Goal: Transaction & Acquisition: Purchase product/service

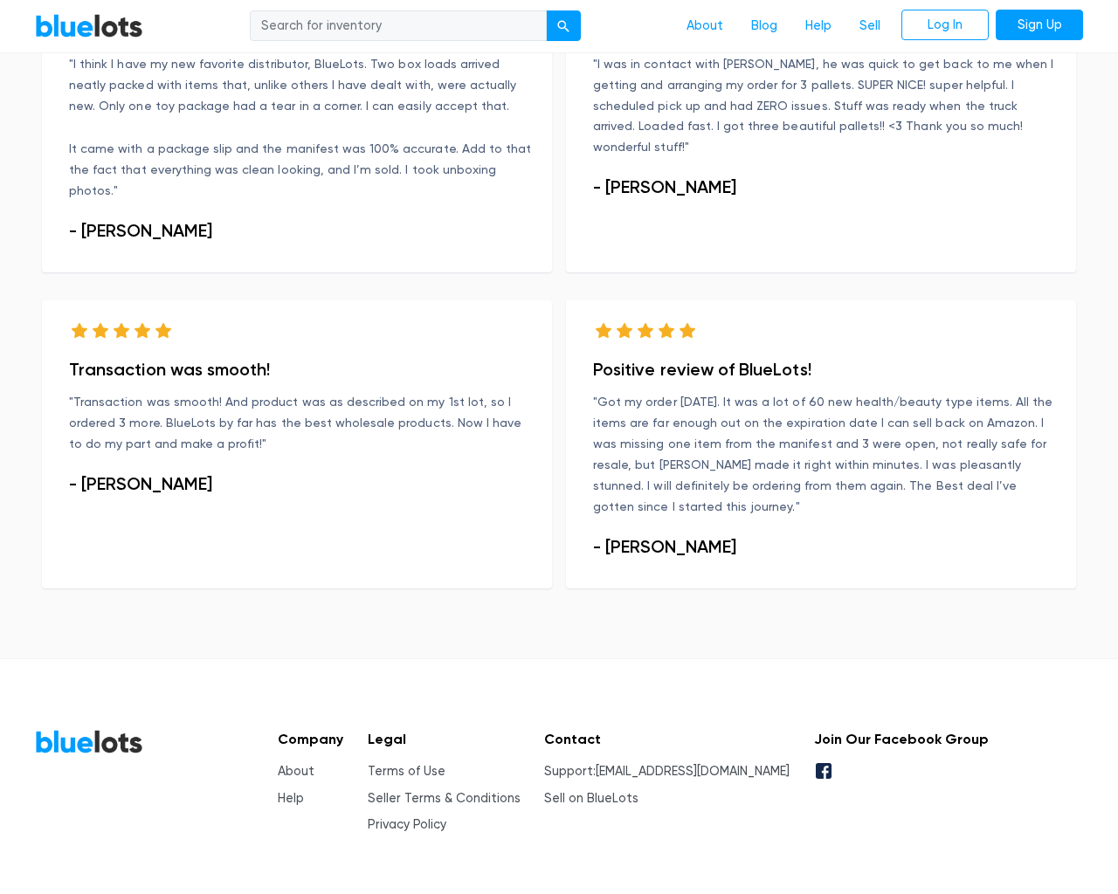
scroll to position [1063, 0]
type input "the"
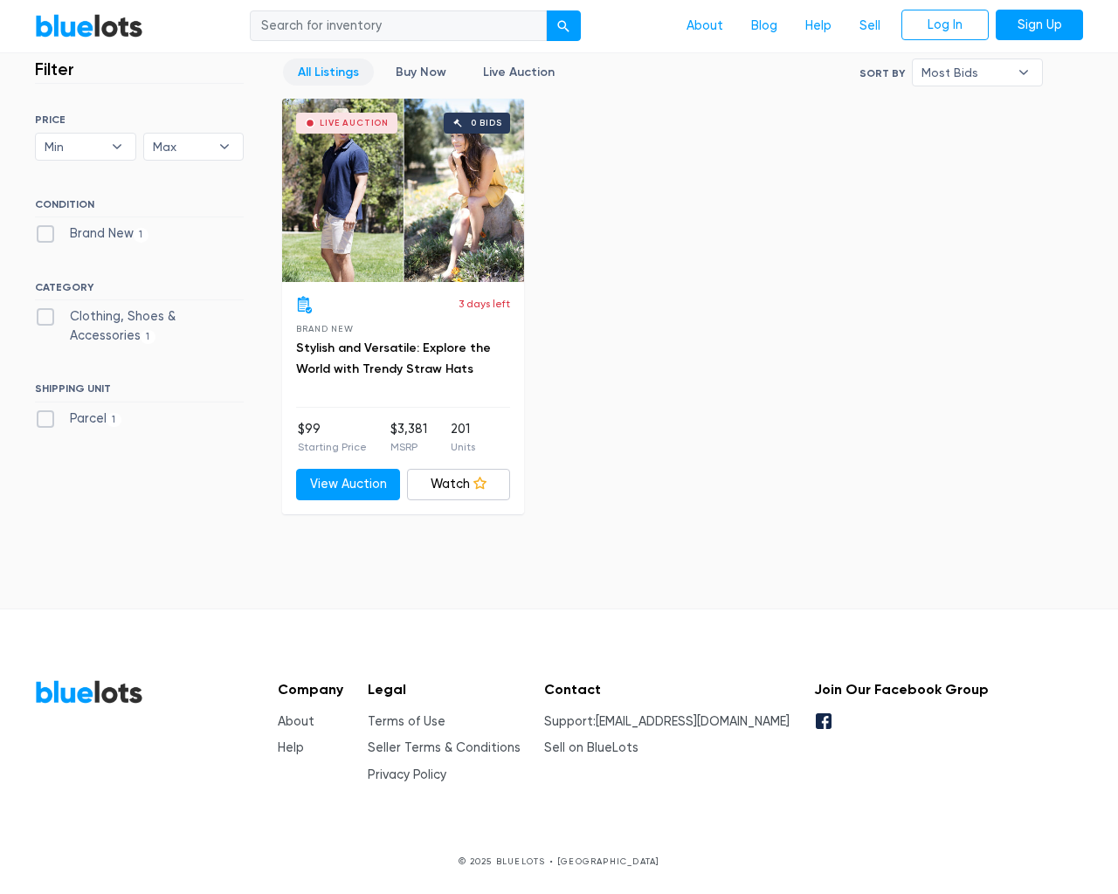
scroll to position [484, 0]
type input "the"
type input "testing@example.com"
type input "e"
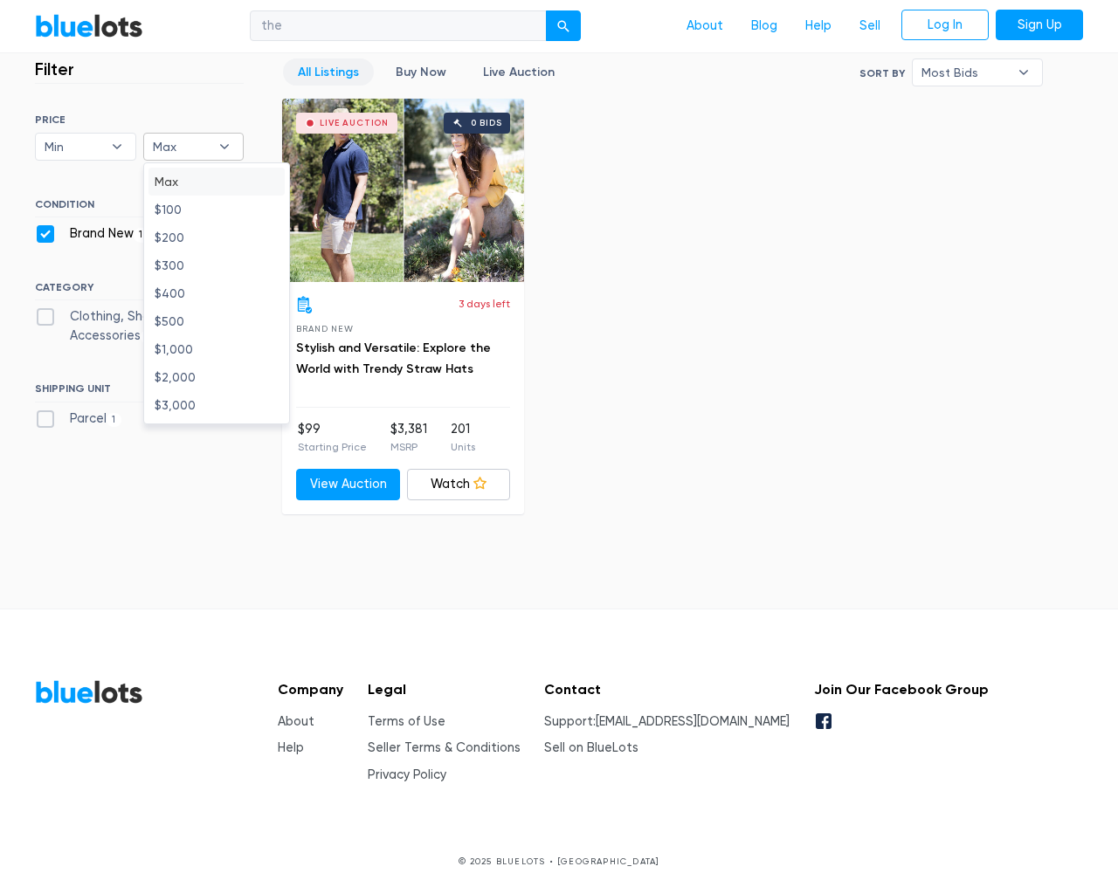
checkbox New"] "false"
checkbox Accessories"] "false"
checkbox input "false"
type input "e"
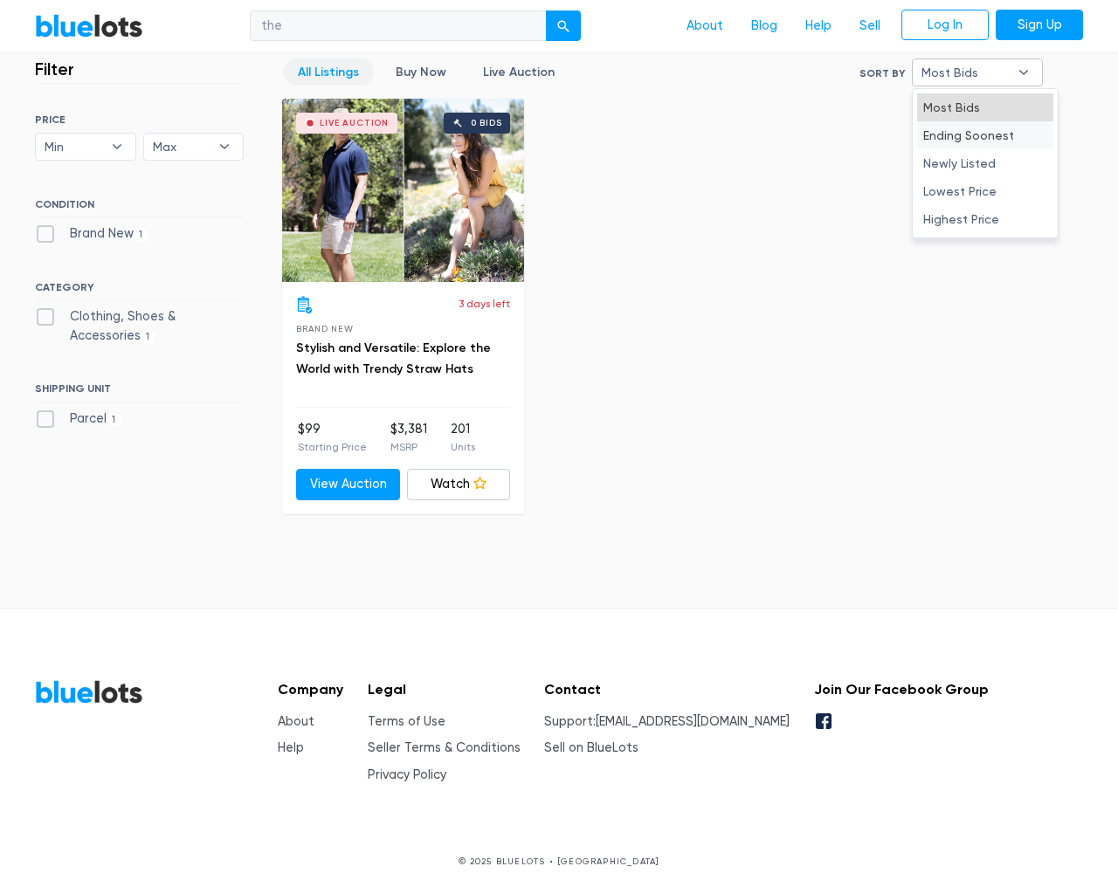
type input "e"
select select "50000"
select select "10000"
select select "50000"
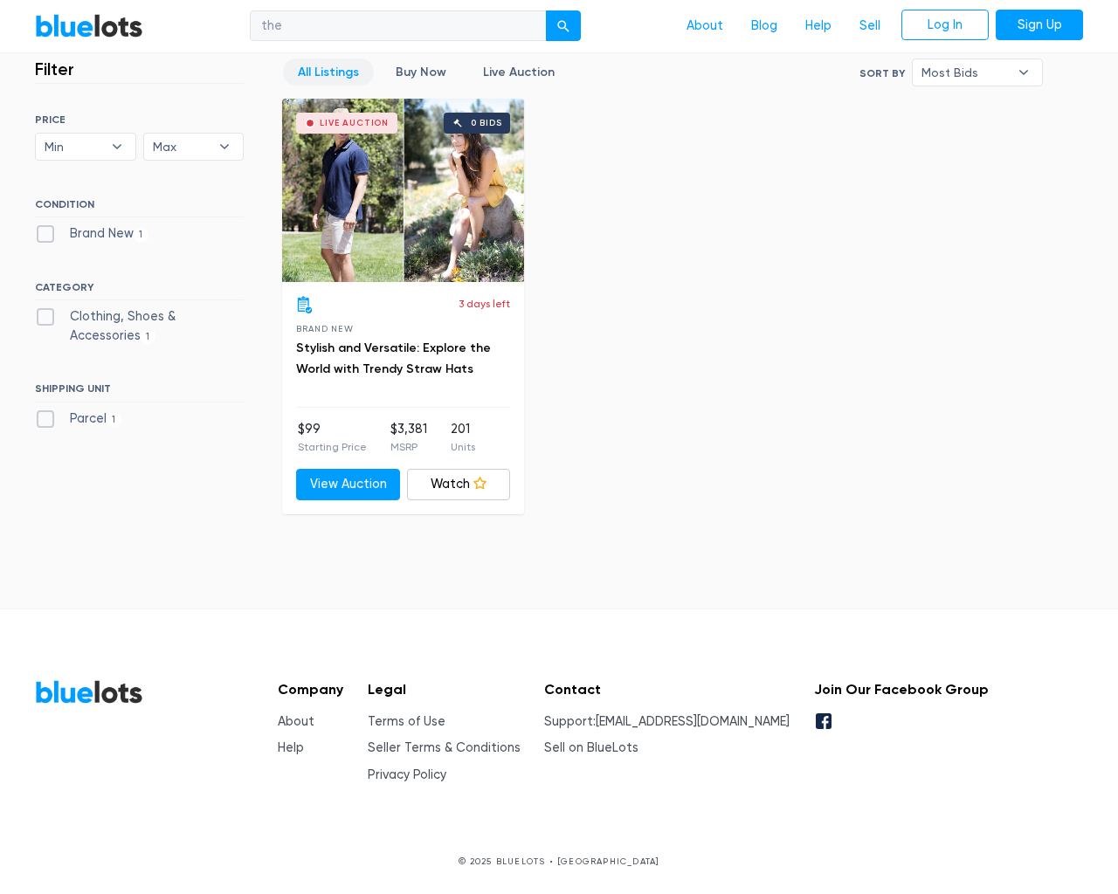
select select "highest_price"
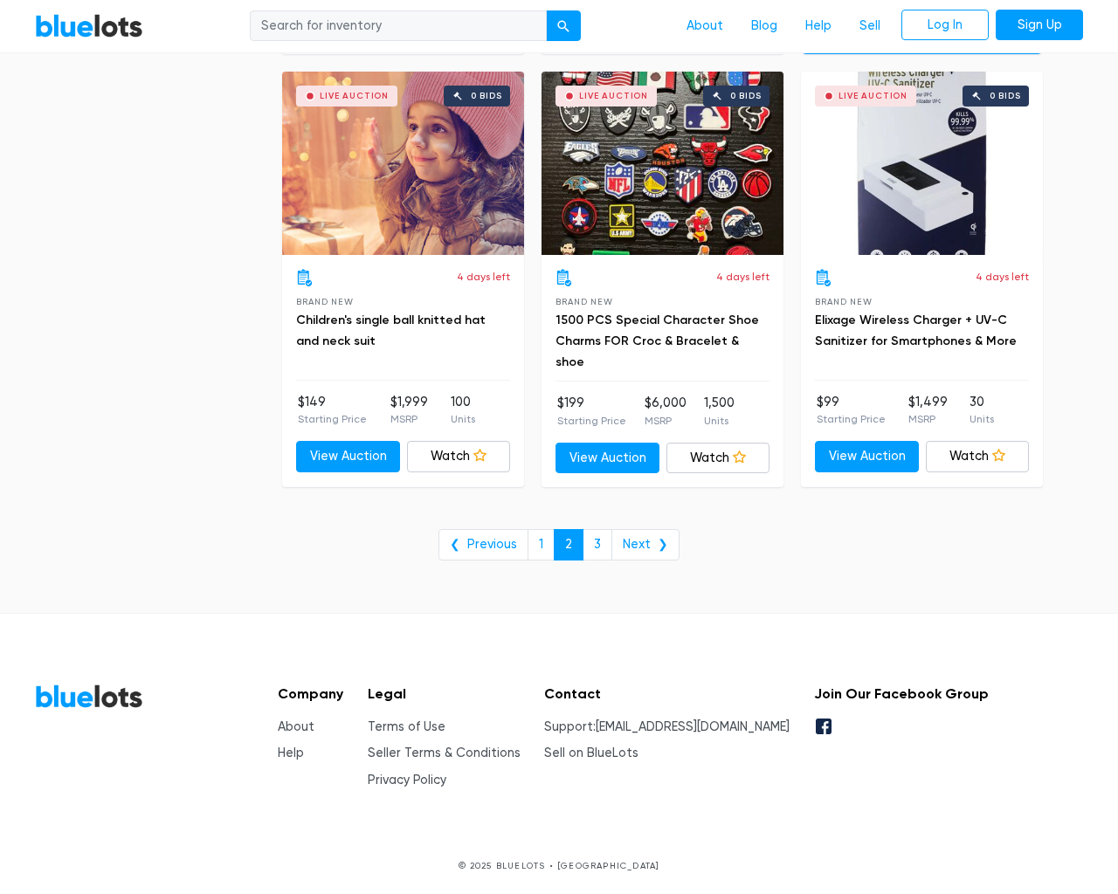
scroll to position [7050, 0]
type input "the"
type input "e"
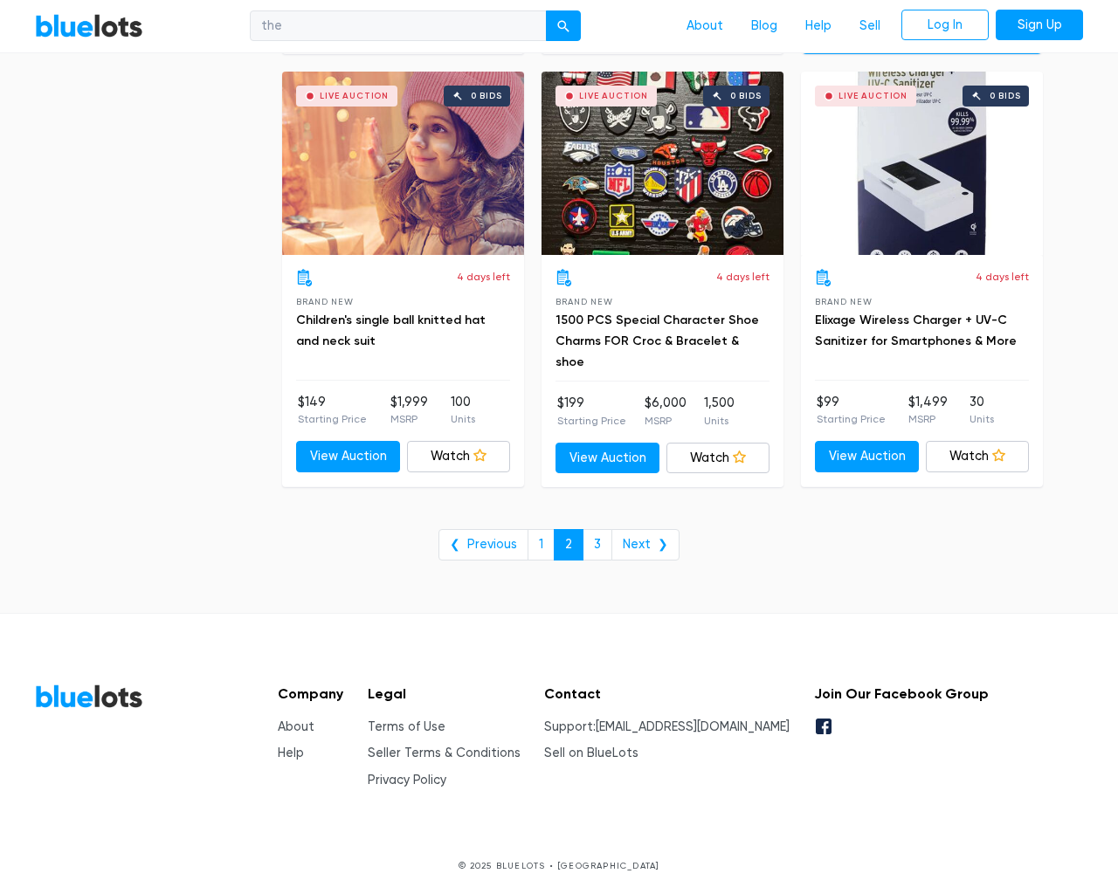
checkbox New"] "false"
type input "e"
checkbox Pulls"] "false"
checkbox input "false"
checkbox Accessories"] "false"
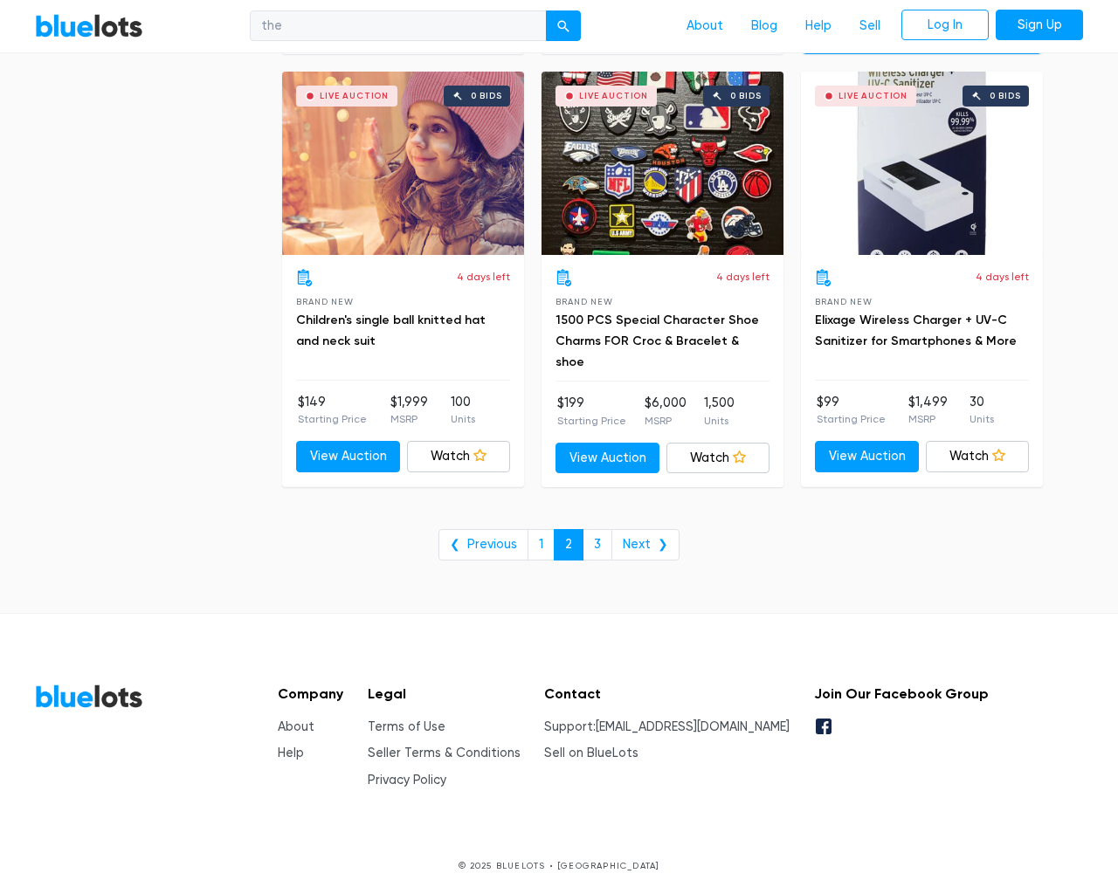
checkbox Beauty"] "false"
checkbox input "false"
checkbox Merchandise"] "false"
checkbox Baby"] "false"
checkbox Garden"] "false"
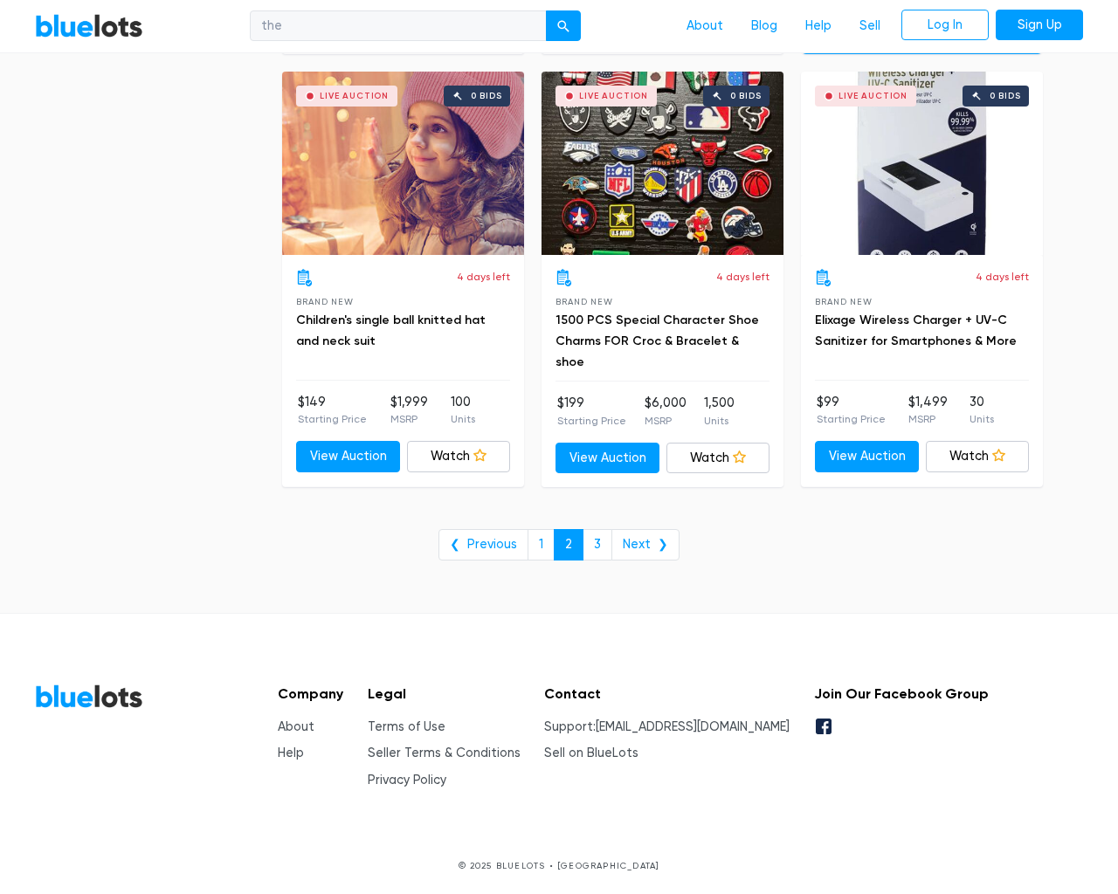
checkbox input "false"
type input "e"
select select "10000"
select select "50000"
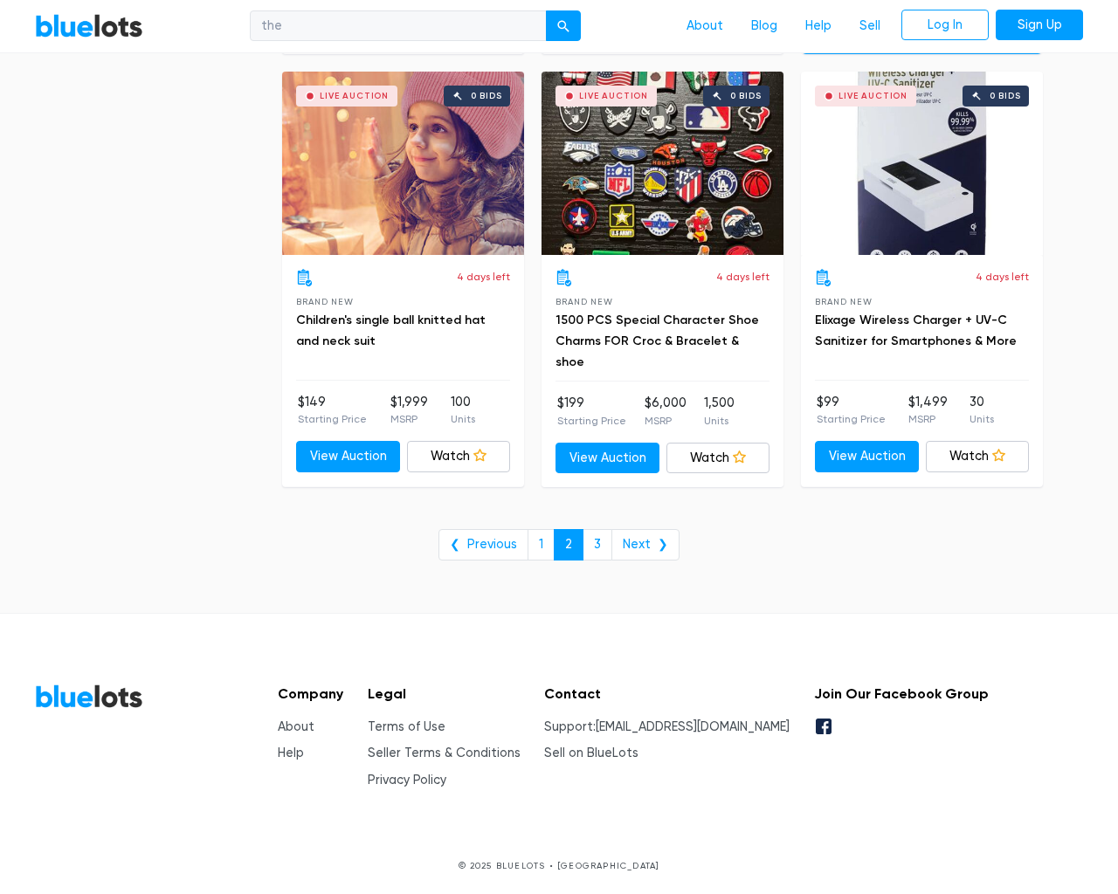
select select "50000"
select select "ending_soonest"
select select "50000"
select select "highest_price"
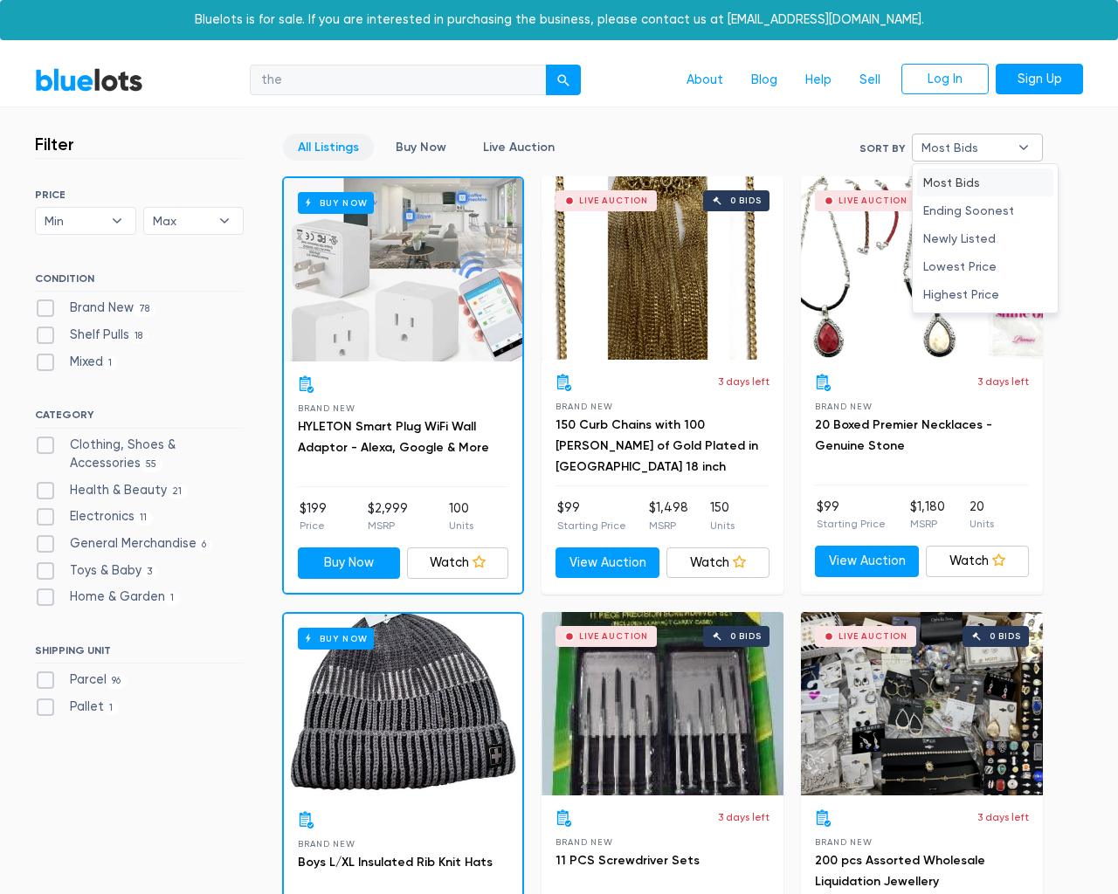
type input "e"
checkbox New"] "false"
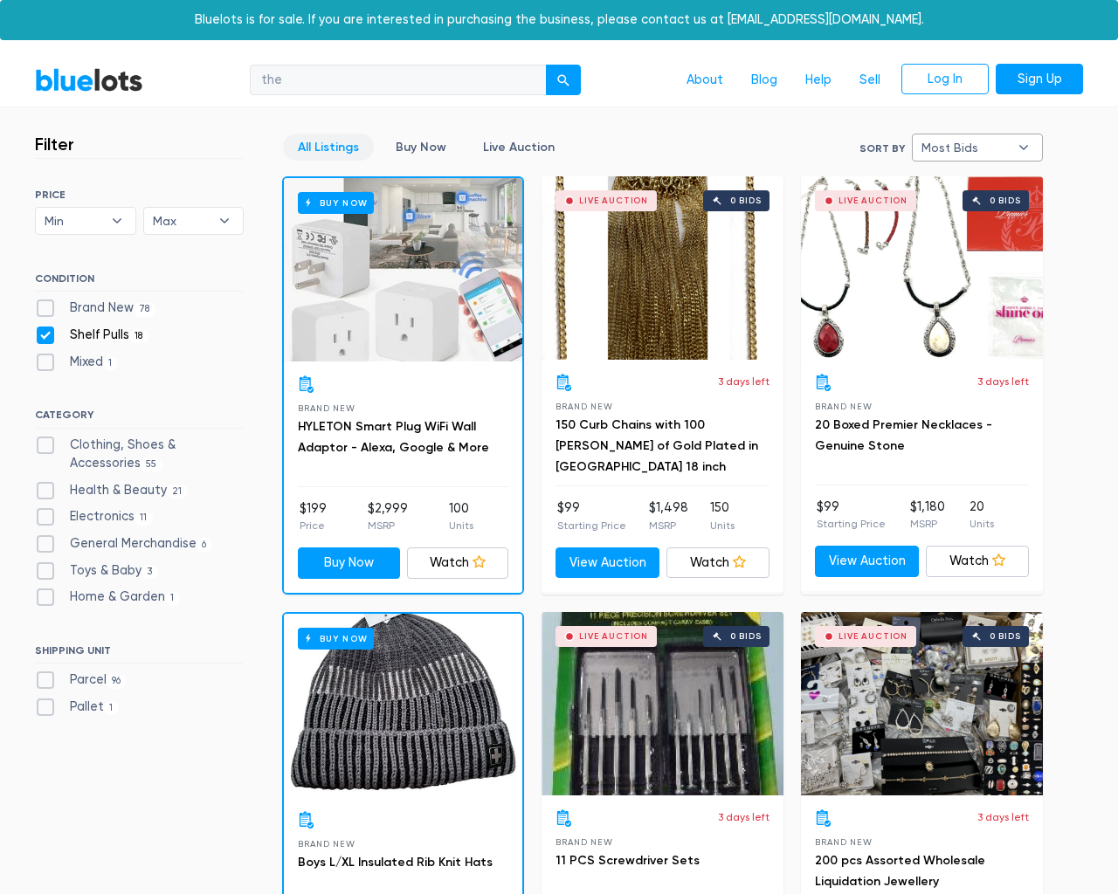
checkbox Pulls"] "false"
checkbox input "false"
checkbox Accessories"] "false"
checkbox Beauty"] "false"
checkbox input "false"
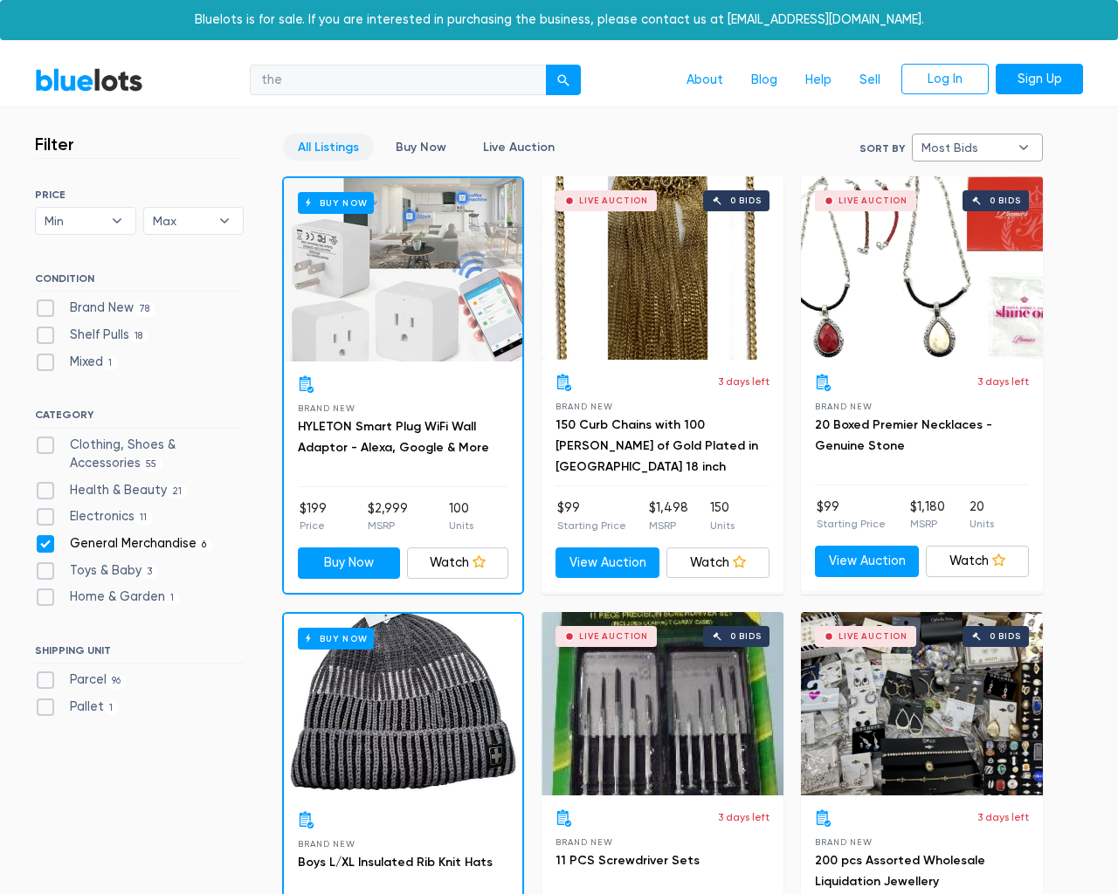
checkbox Merchandise"] "false"
checkbox Baby"] "false"
checkbox Garden"] "false"
checkbox input "false"
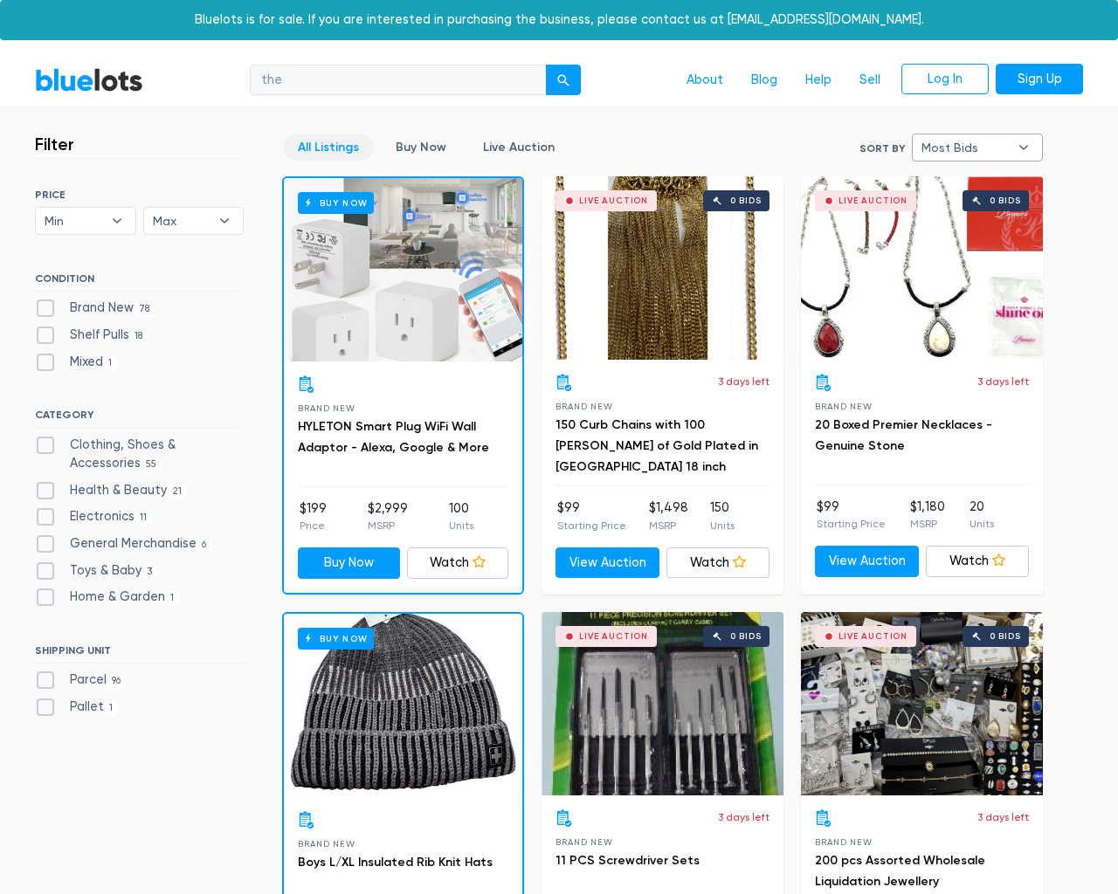
type input "e"
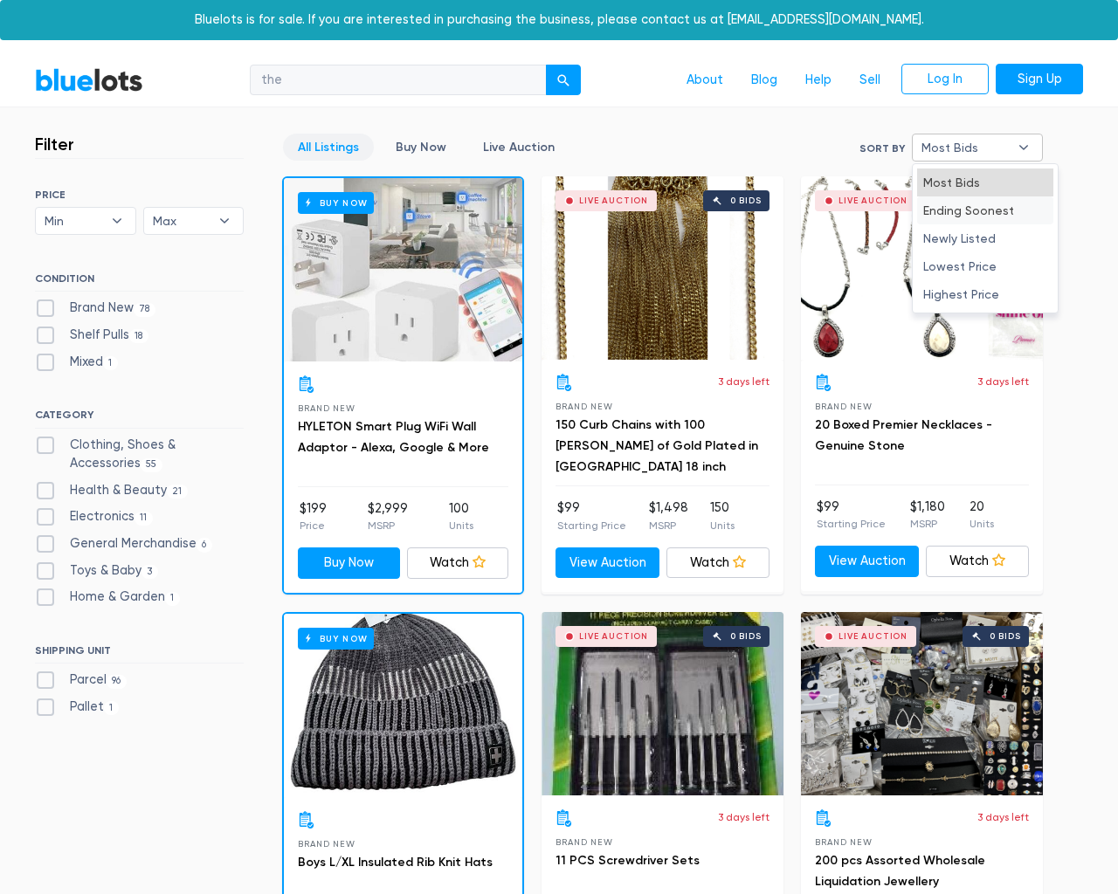
select select "most_bids"
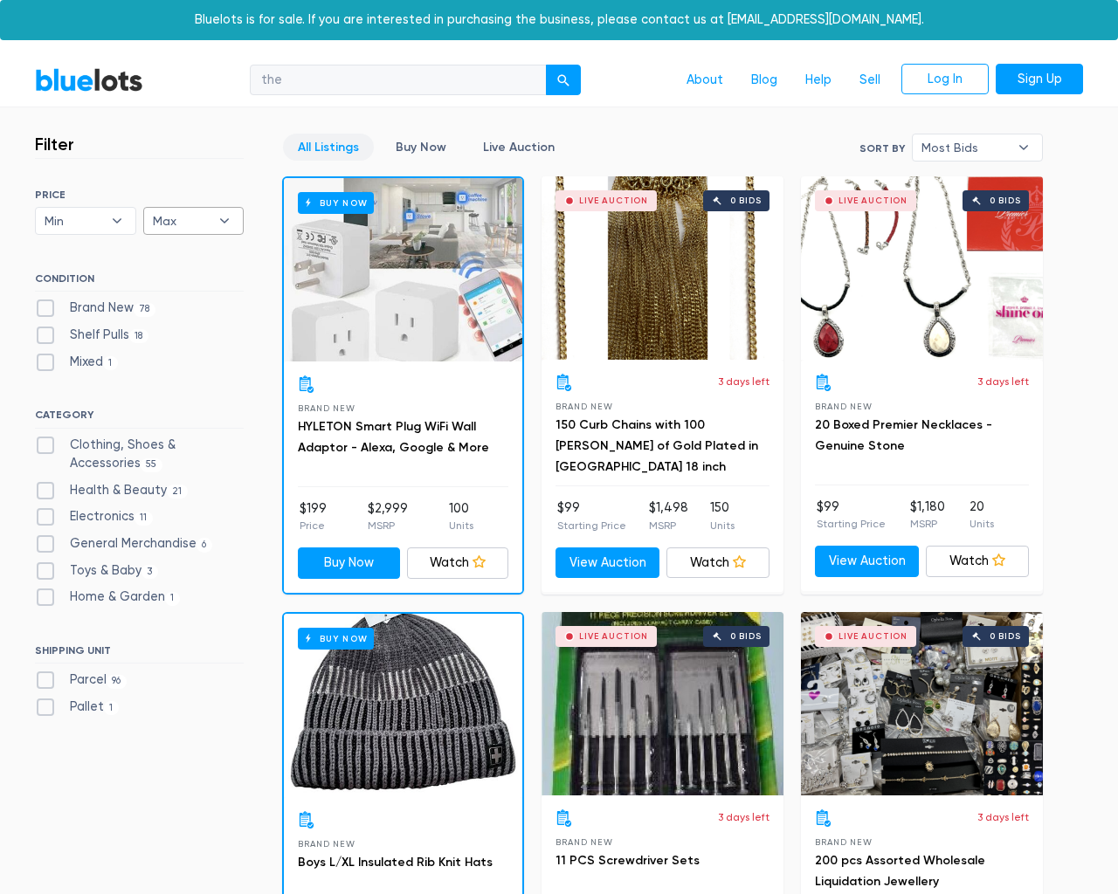
type input "e"
checkbox New"] "false"
checkbox Pulls"] "false"
checkbox input "false"
checkbox Accessories"] "false"
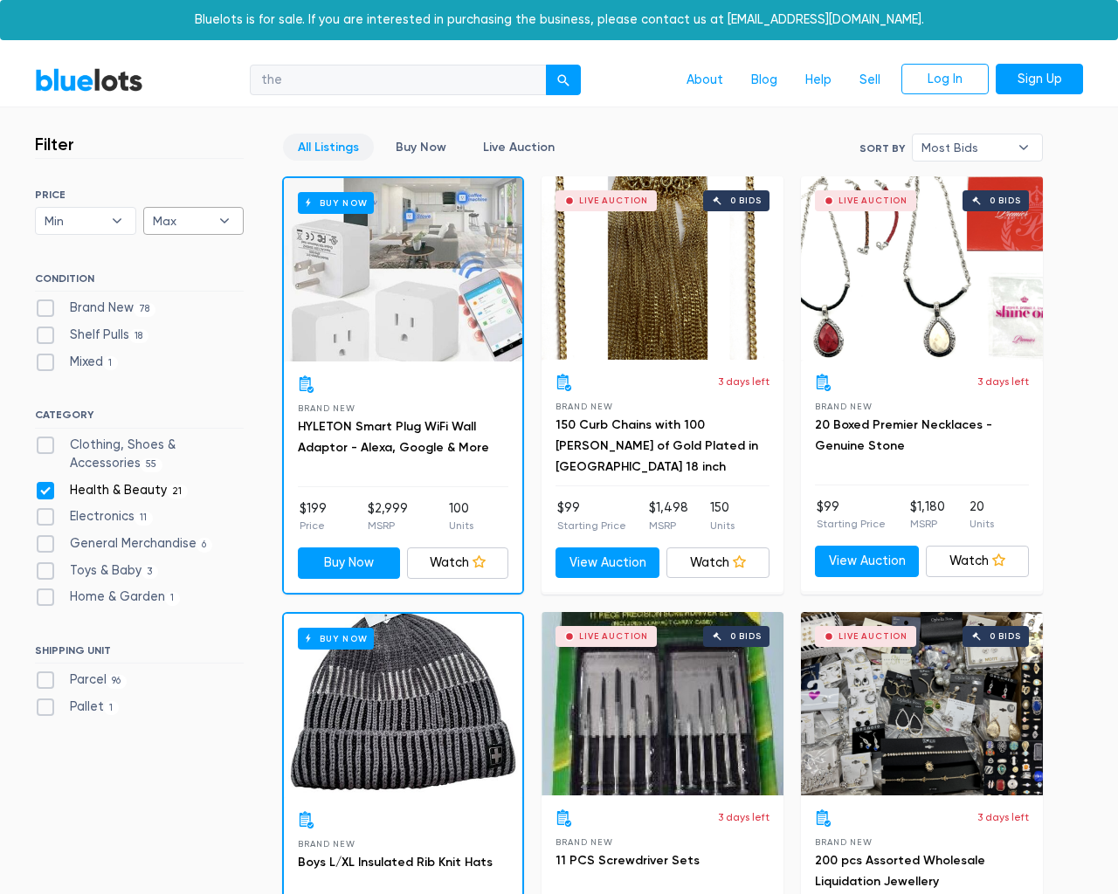
checkbox Beauty"] "false"
checkbox input "false"
checkbox Merchandise"] "false"
checkbox Baby"] "false"
checkbox Garden"] "false"
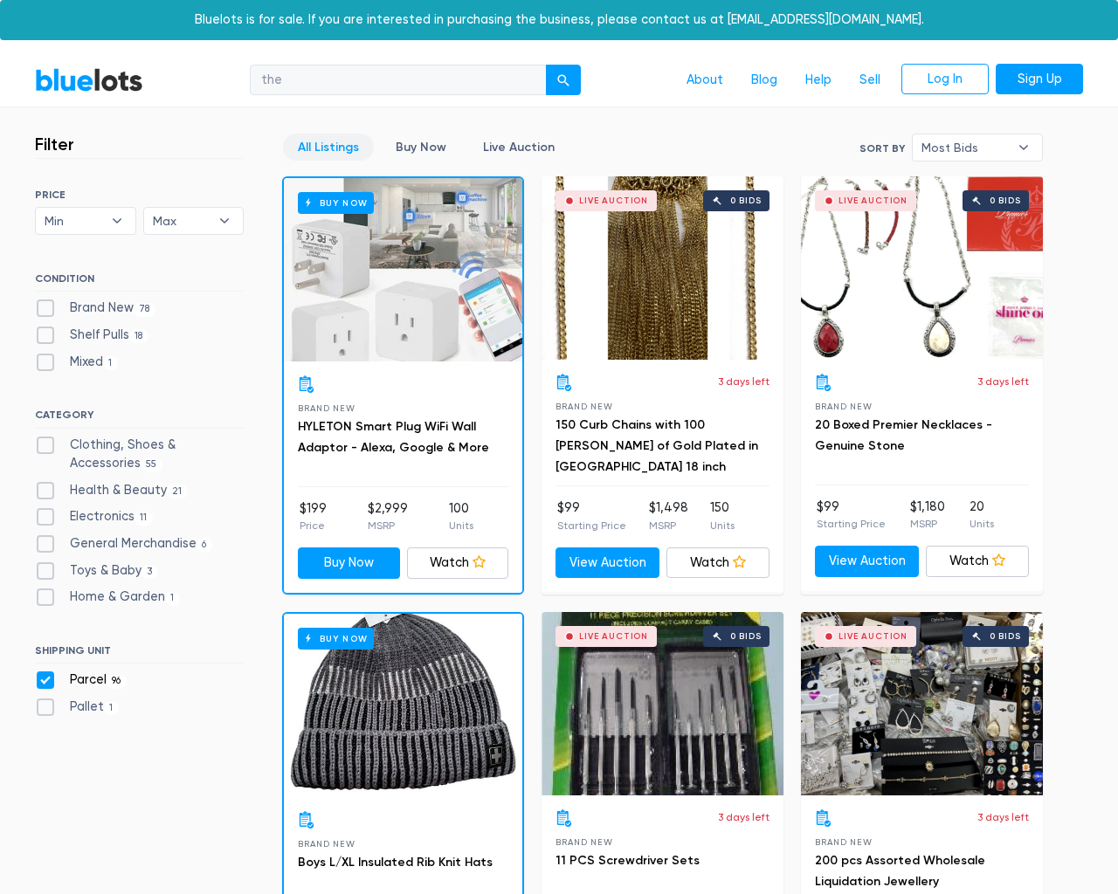
checkbox input "false"
type input "e"
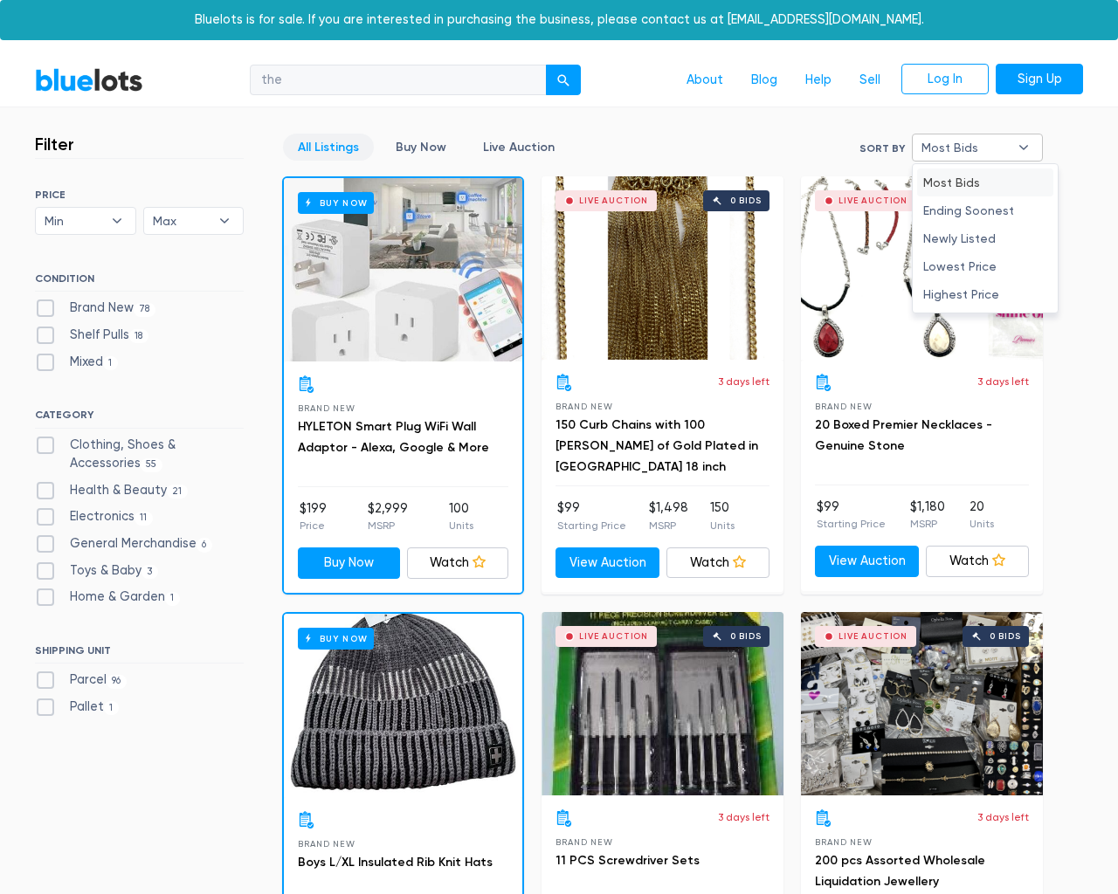
type input "e"
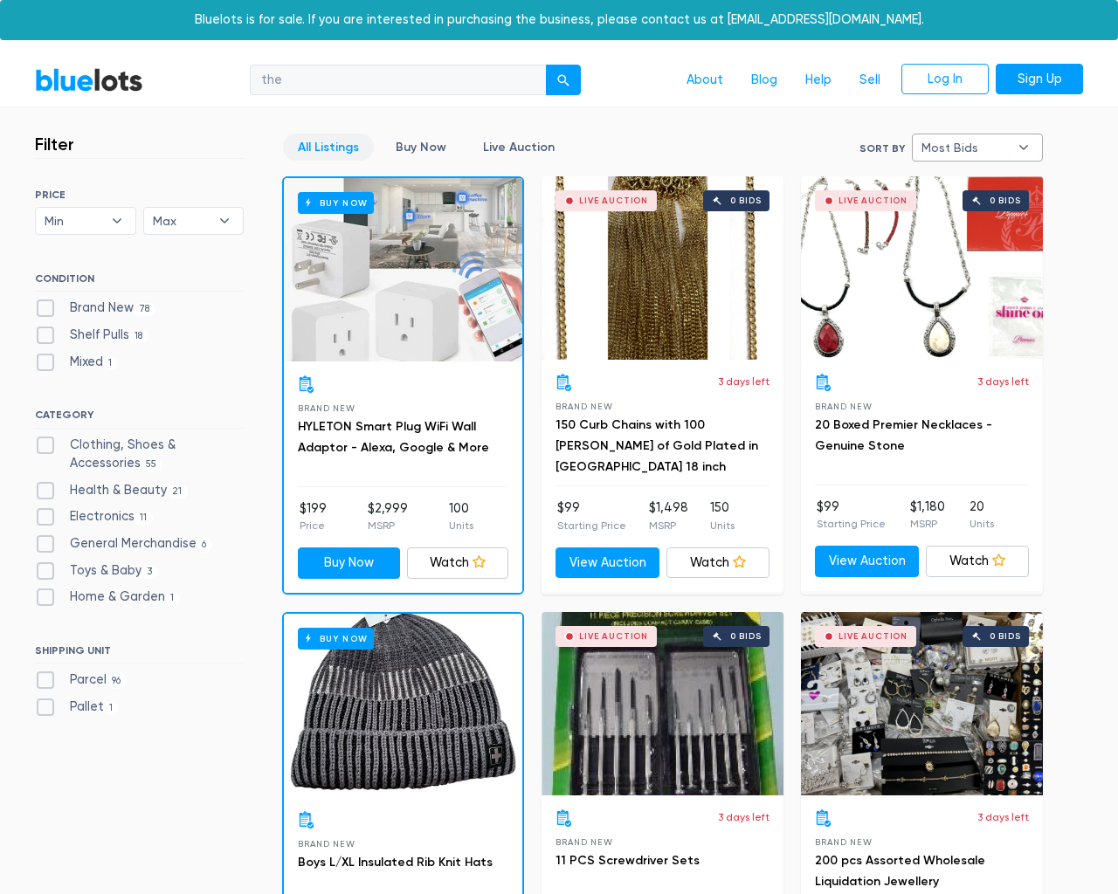
select select
select select "most_bids"
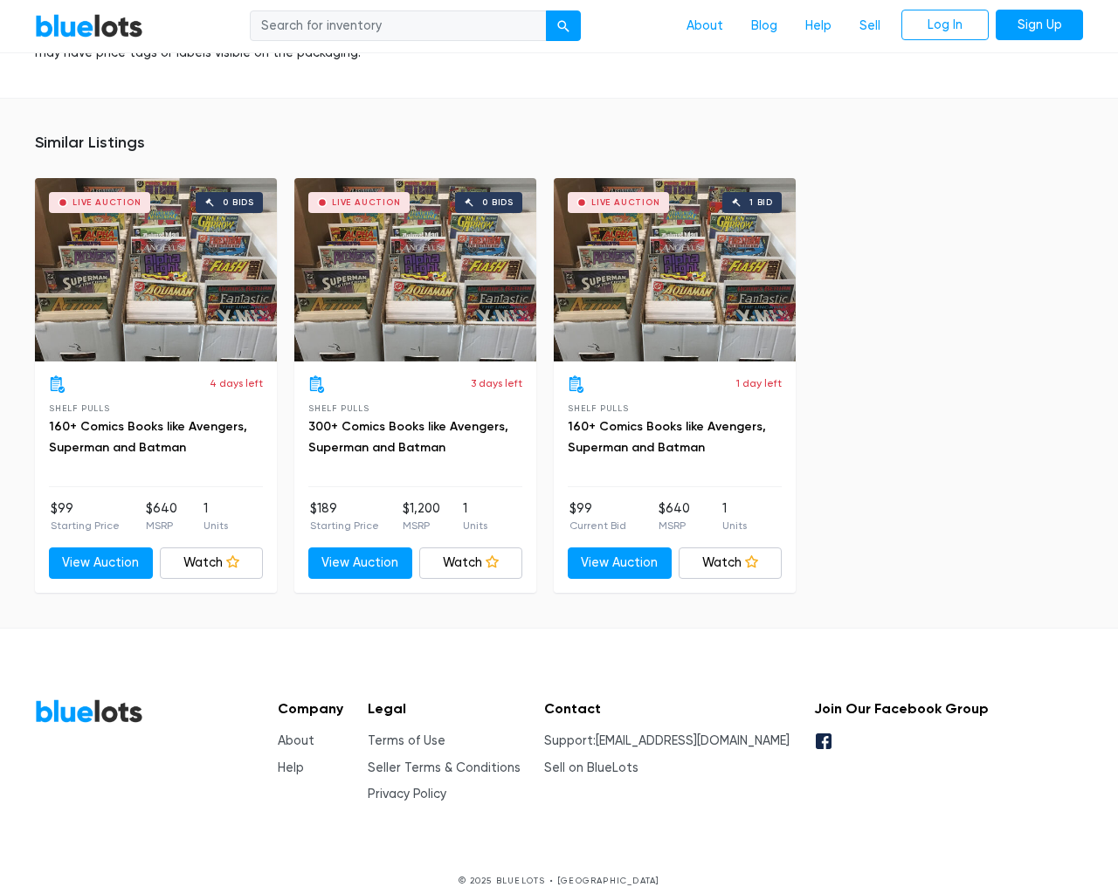
scroll to position [1242, 0]
type input "the"
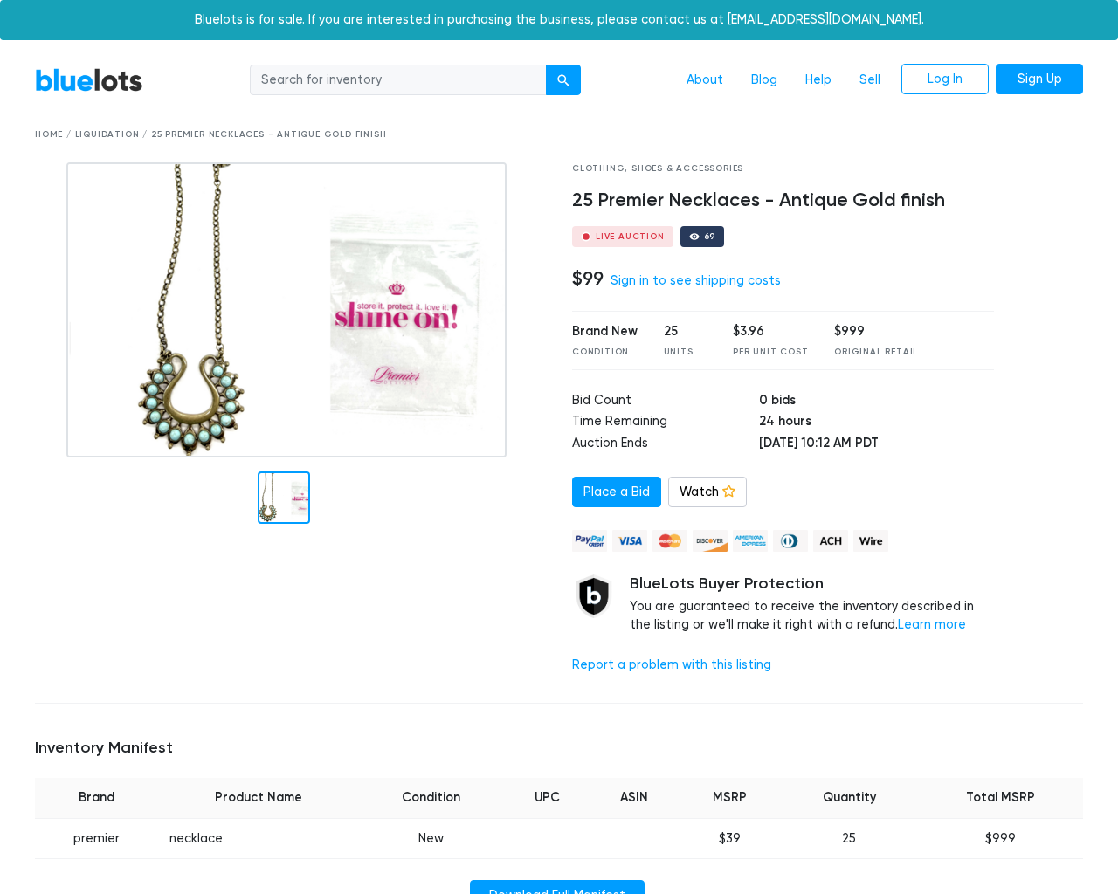
scroll to position [1106, 0]
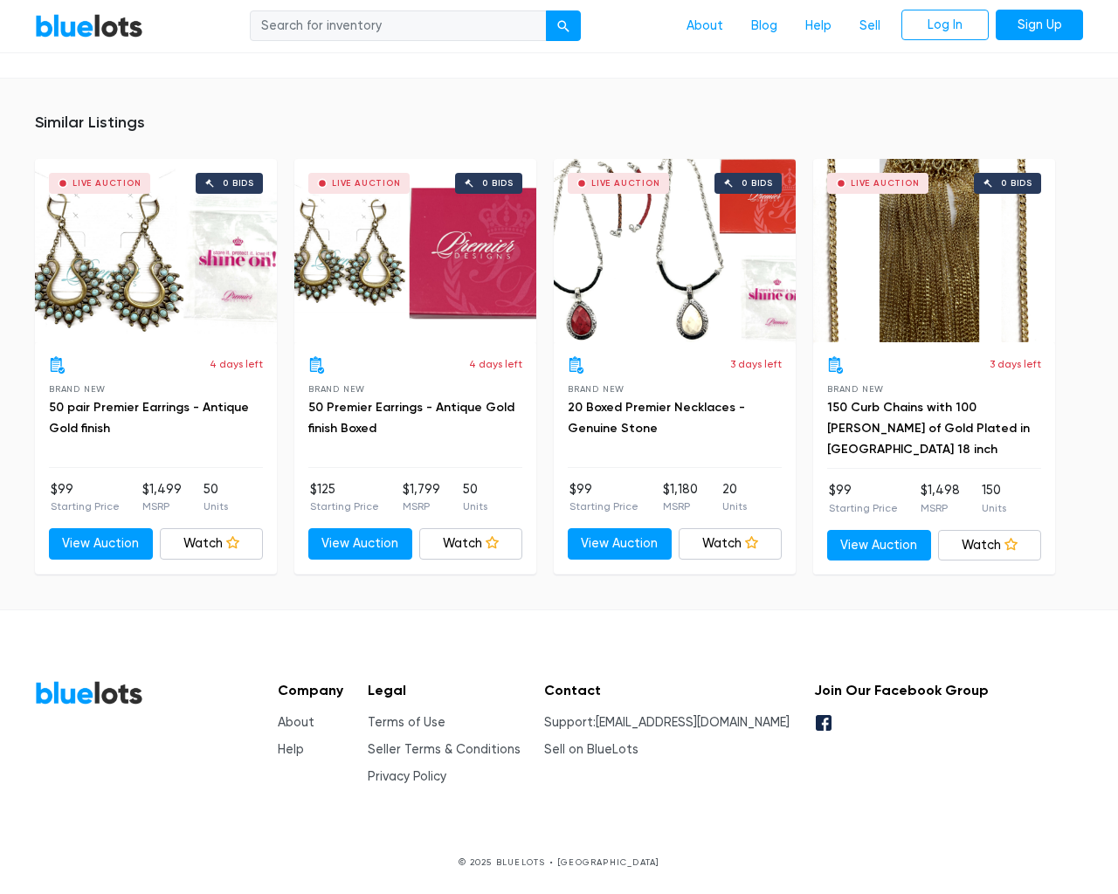
type input "the"
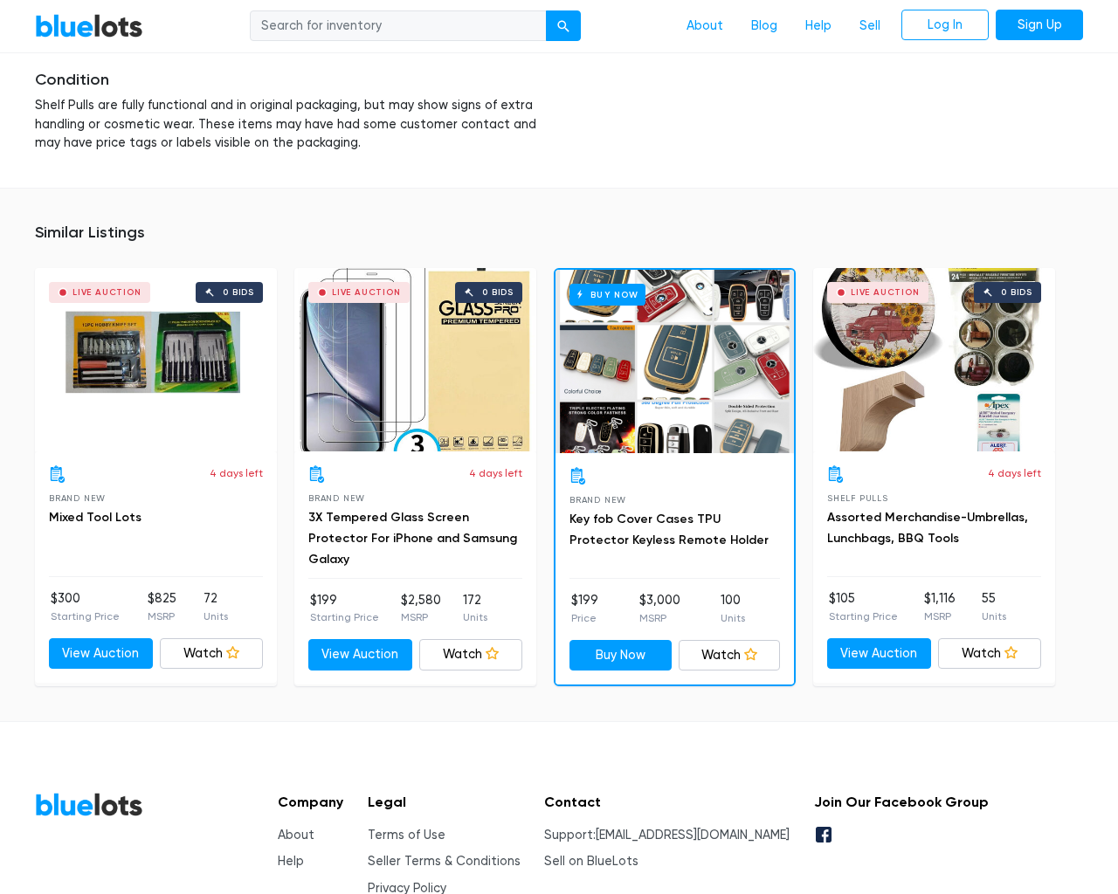
scroll to position [2750, 0]
type input "the"
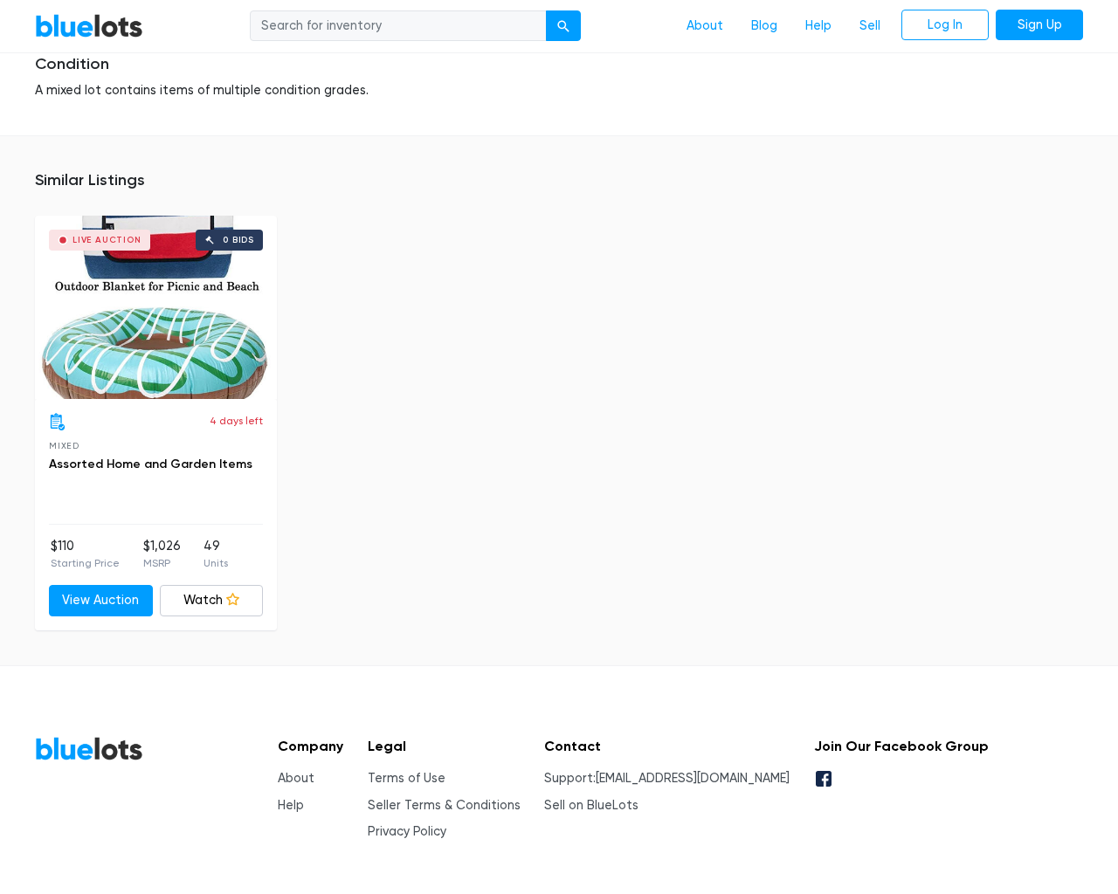
scroll to position [2147, 0]
type input "the"
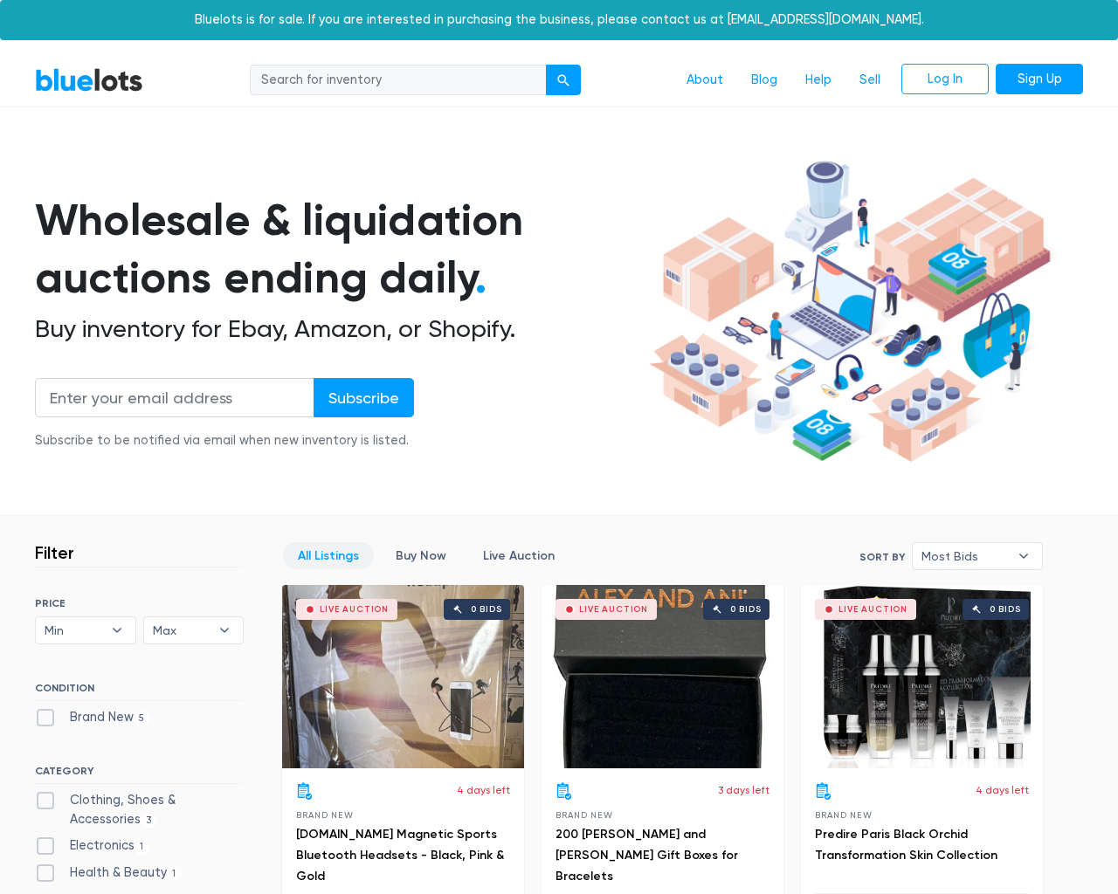
scroll to position [919, 0]
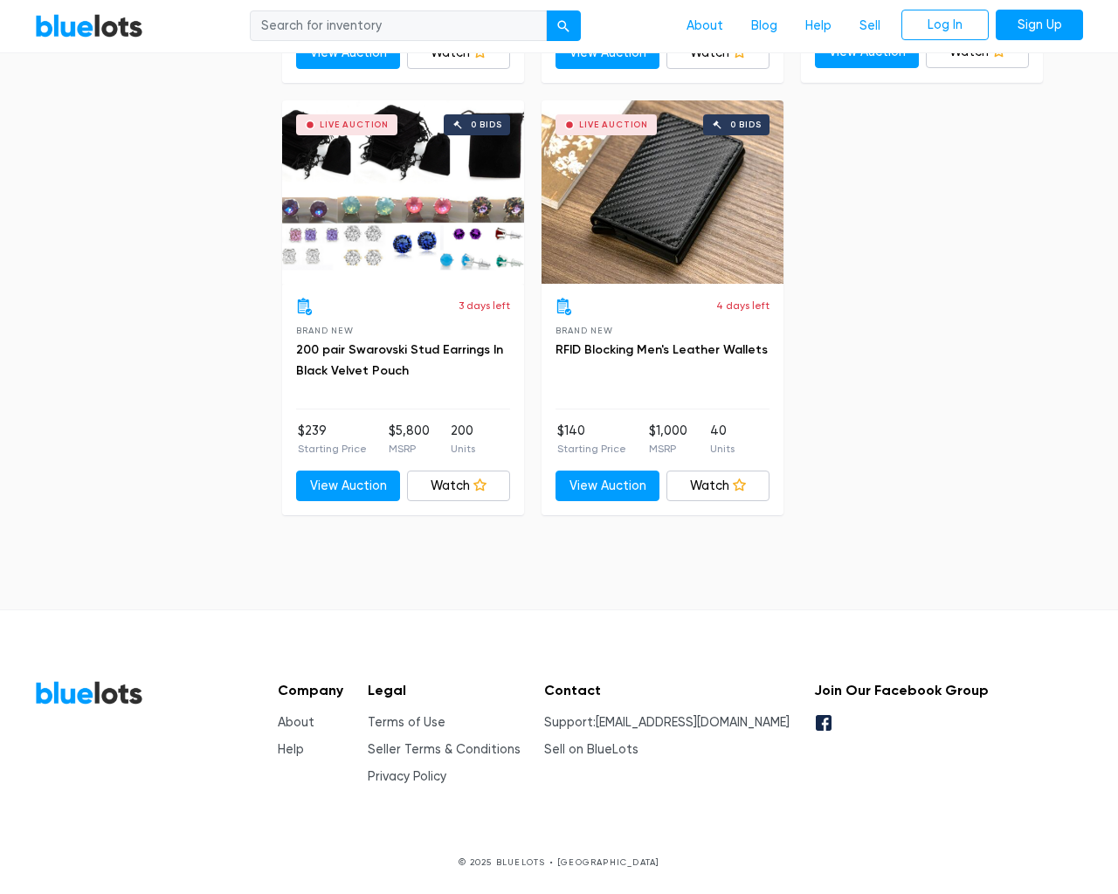
scroll to position [919, 0]
type input "the"
type input "[EMAIL_ADDRESS][DOMAIN_NAME]"
type input "e"
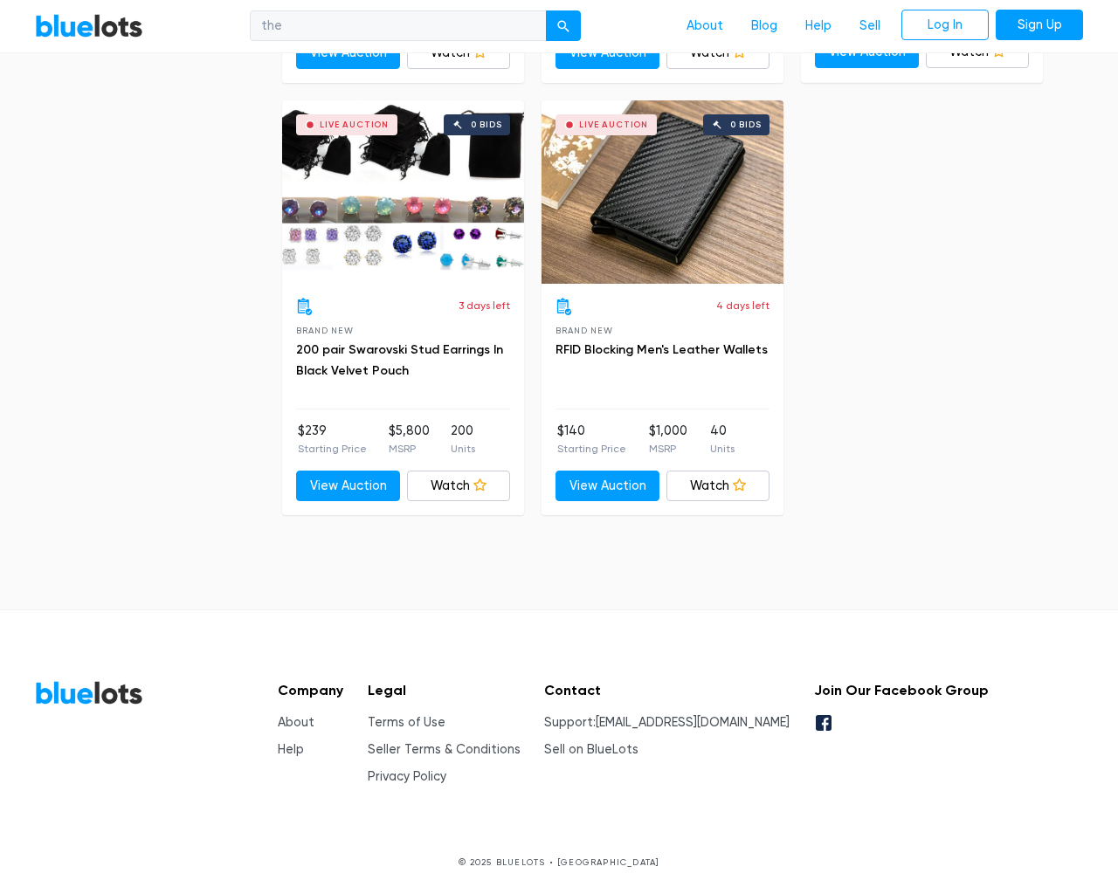
type input "e"
checkbox New"] "false"
type input "e"
checkbox Accessories"] "false"
checkbox input "false"
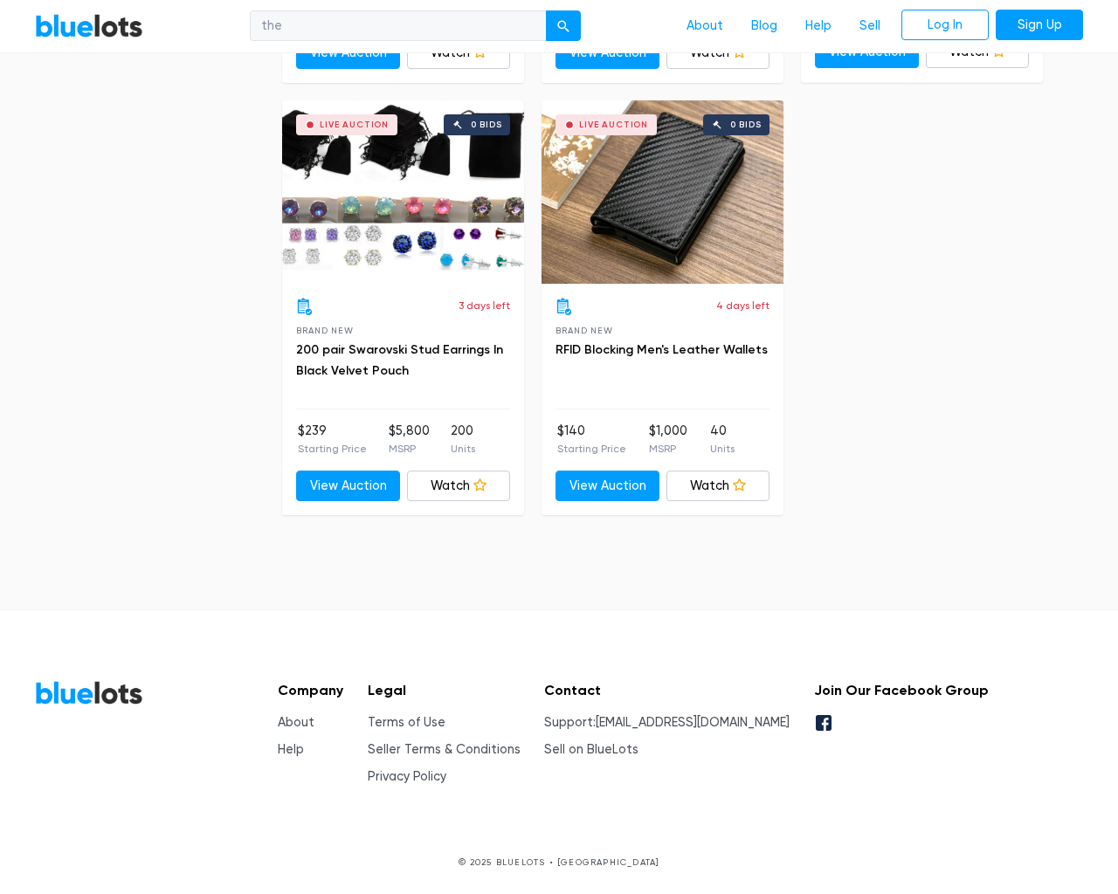
checkbox Beauty"] "false"
checkbox input "false"
type input "e"
select select "10000"
select select "50000"
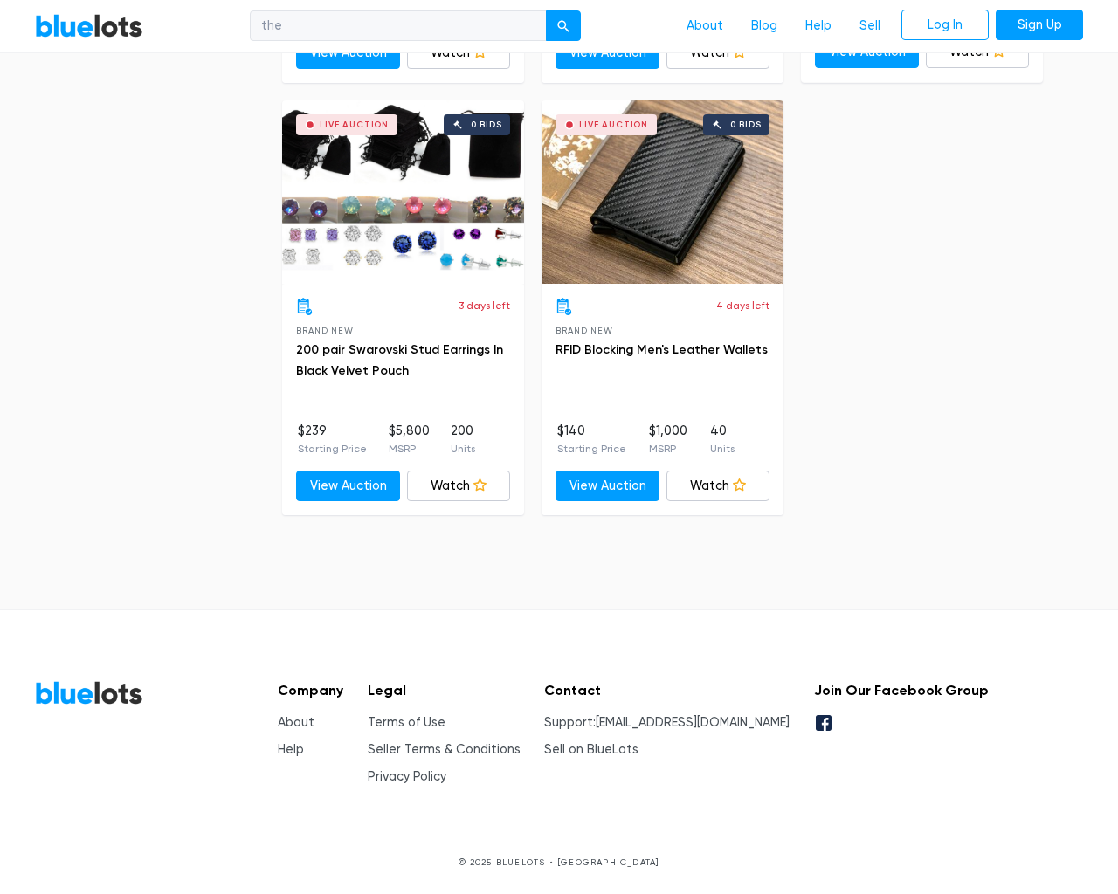
select select "50000"
select select "ending_soonest"
select select "50000"
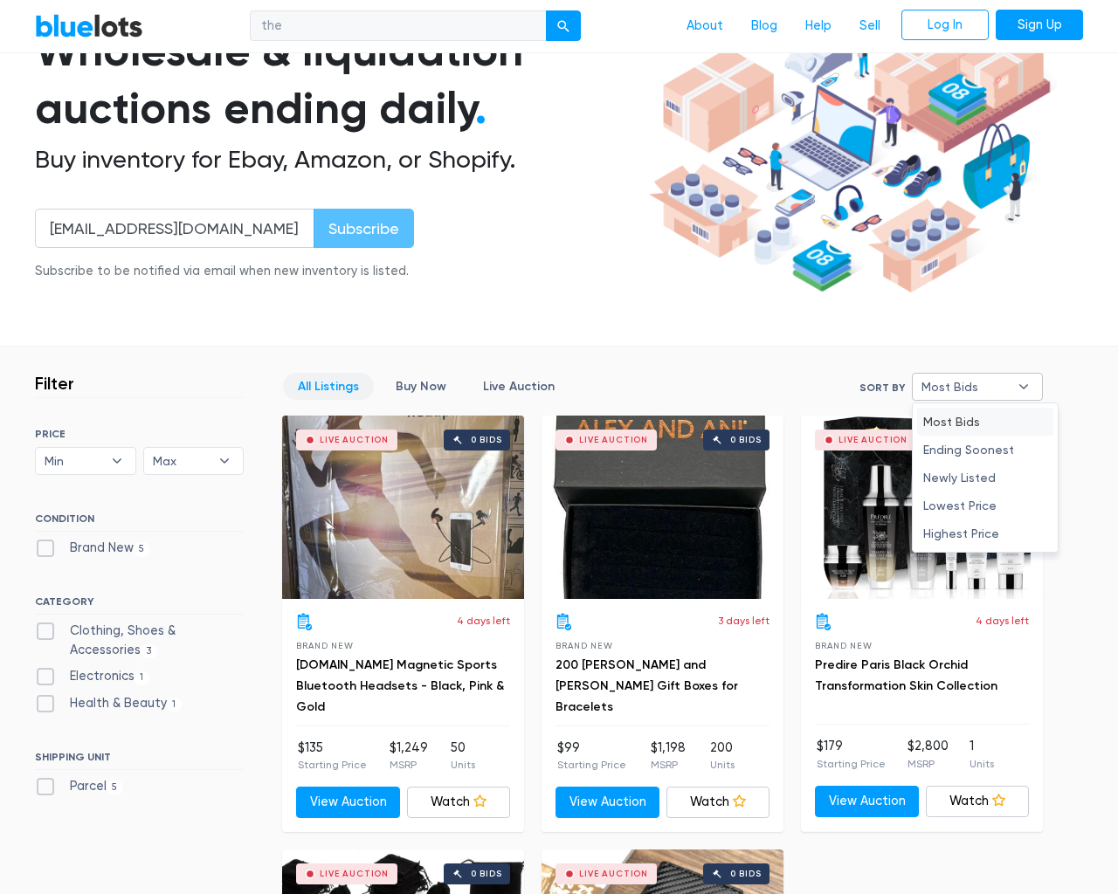
scroll to position [919, 0]
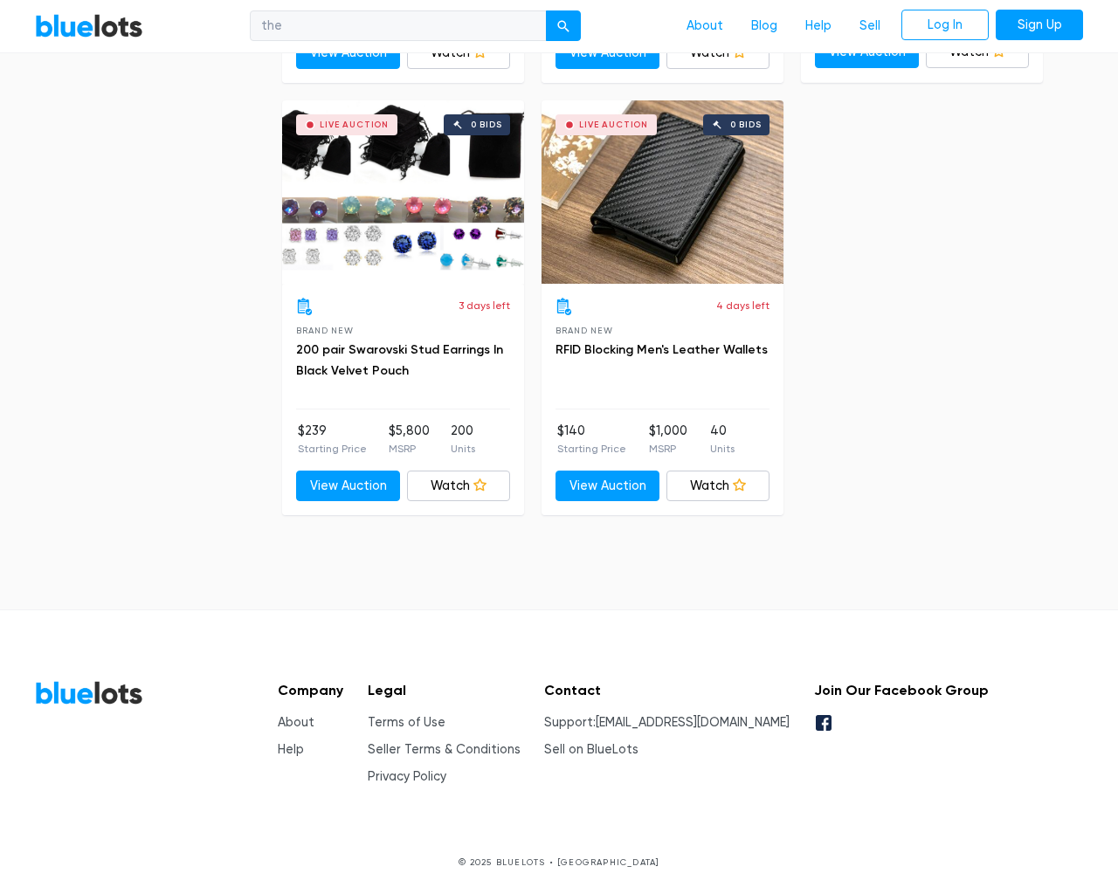
select select "lowest_price"
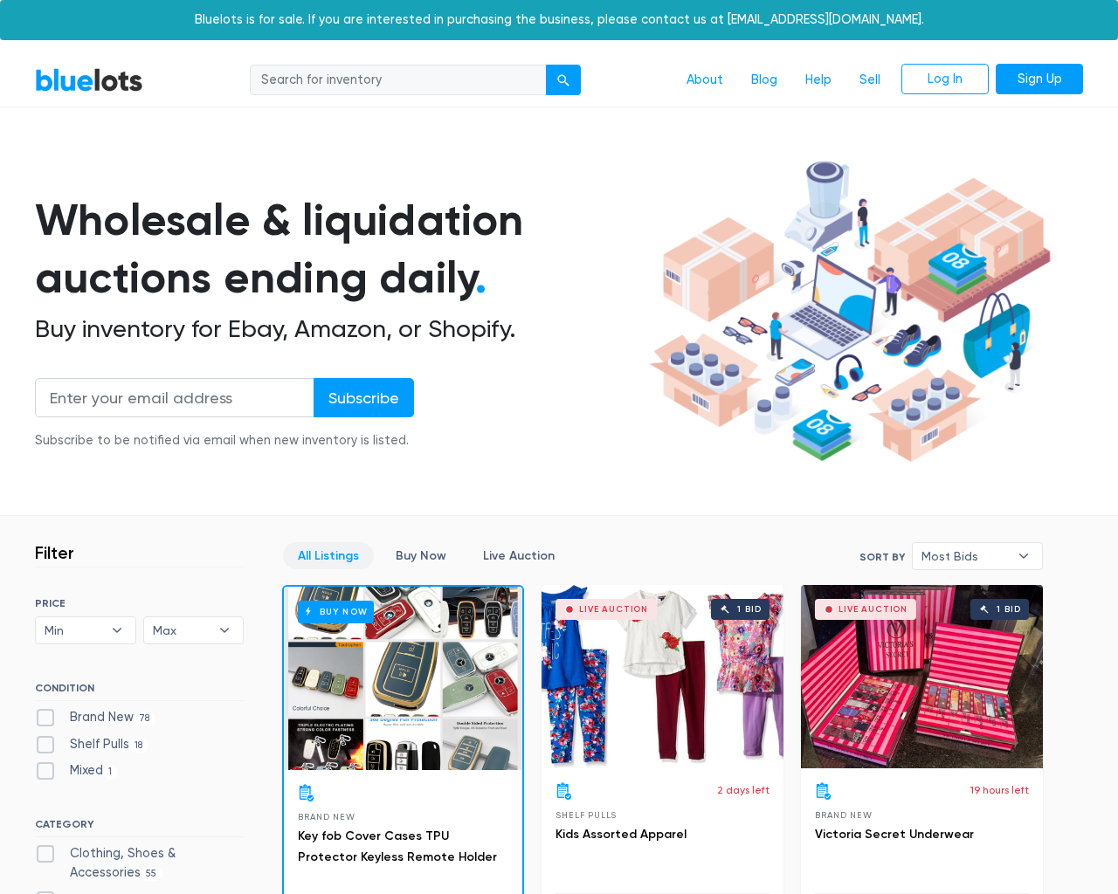
scroll to position [7455, 0]
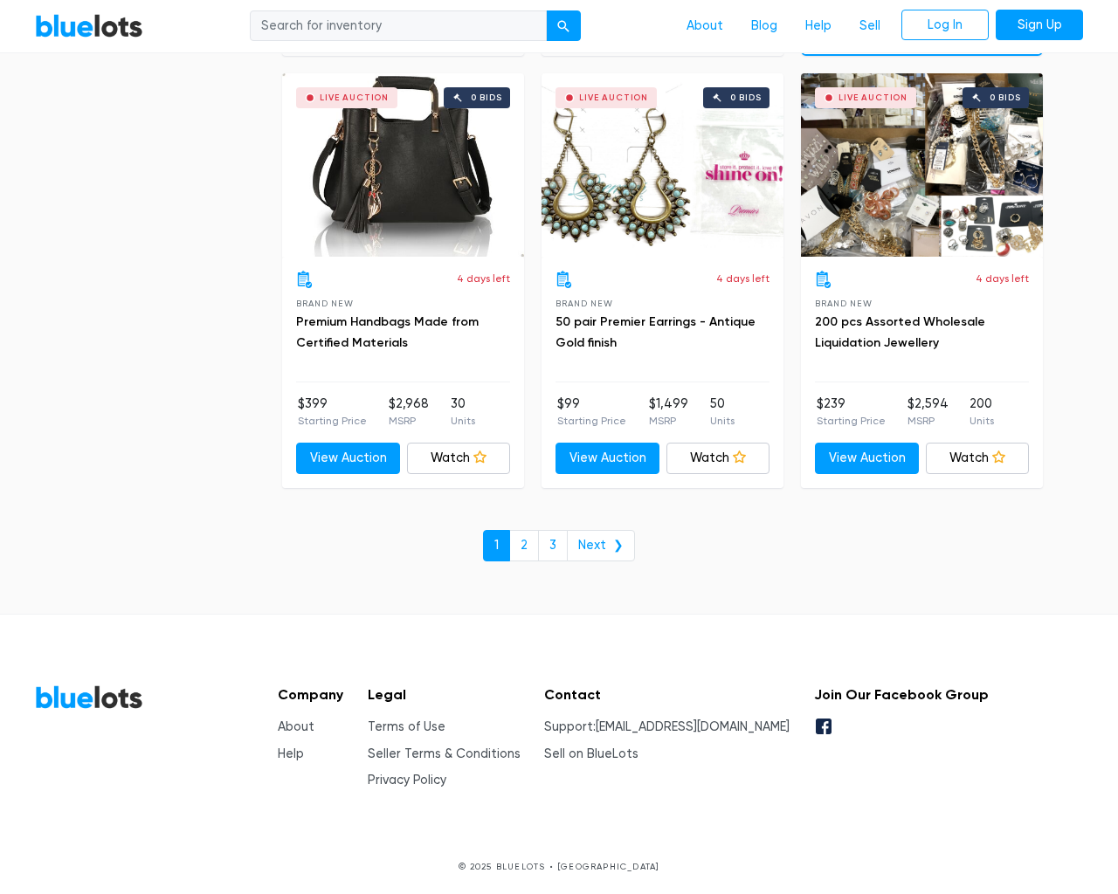
scroll to position [7455, 0]
type input "the"
type input "testing@example.com"
type input "e"
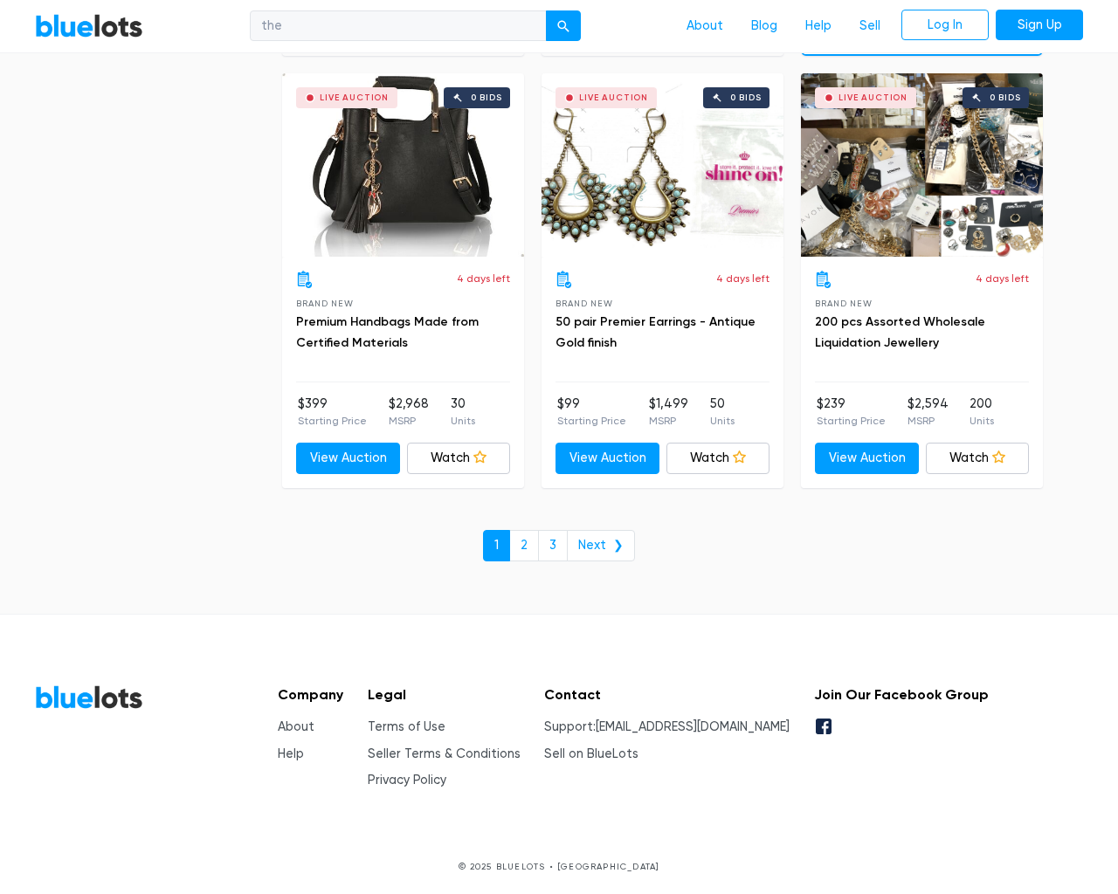
type input "e"
checkbox New"] "false"
type input "e"
checkbox Pulls"] "false"
checkbox input "false"
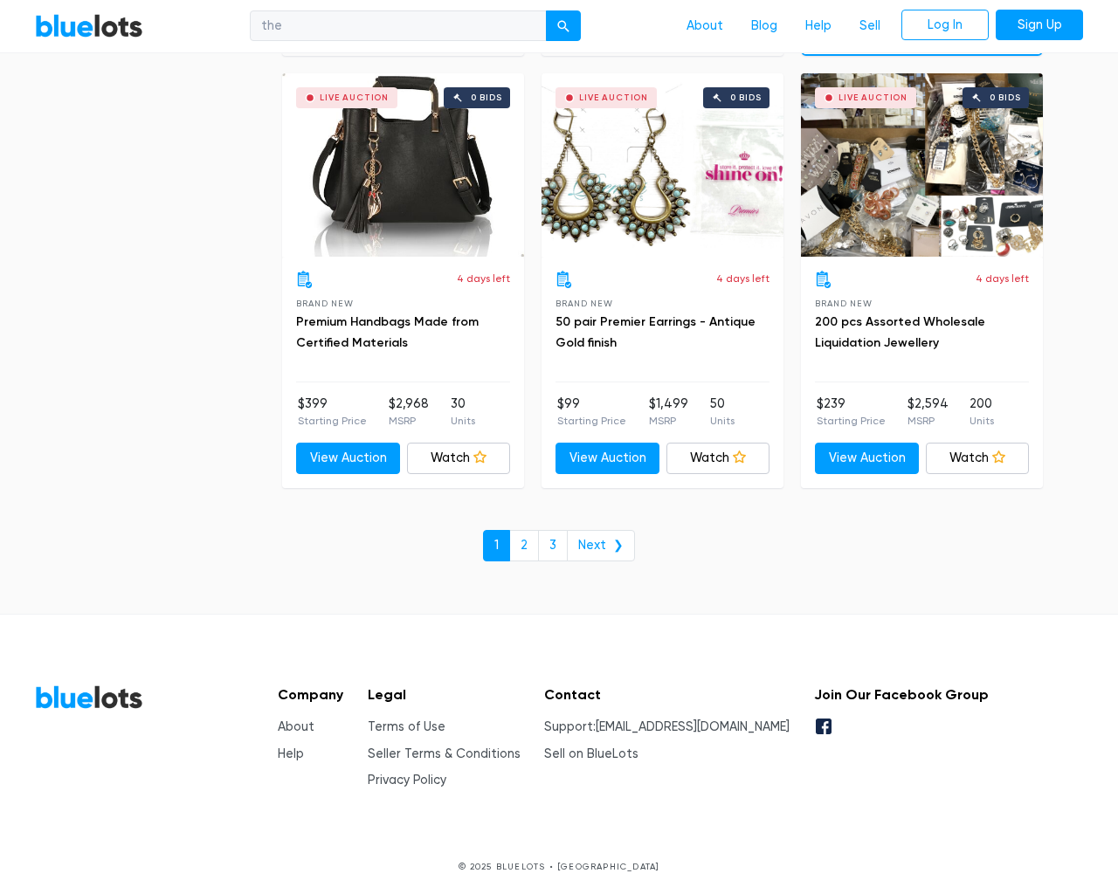
checkbox Accessories"] "false"
checkbox Beauty"] "false"
checkbox input "false"
checkbox Merchandise"] "false"
checkbox Baby"] "false"
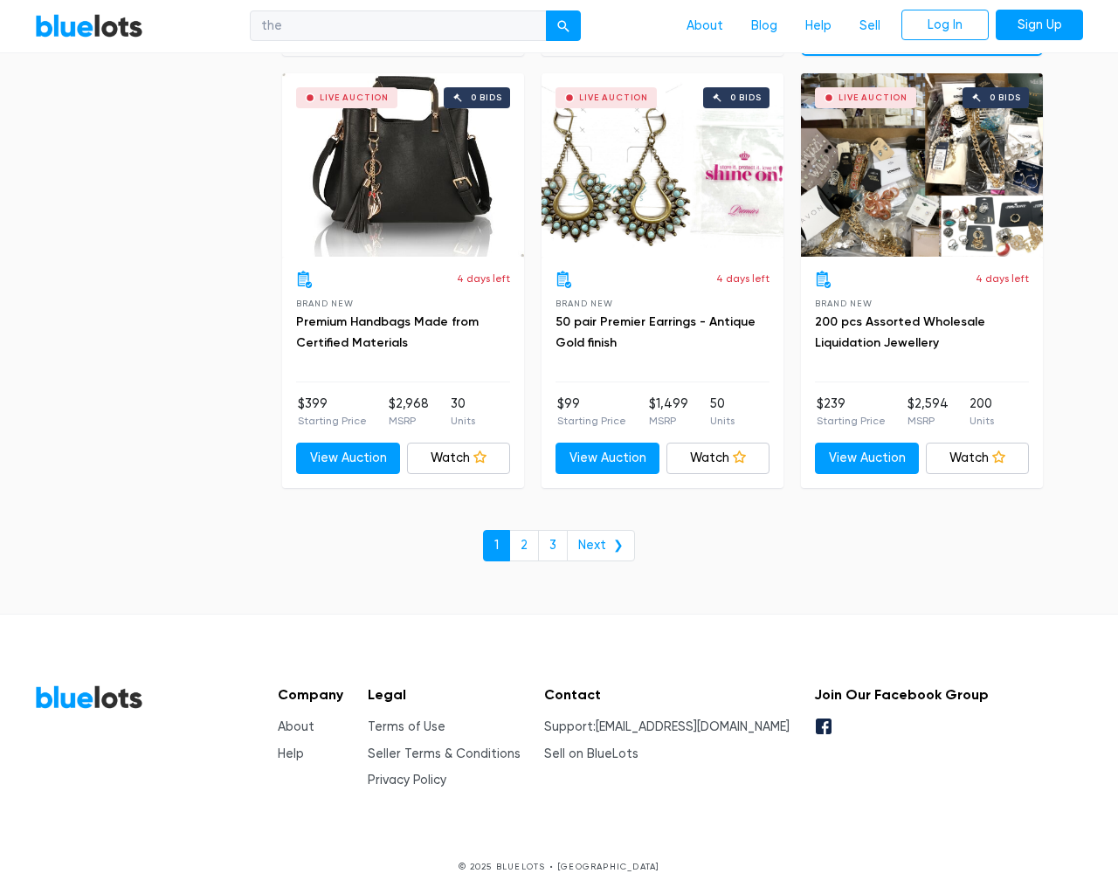
checkbox Garden"] "false"
checkbox input "false"
type input "e"
select select "10000"
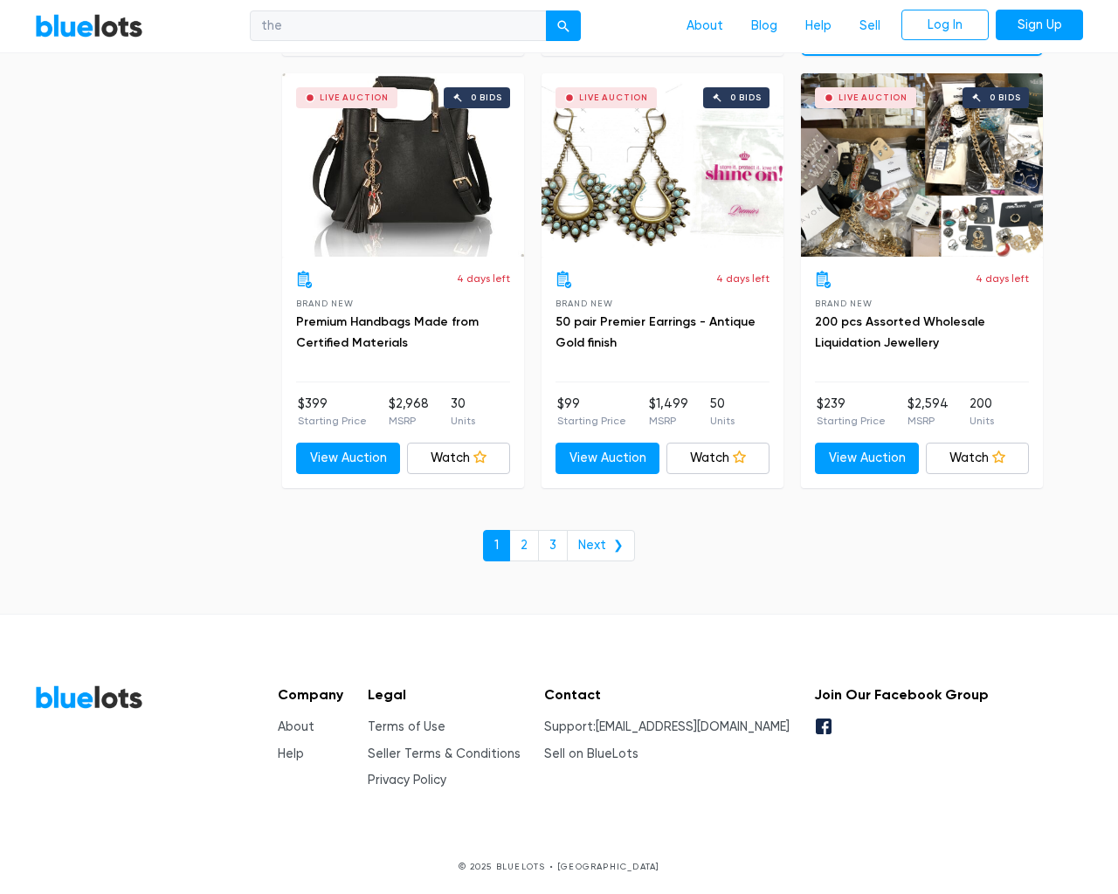
select select "50000"
select select "ending_soonest"
select select "50000"
select select "highest_price"
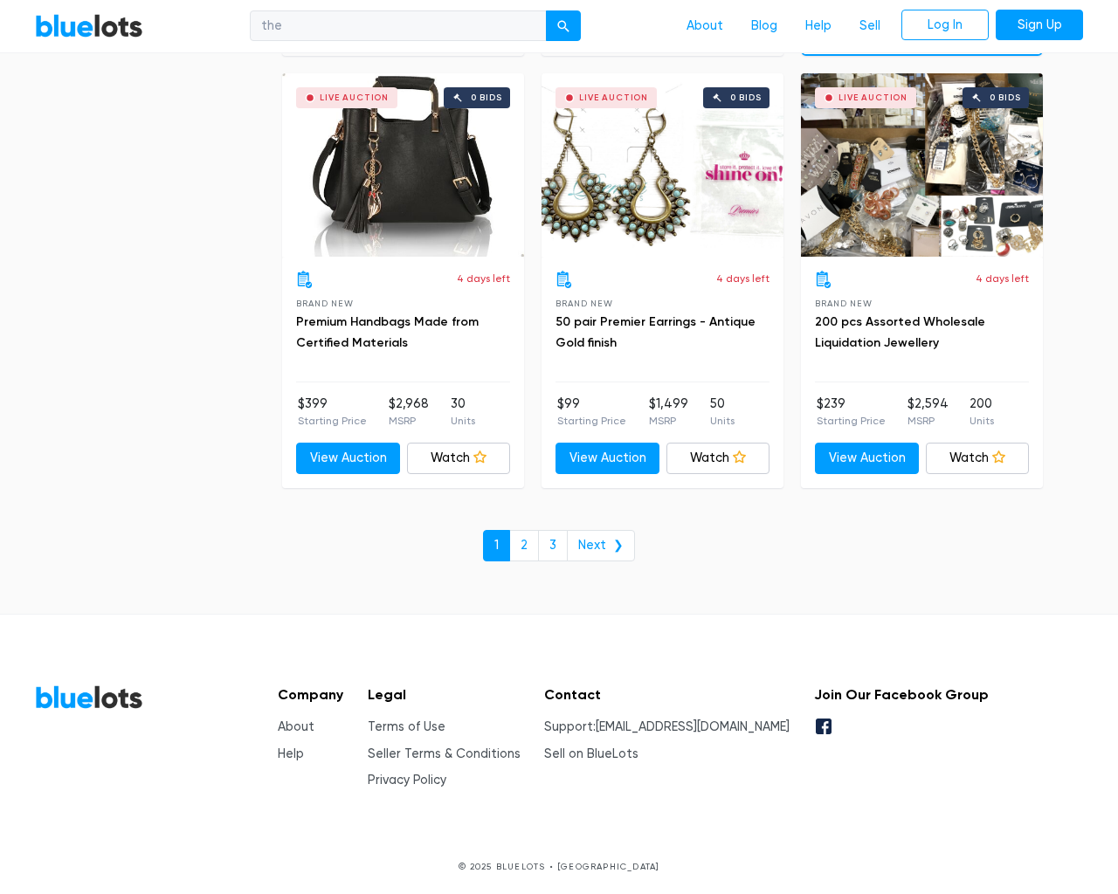
scroll to position [169, 0]
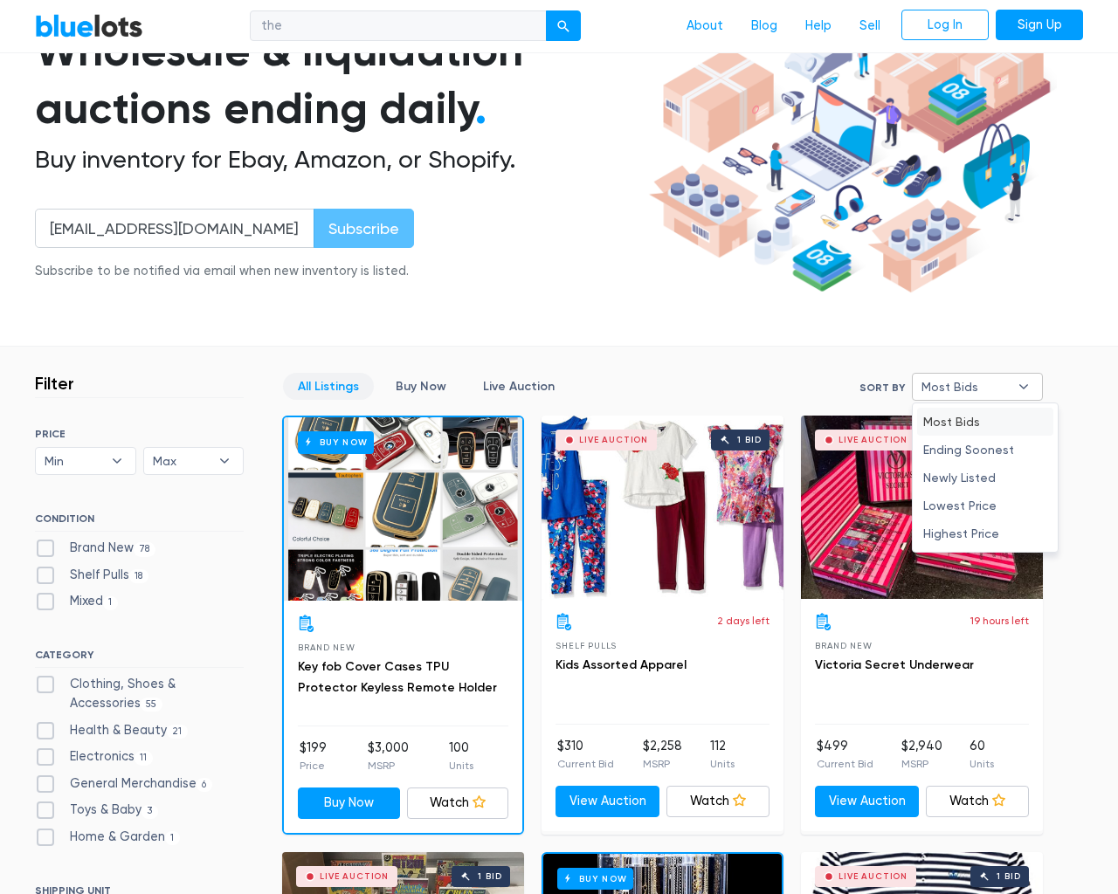
scroll to position [7455, 0]
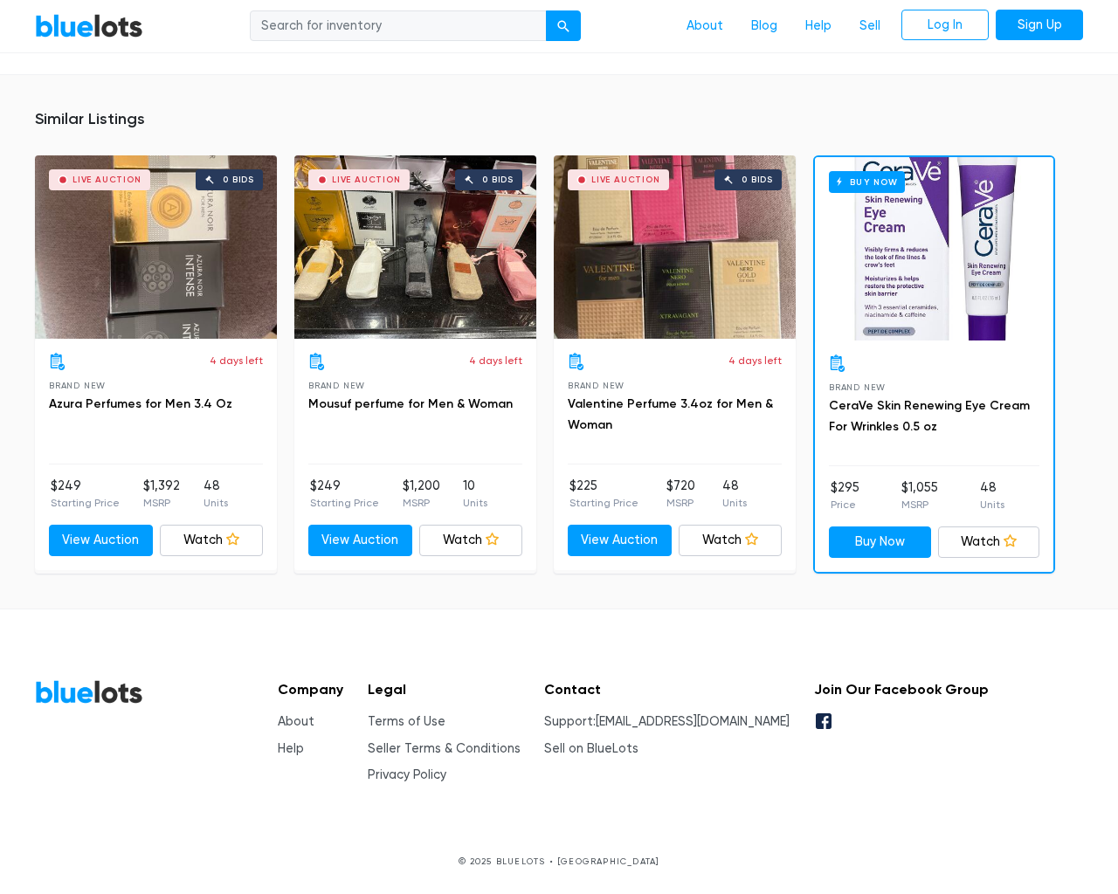
scroll to position [1110, 0]
type input "the"
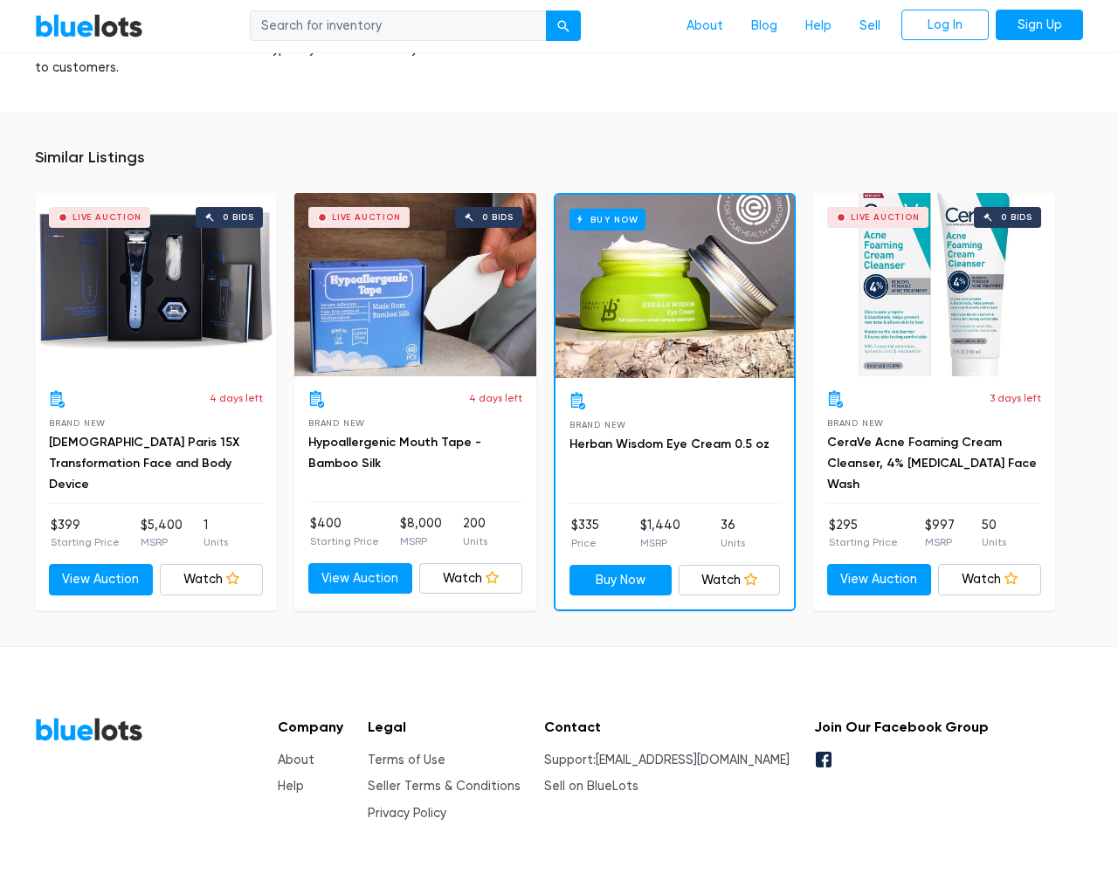
scroll to position [1302, 0]
type input "the"
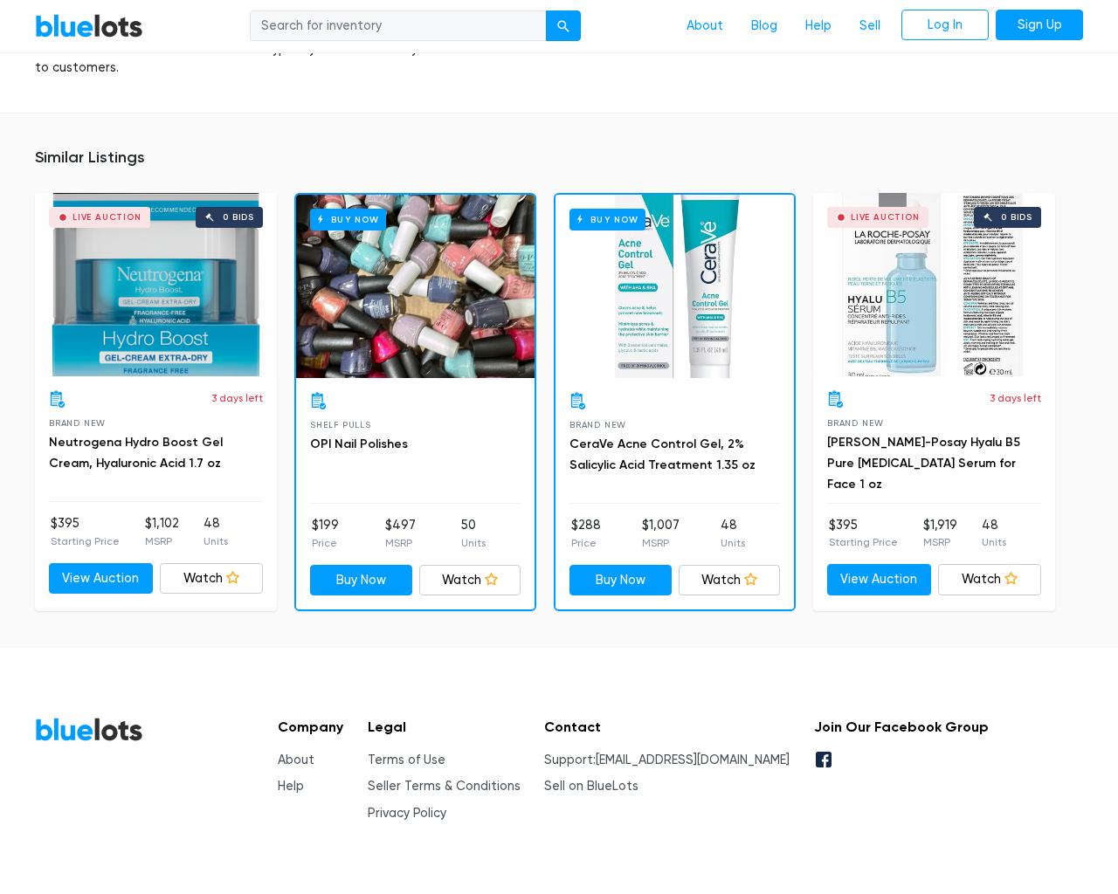
scroll to position [1302, 0]
type input "the"
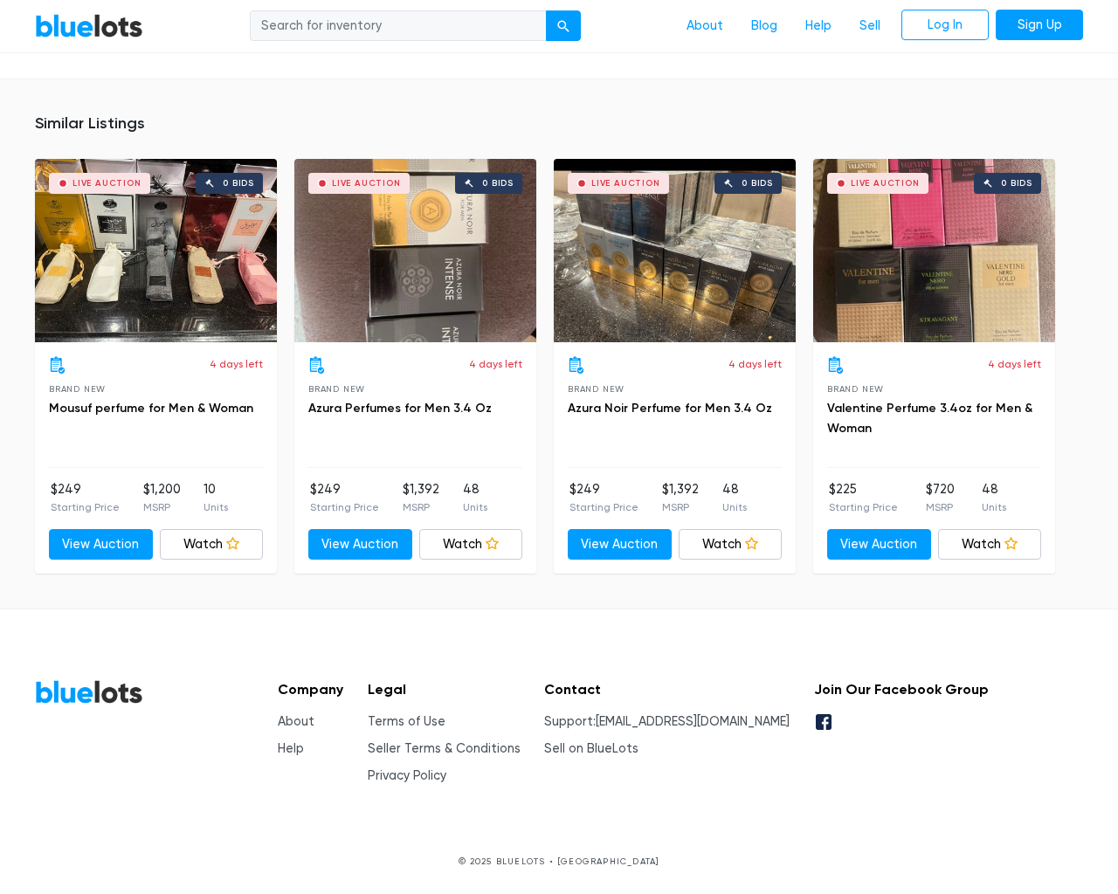
scroll to position [1087, 0]
type input "the"
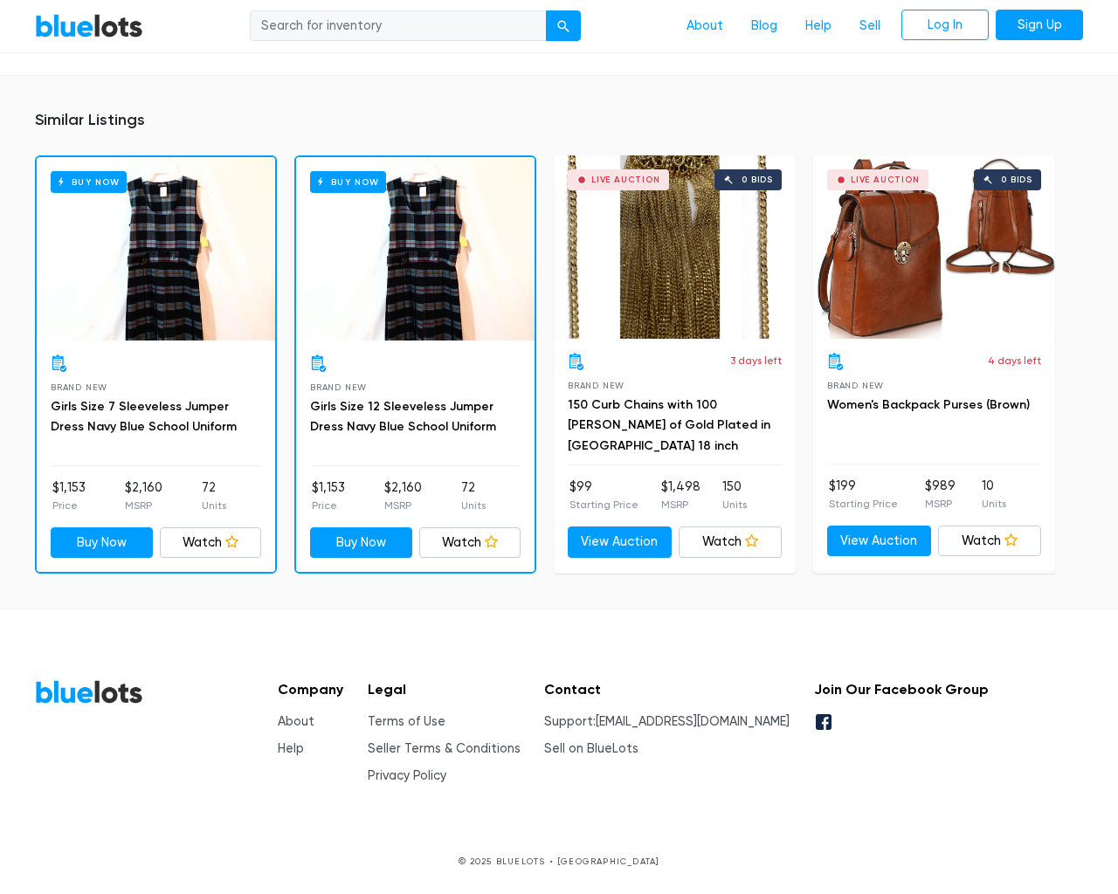
scroll to position [1217, 0]
type input "the"
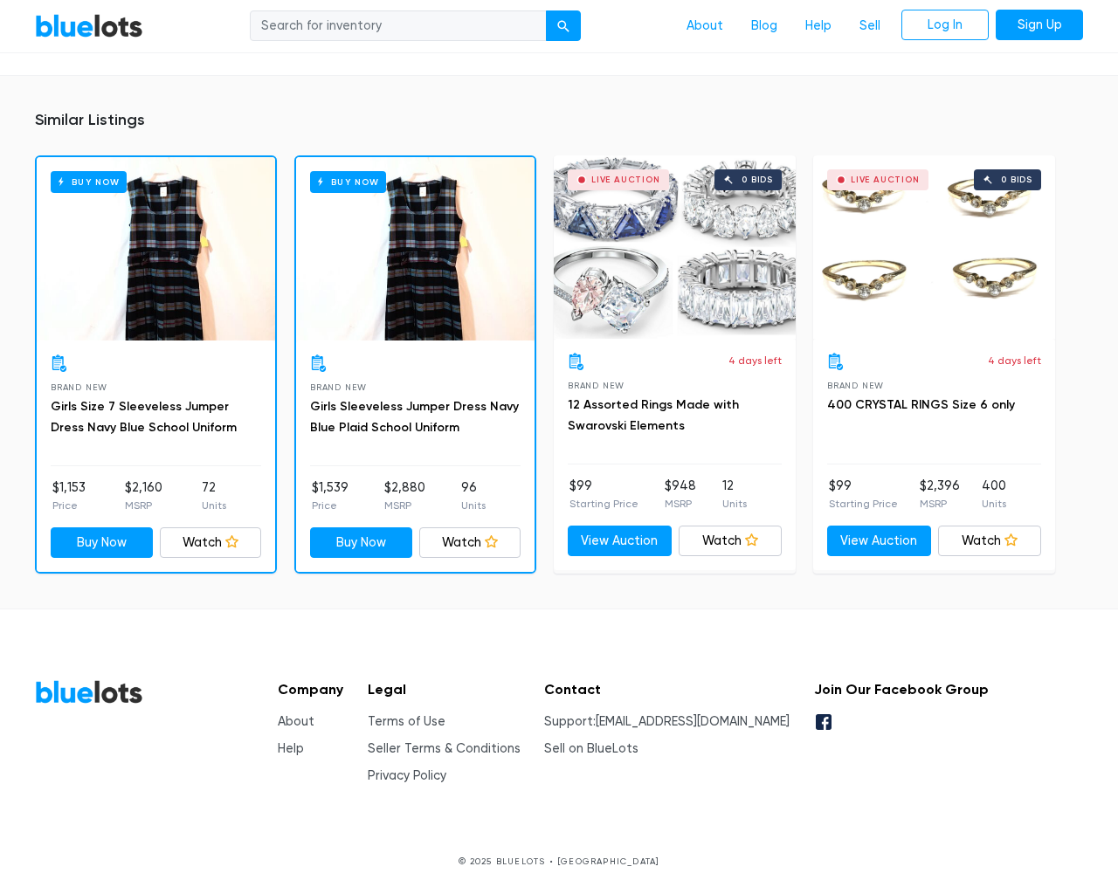
scroll to position [1095, 0]
type input "the"
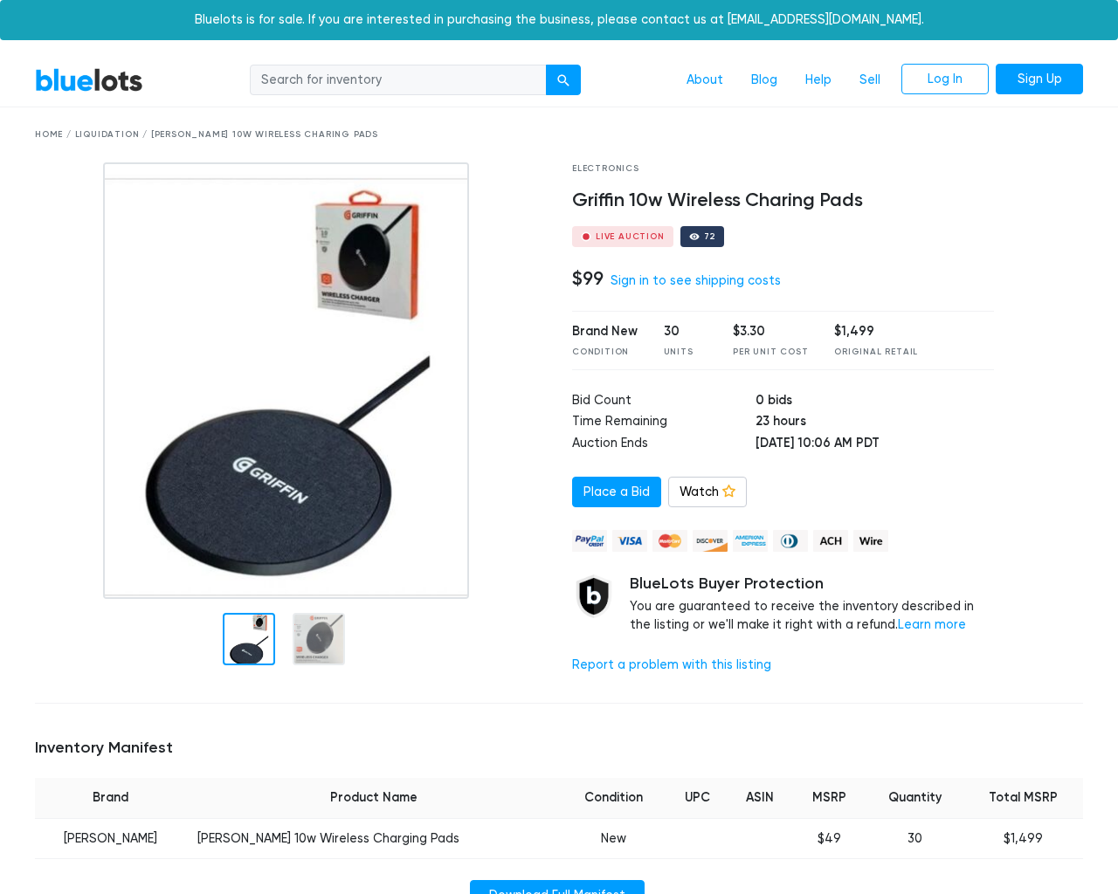
scroll to position [1091, 0]
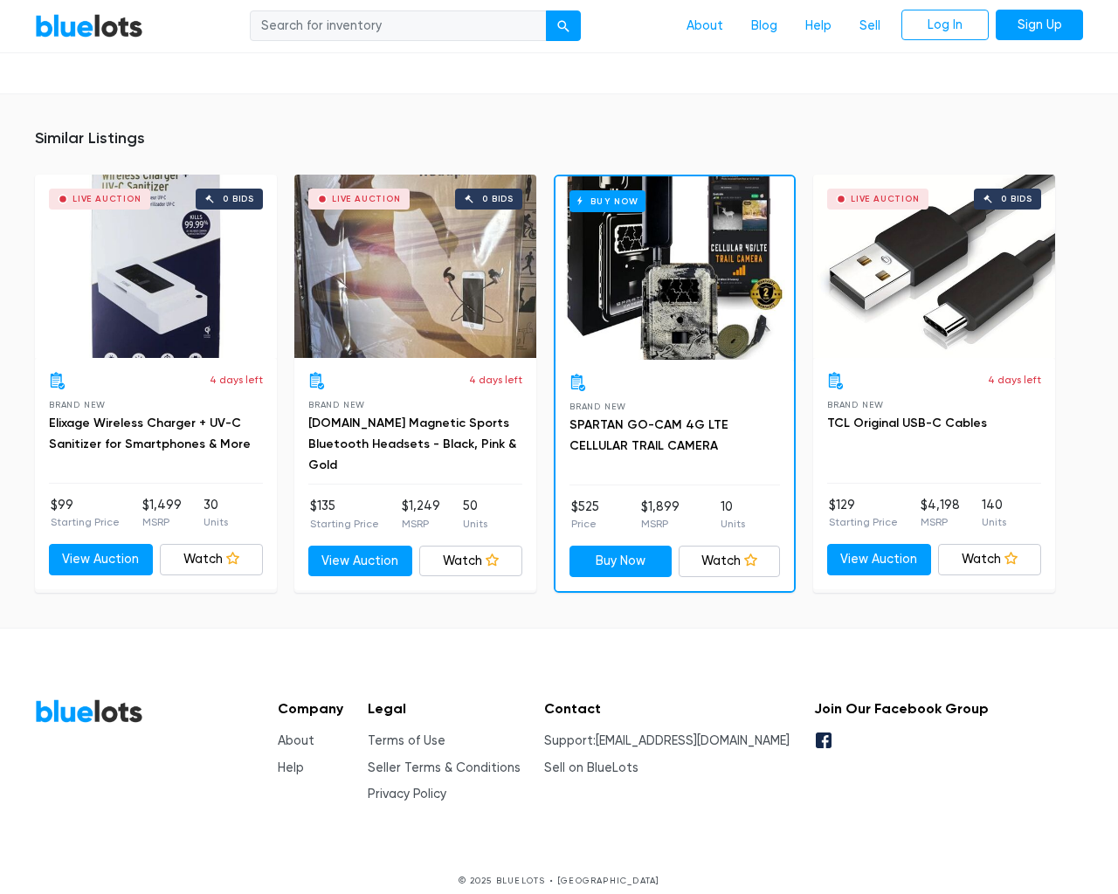
type input "the"
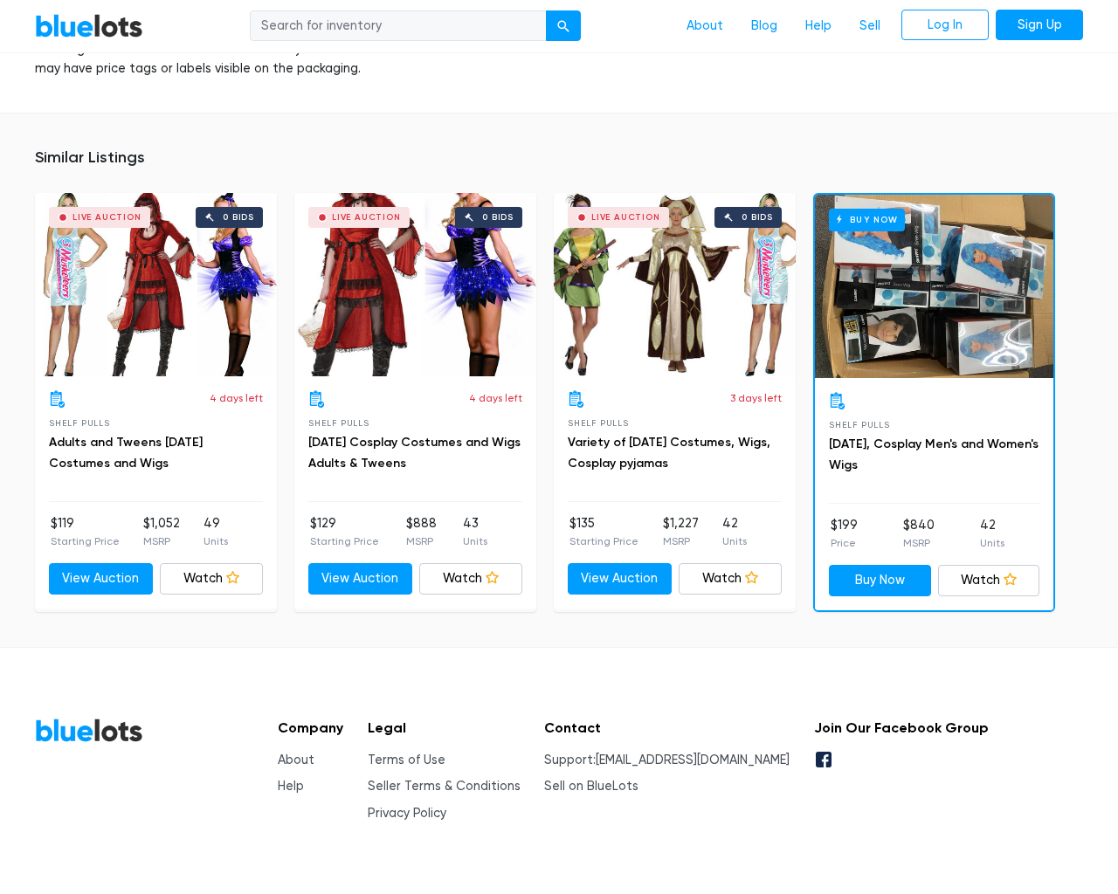
scroll to position [1890, 0]
type input "the"
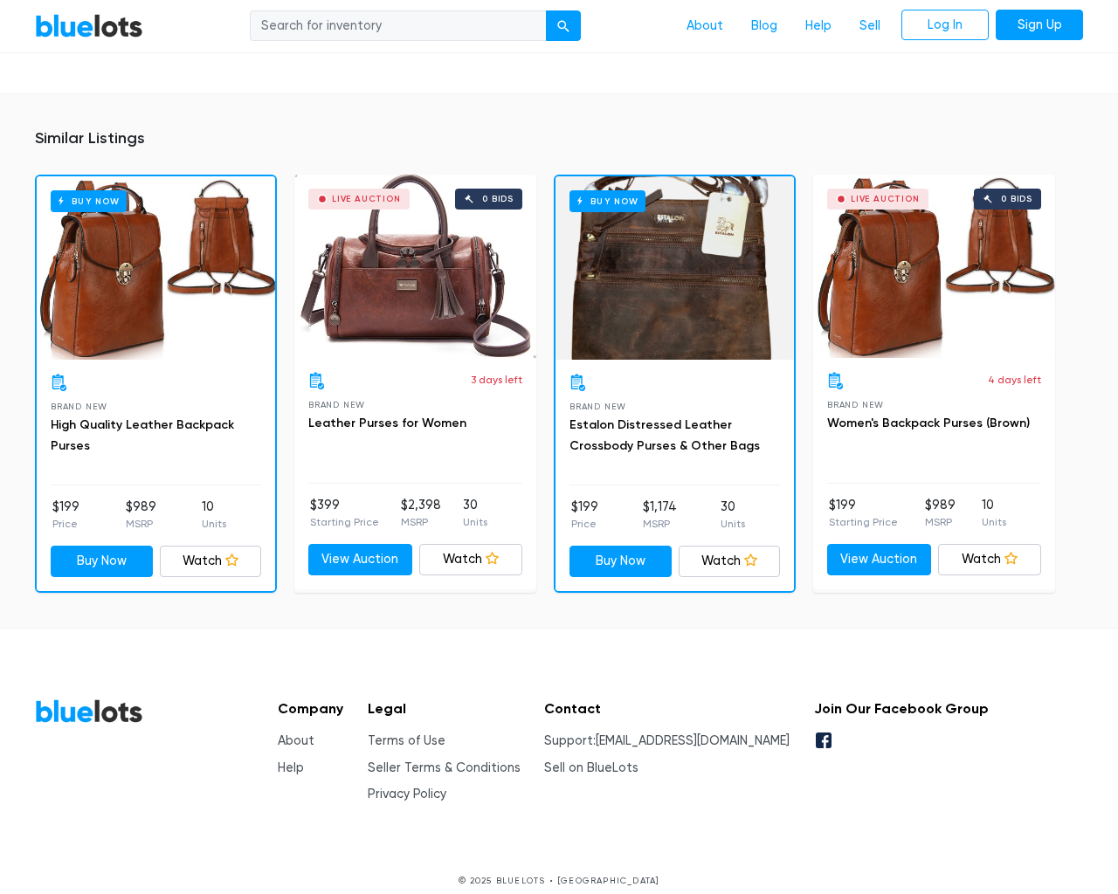
scroll to position [1152, 0]
type input "the"
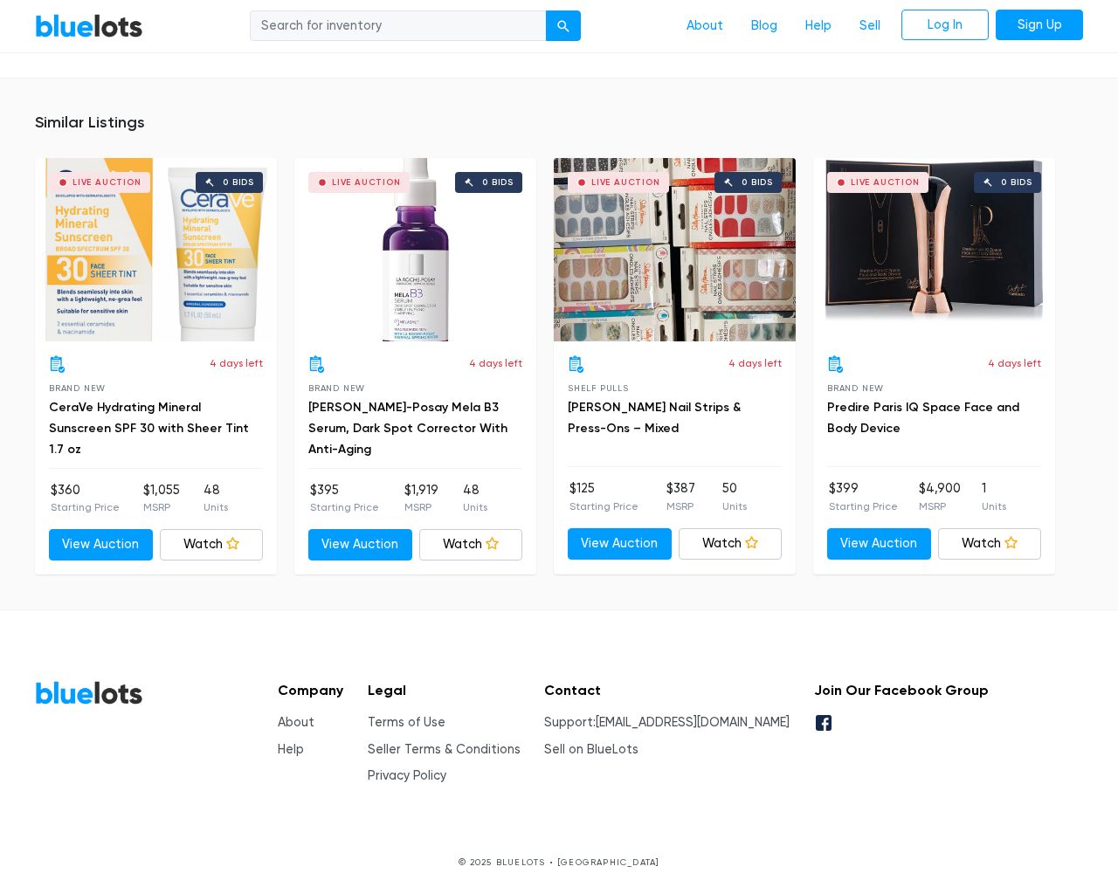
scroll to position [1280, 0]
type input "the"
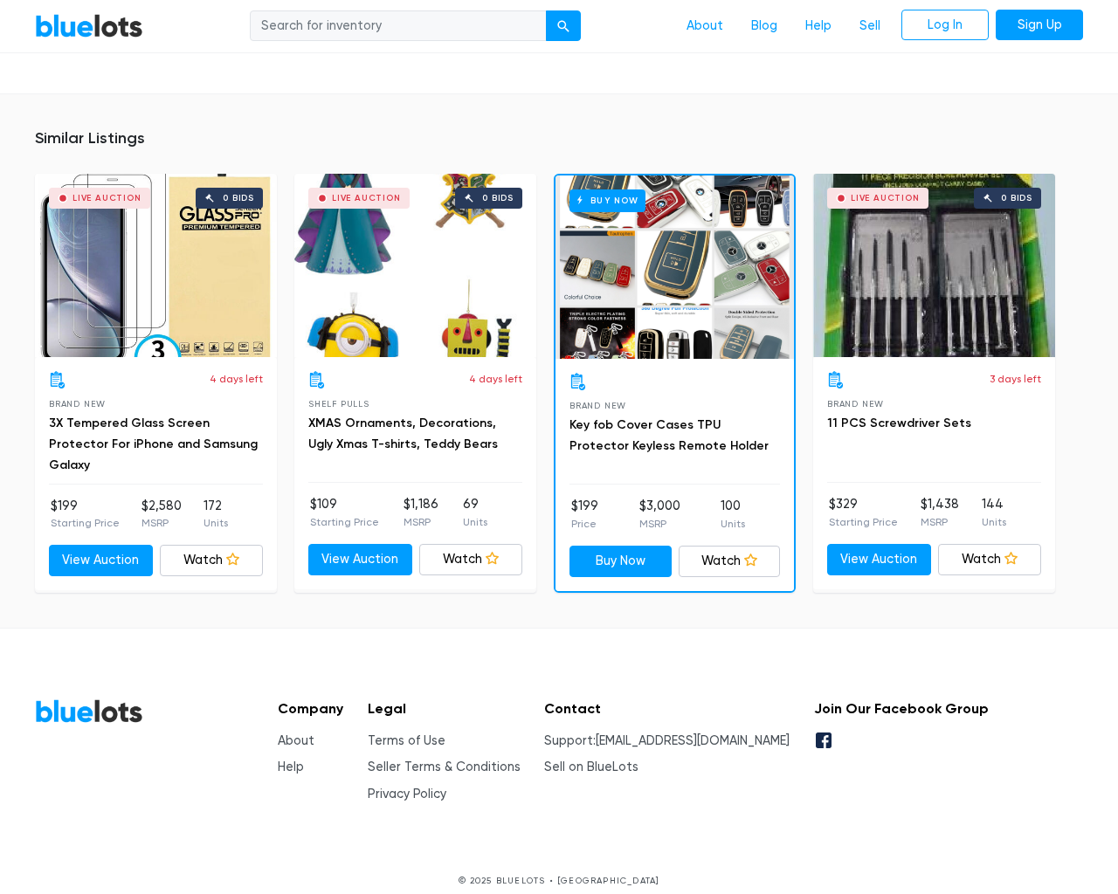
scroll to position [1209, 0]
type input "the"
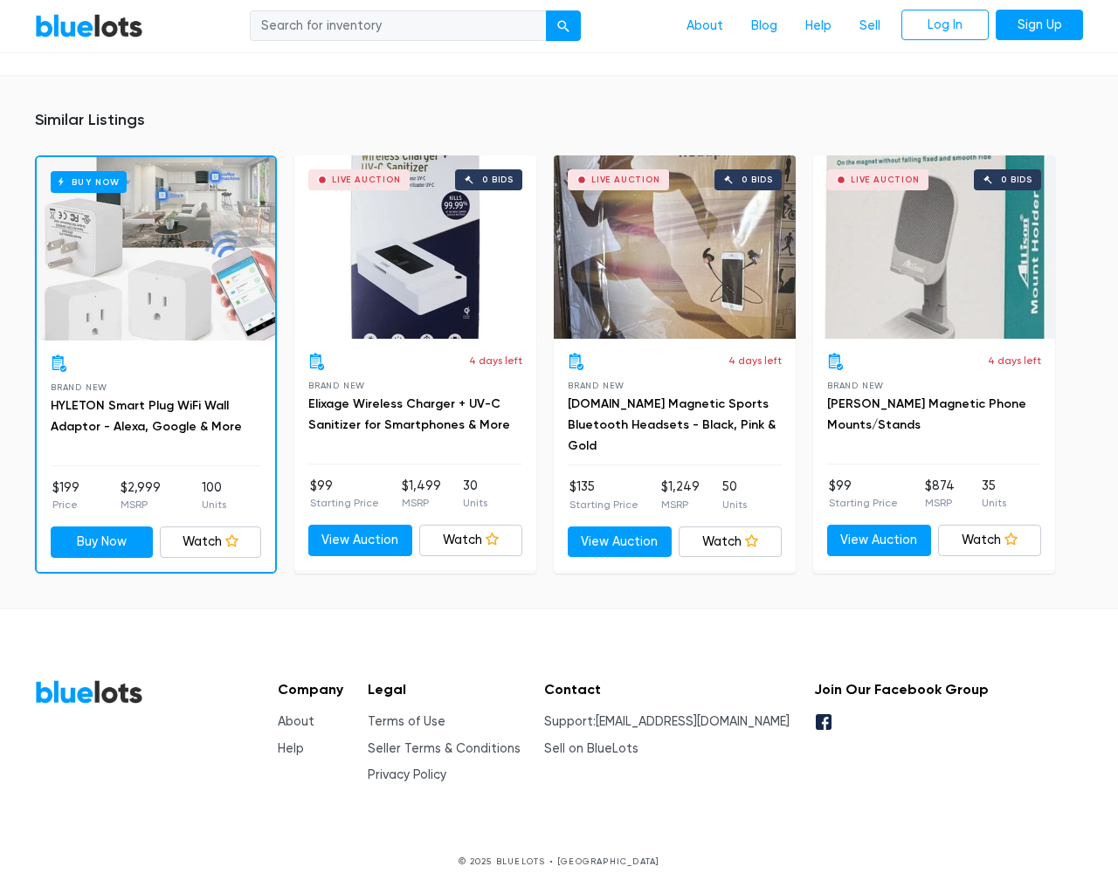
scroll to position [1265, 0]
type input "the"
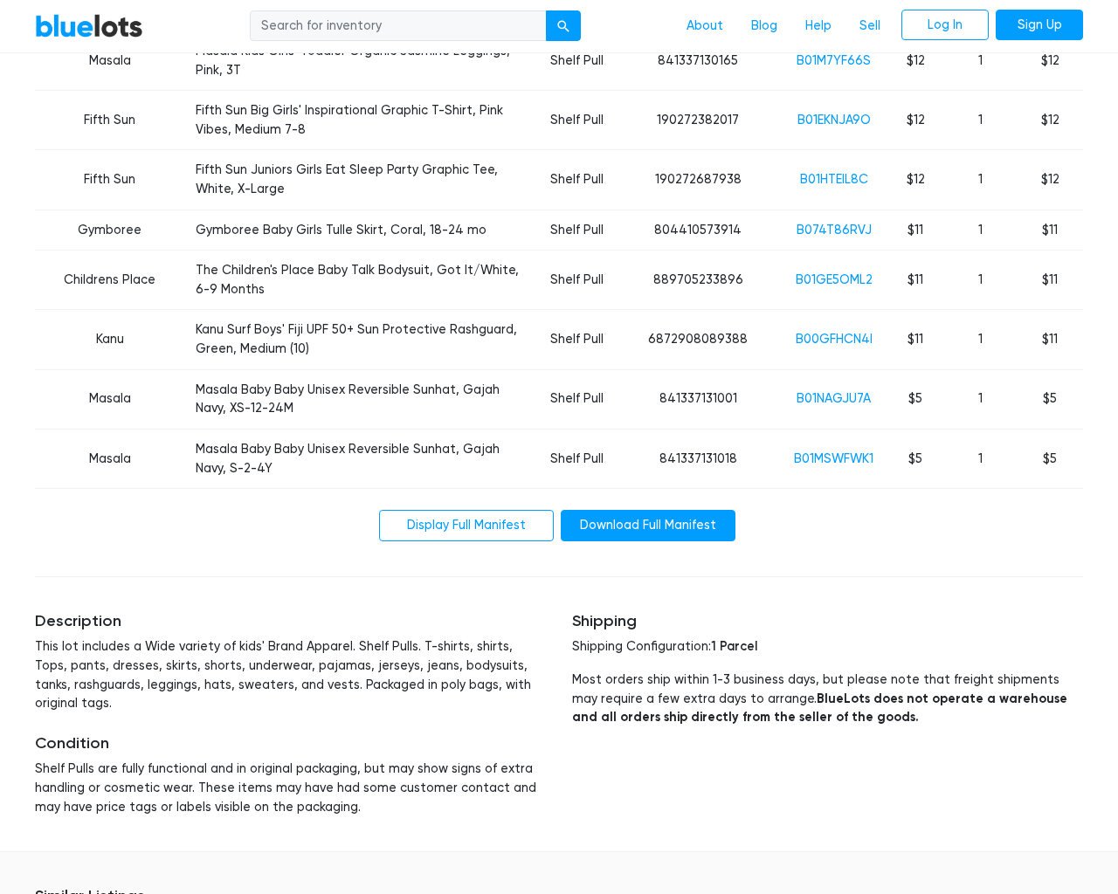
scroll to position [4986, 0]
type input "the"
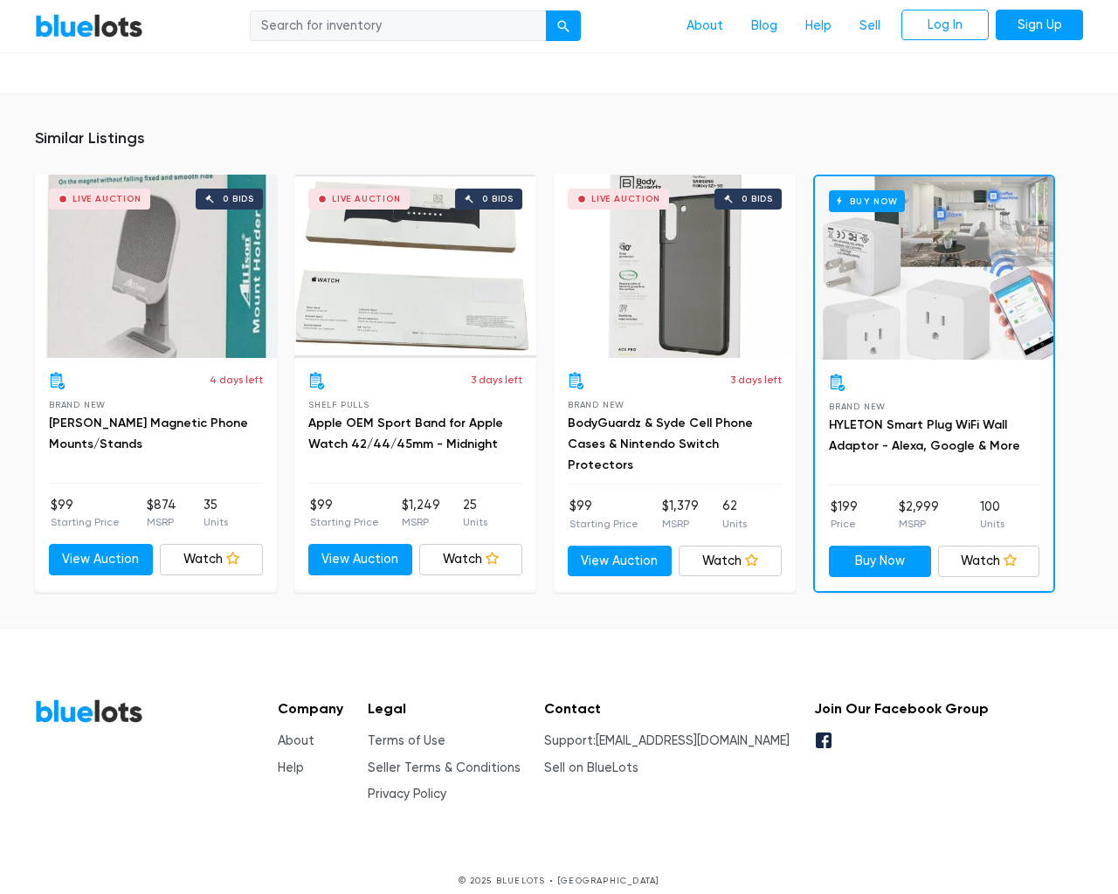
scroll to position [1302, 0]
type input "the"
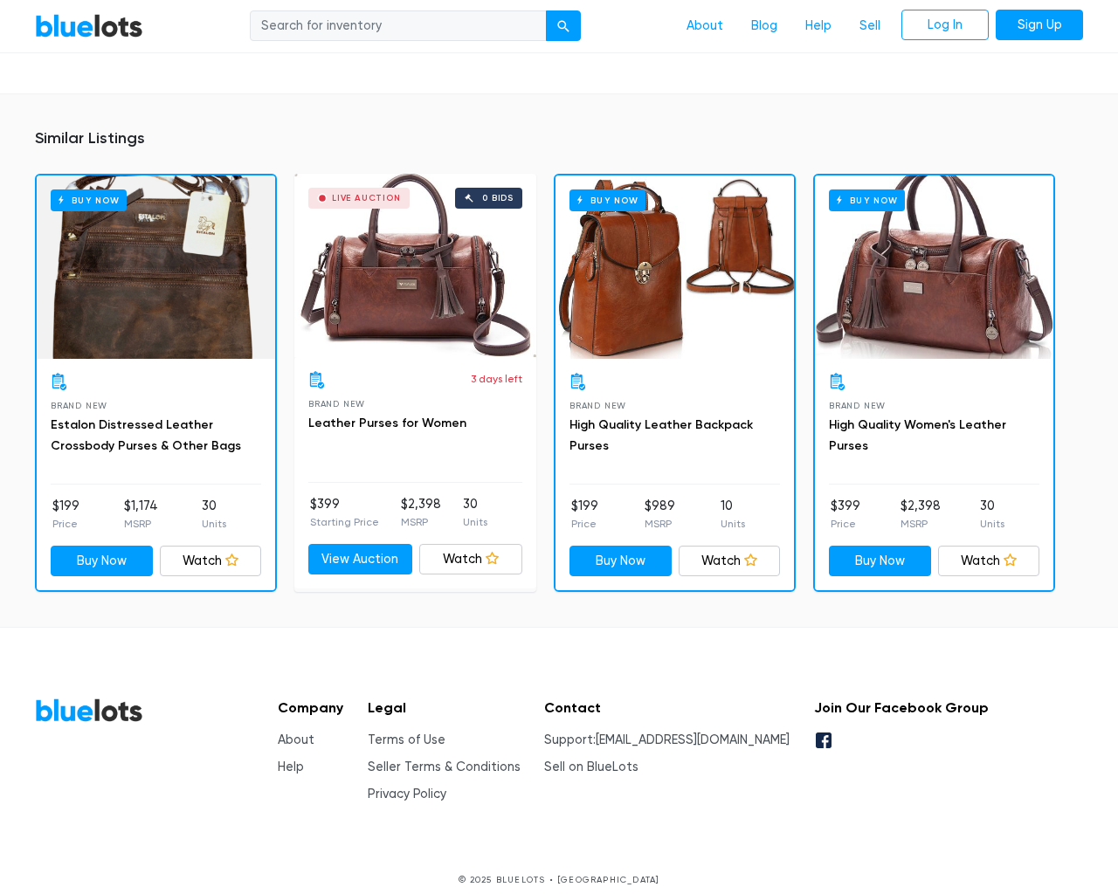
scroll to position [1167, 0]
type input "the"
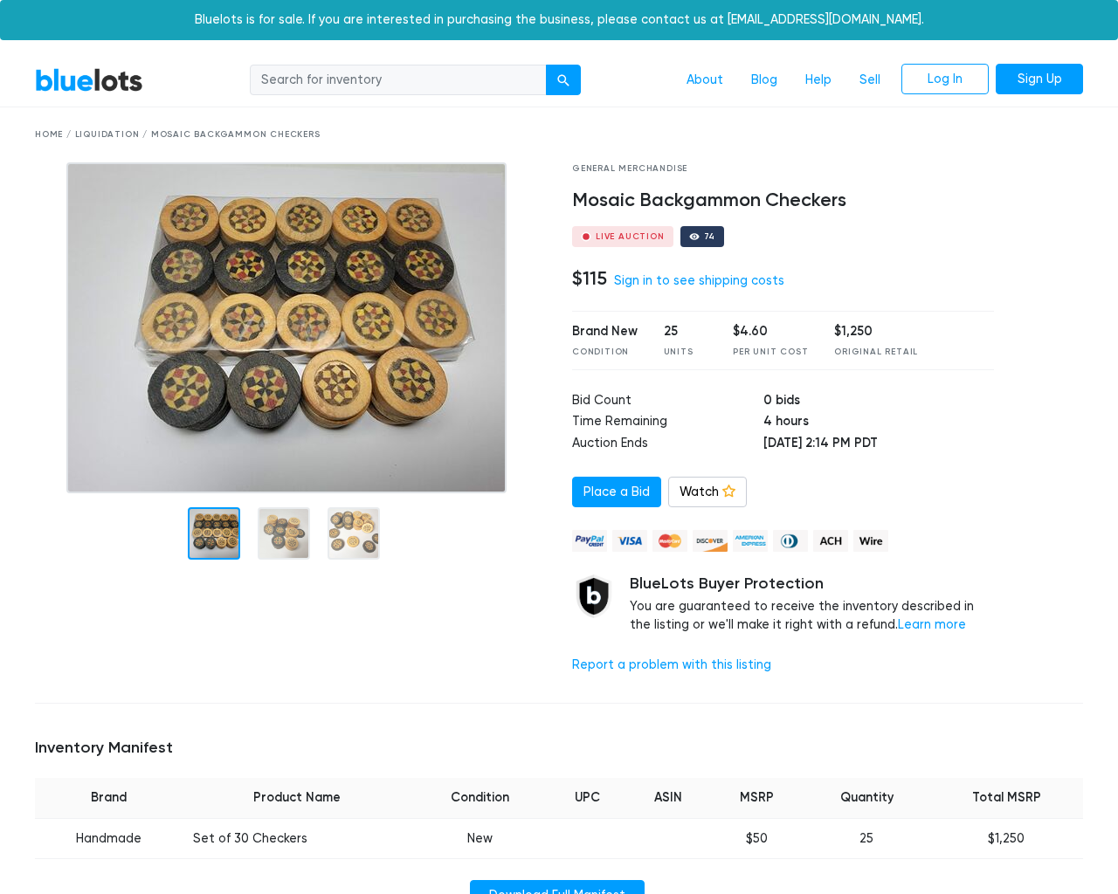
scroll to position [1166, 0]
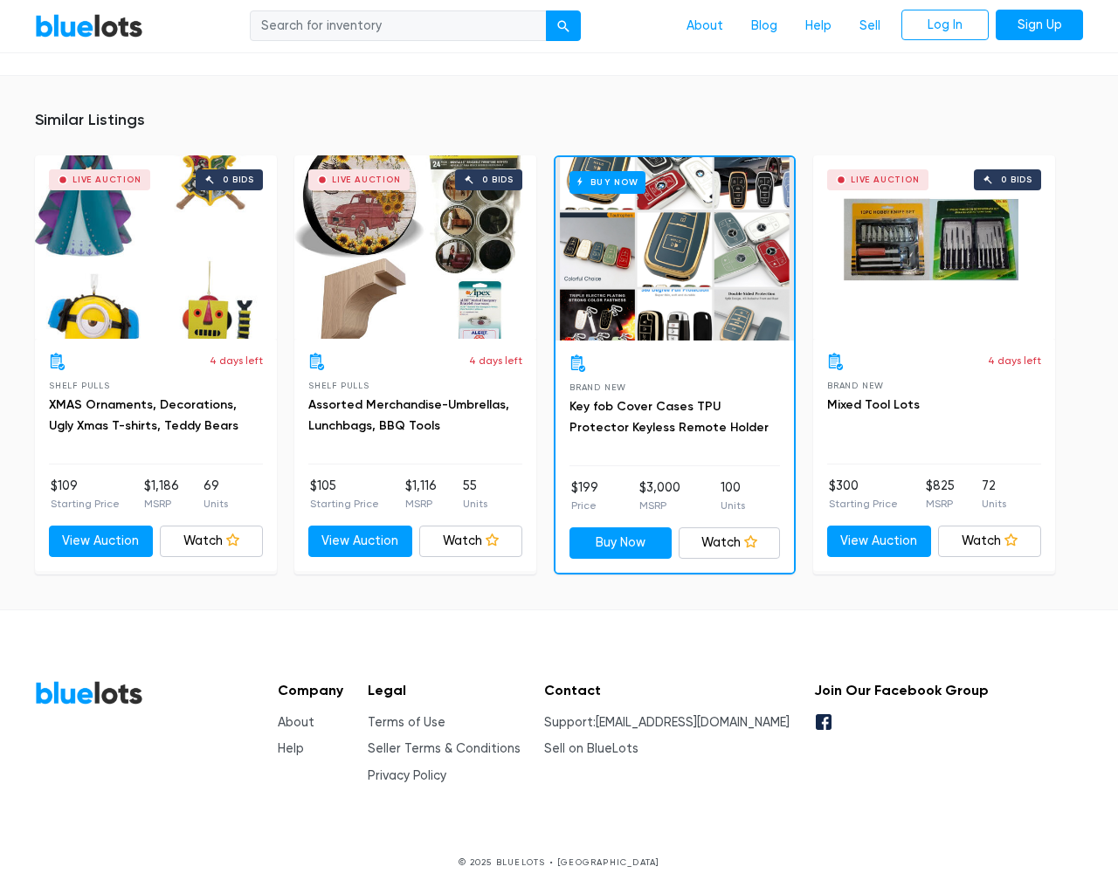
type input "the"
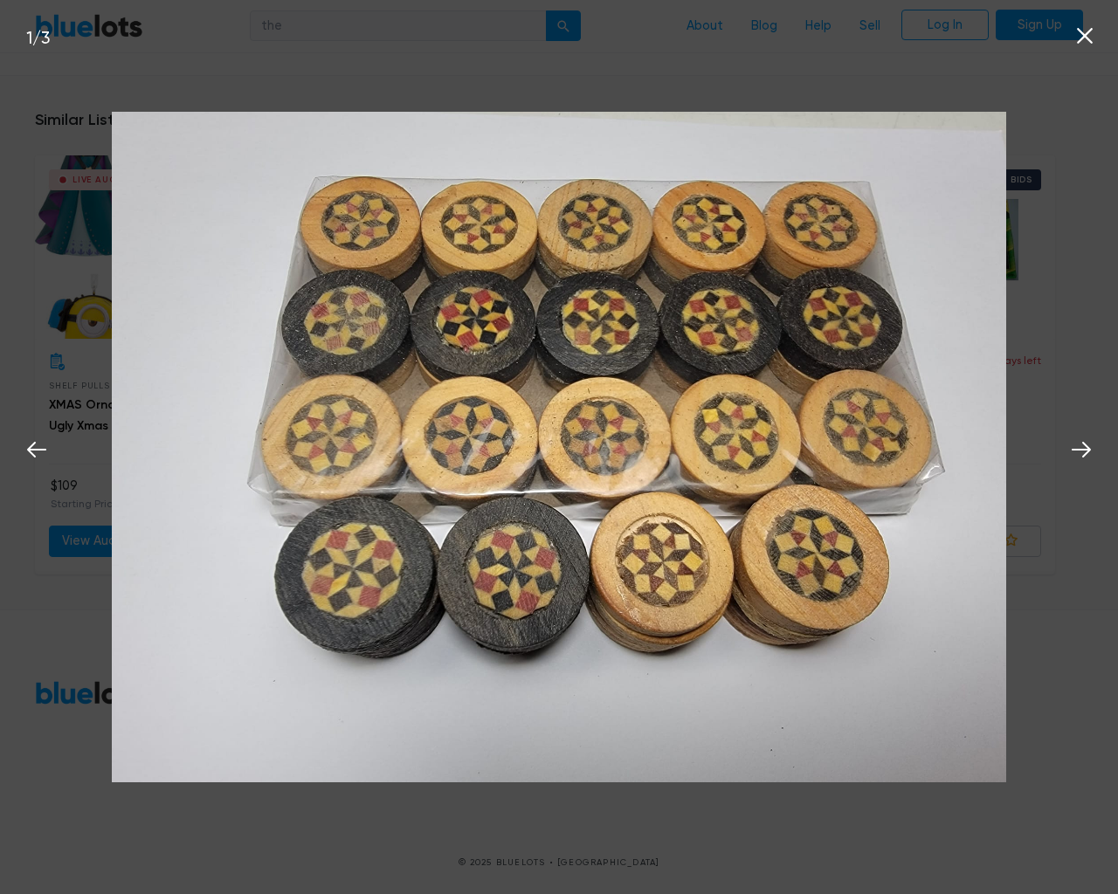
scroll to position [1167, 0]
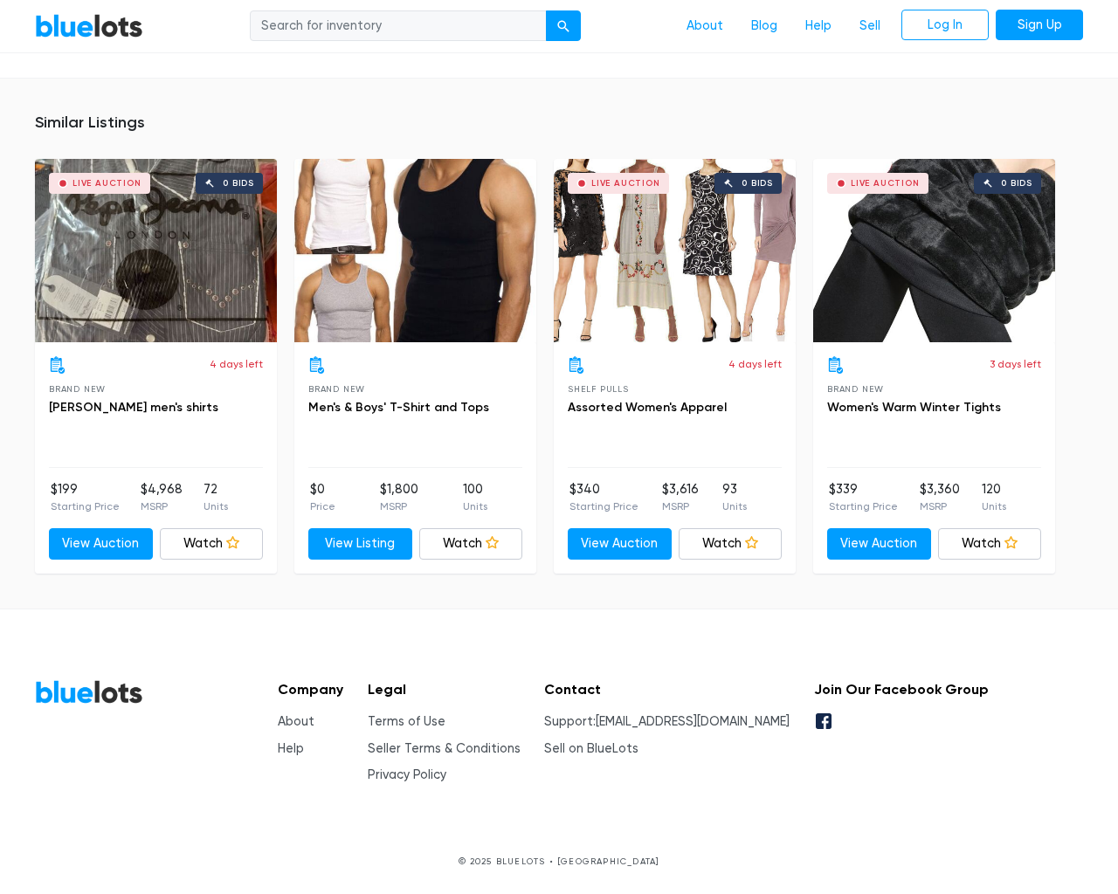
scroll to position [1106, 0]
type input "the"
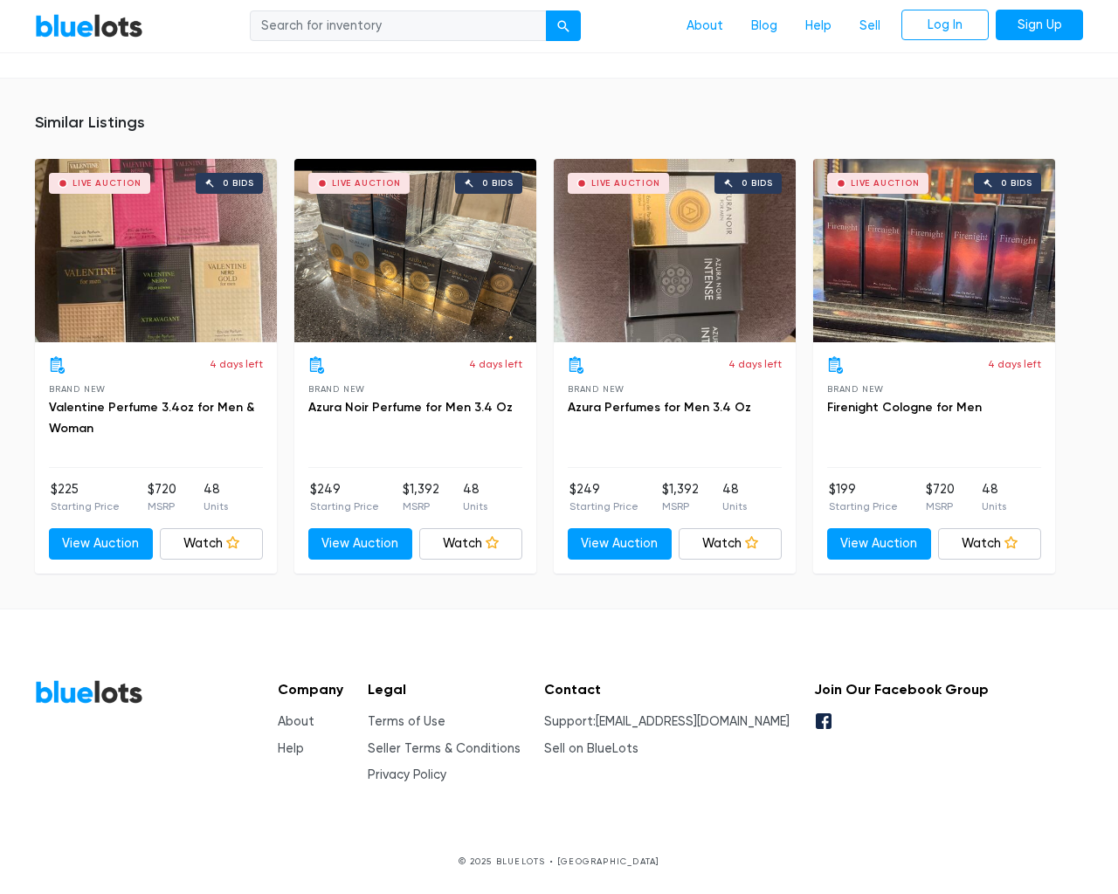
scroll to position [1106, 0]
type input "the"
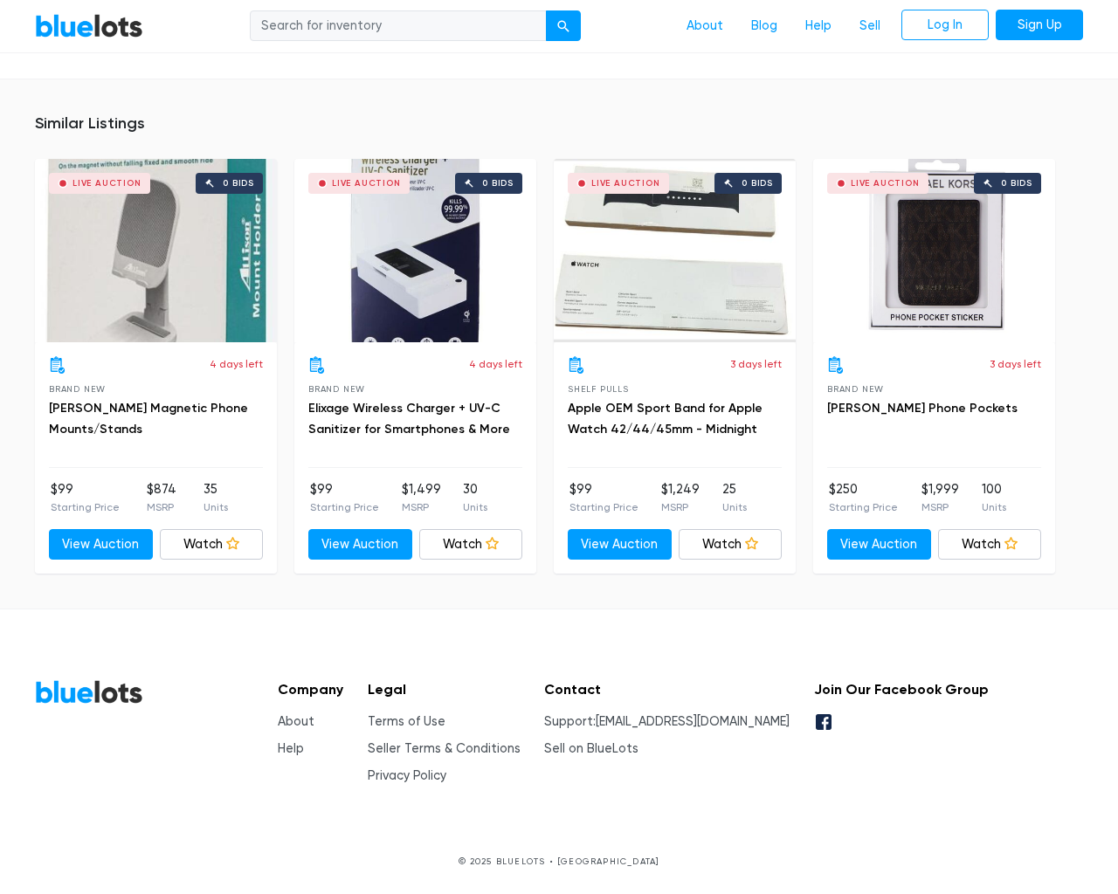
scroll to position [1148, 0]
type input "the"
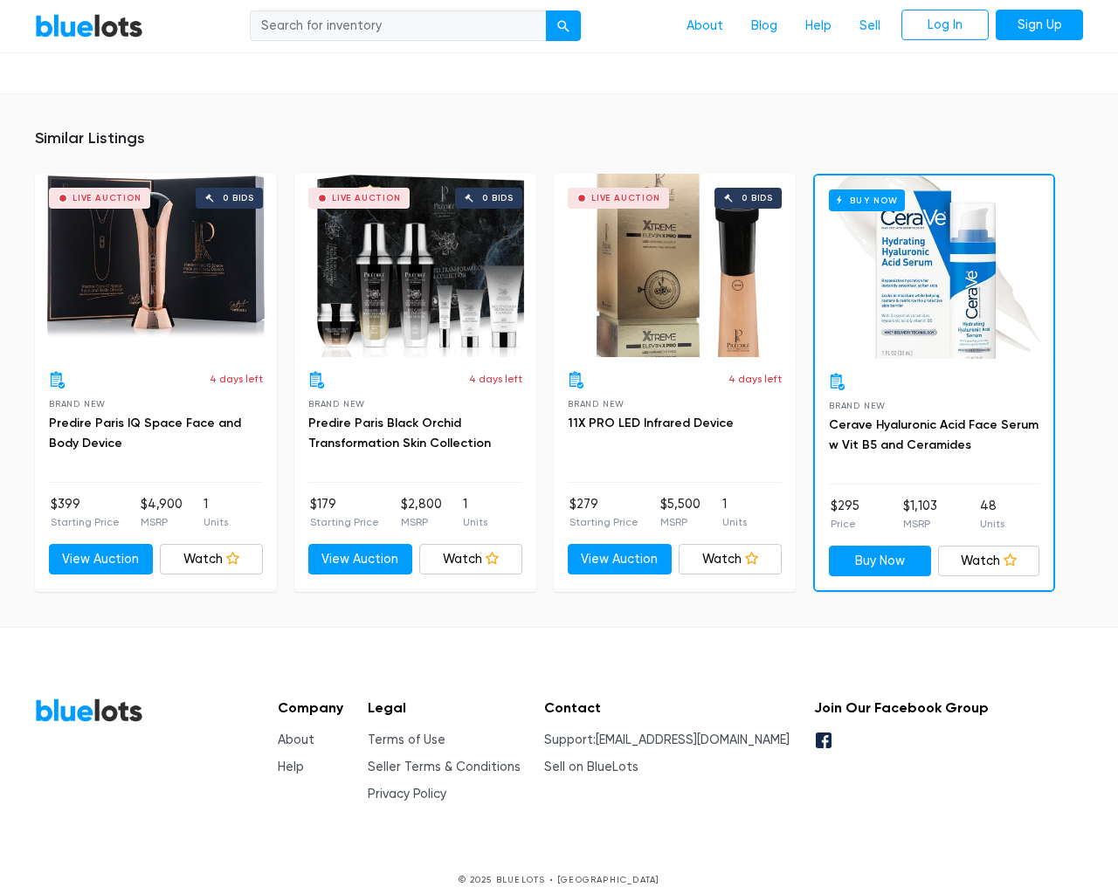
scroll to position [1284, 0]
type input "the"
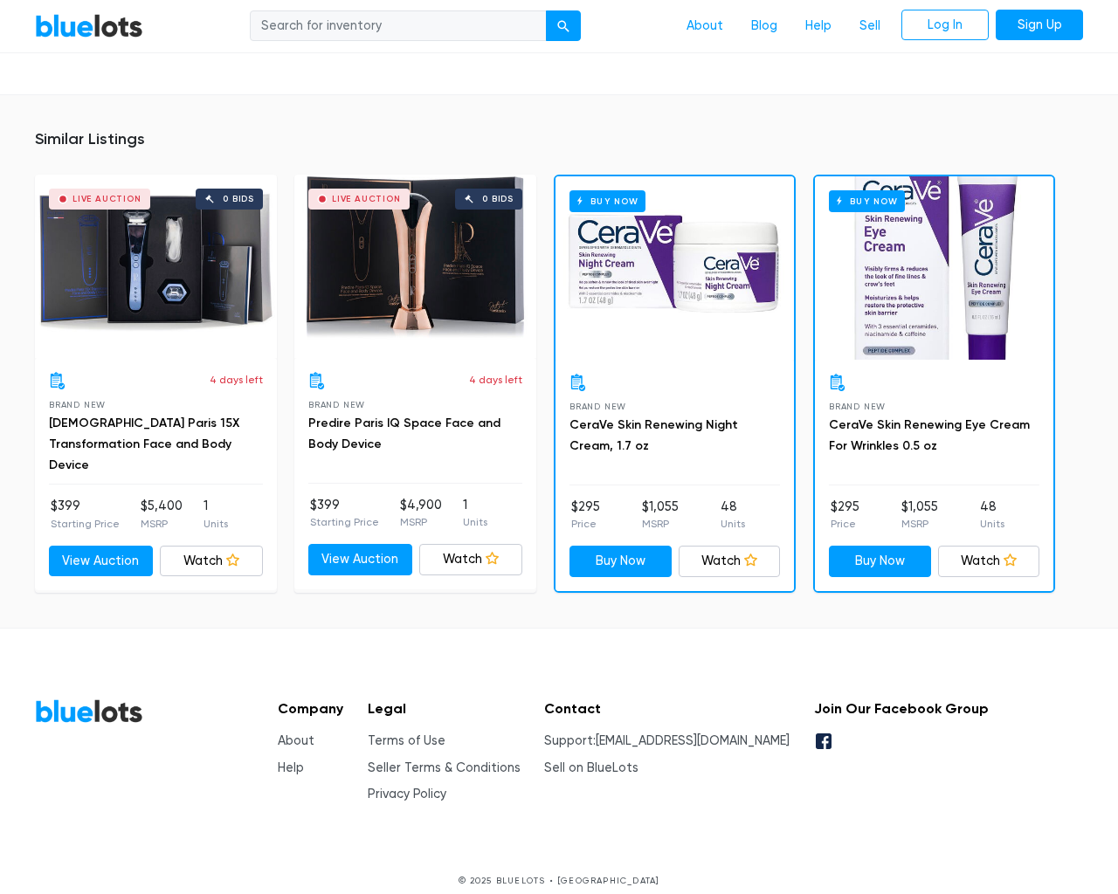
scroll to position [1245, 0]
type input "the"
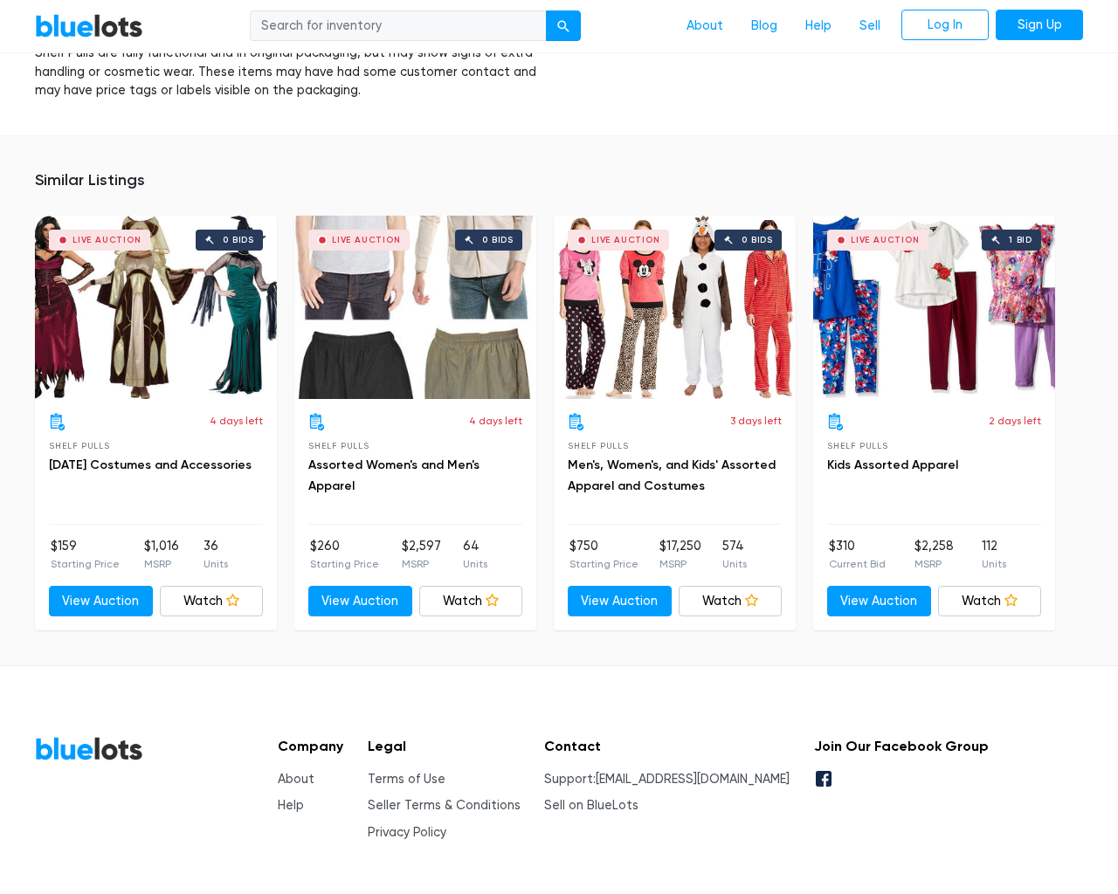
scroll to position [3288, 0]
type input "the"
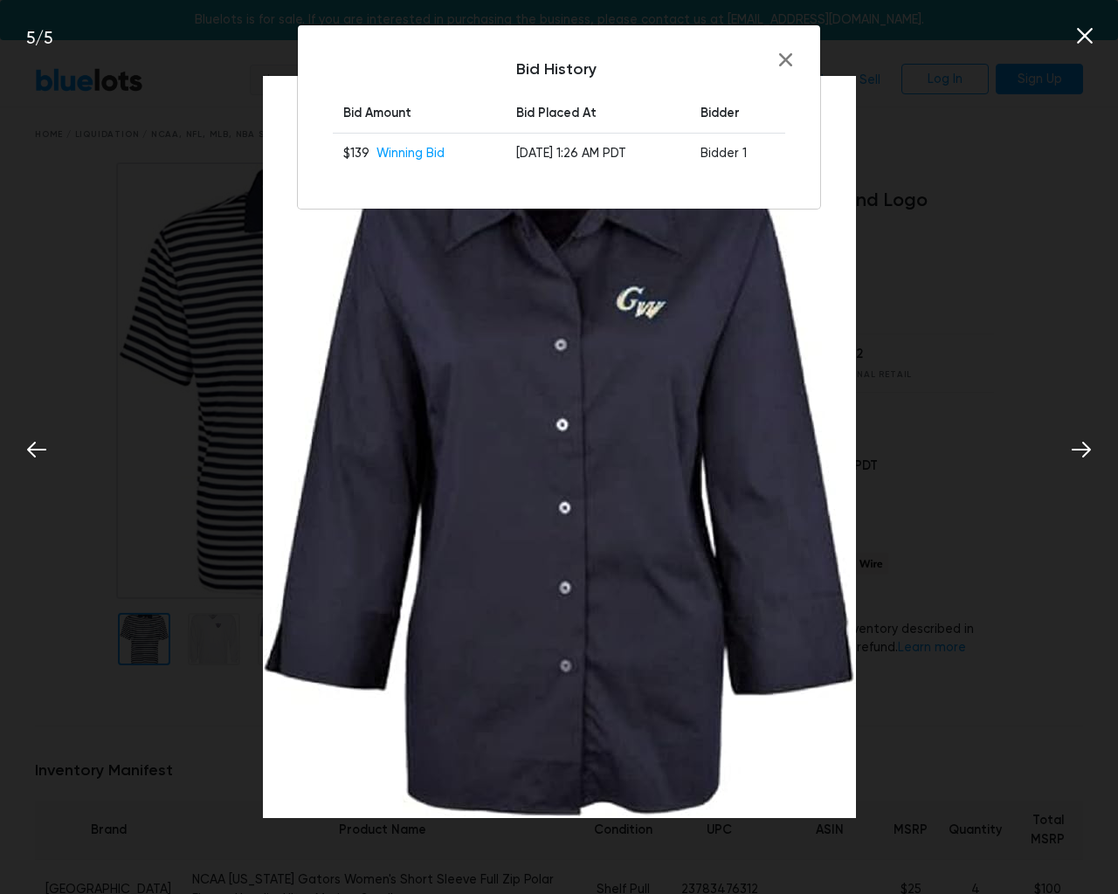
scroll to position [3289, 0]
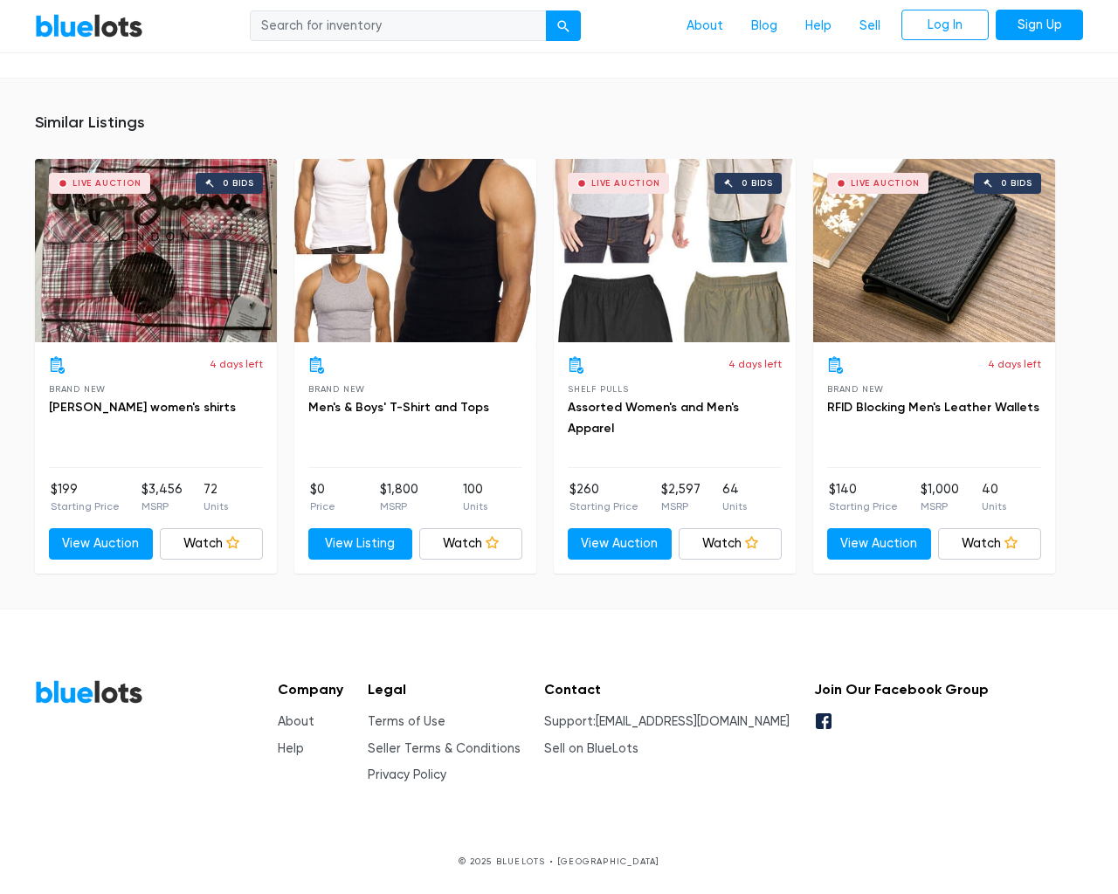
scroll to position [1106, 0]
type input "the"
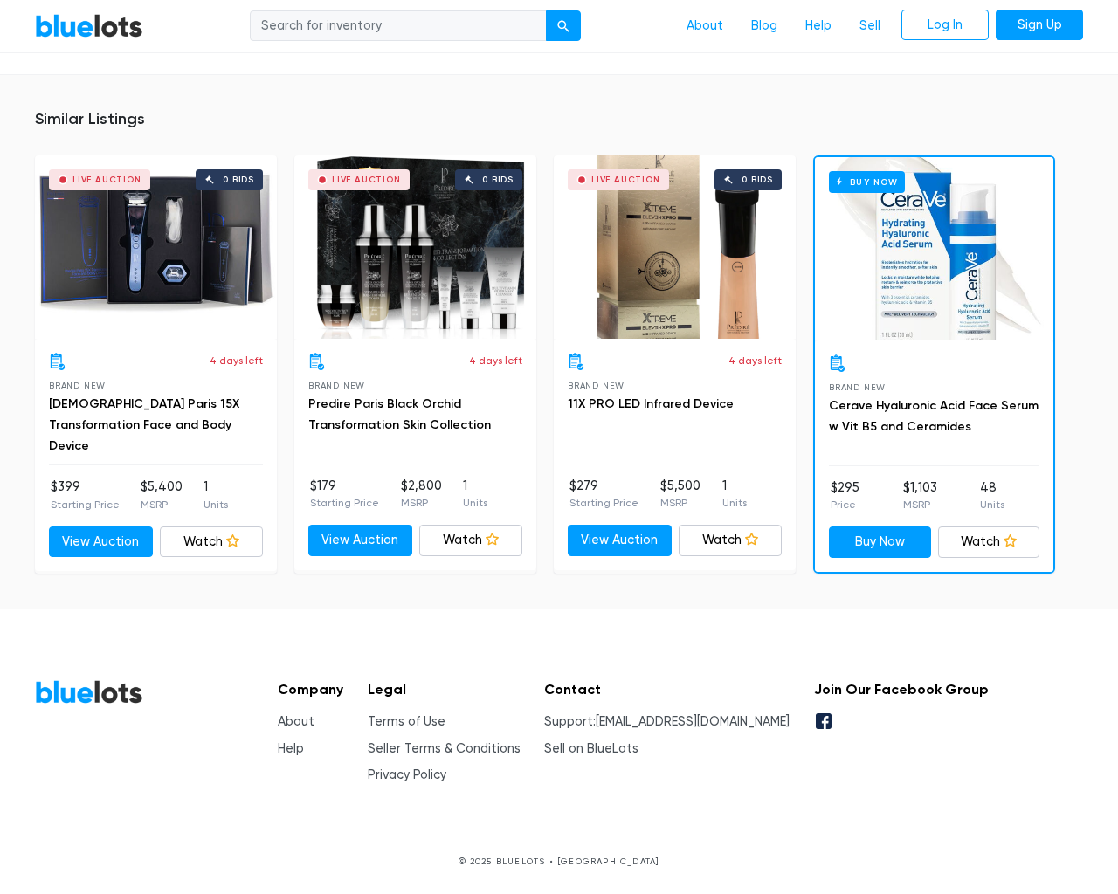
scroll to position [1299, 0]
type input "the"
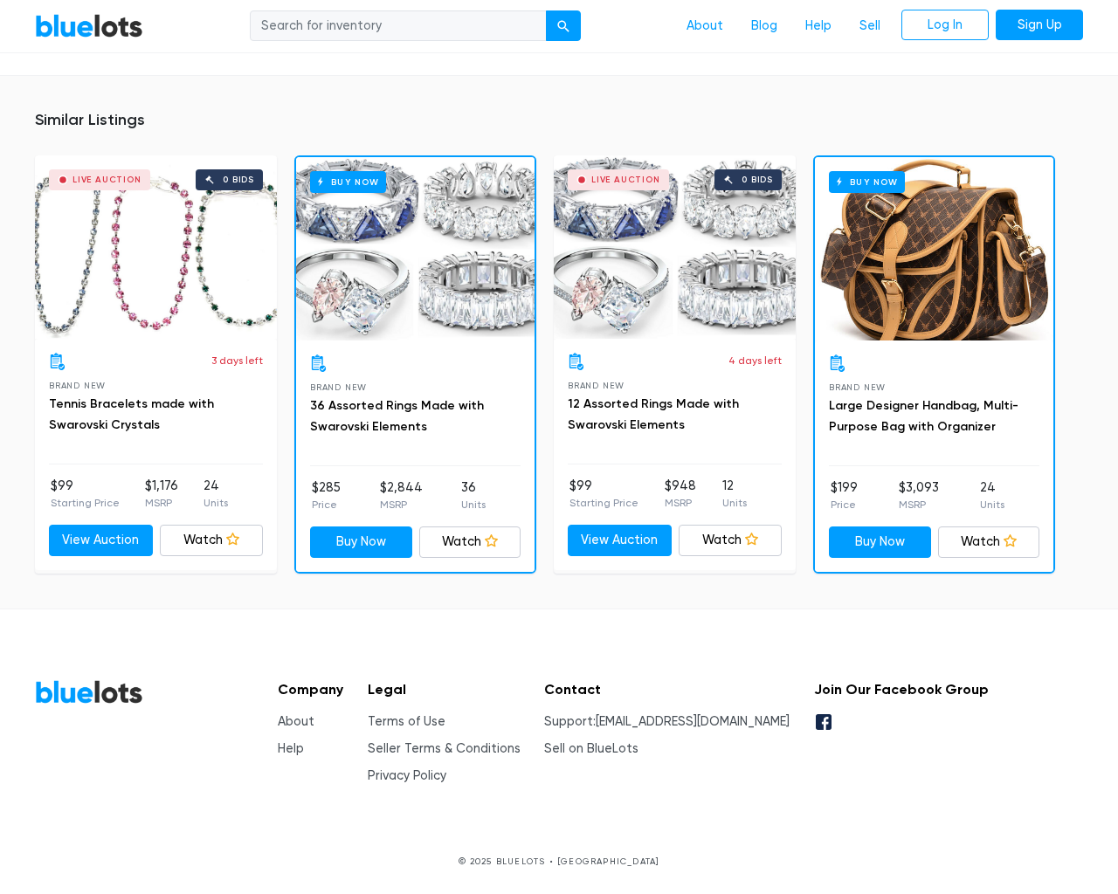
scroll to position [1208, 0]
type input "the"
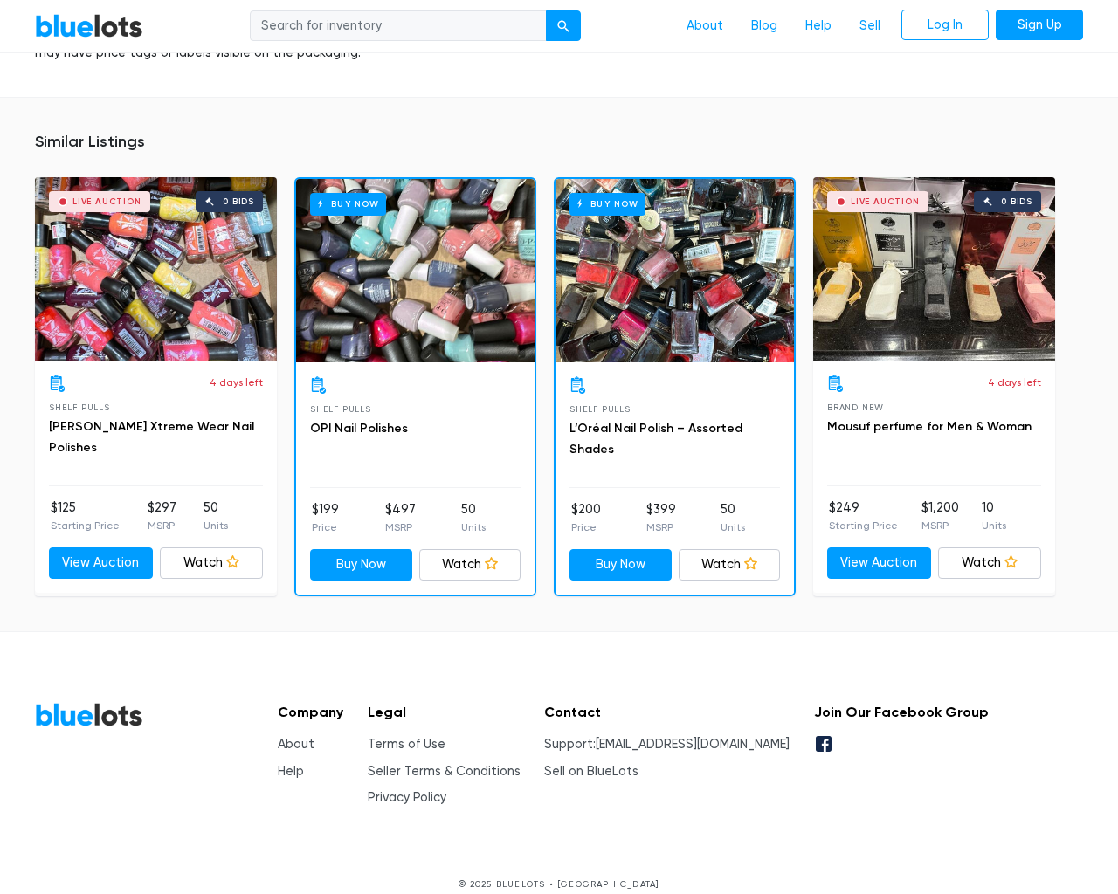
scroll to position [1226, 0]
type input "the"
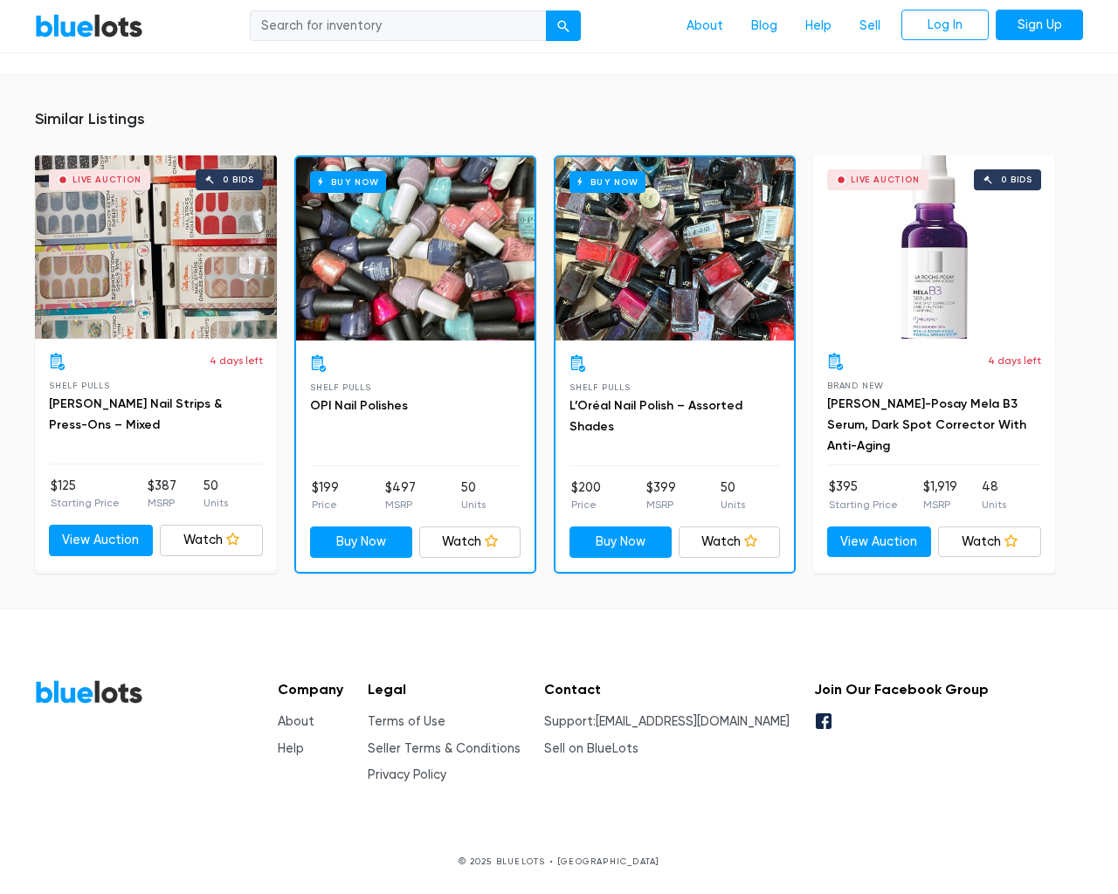
scroll to position [1204, 0]
type input "the"
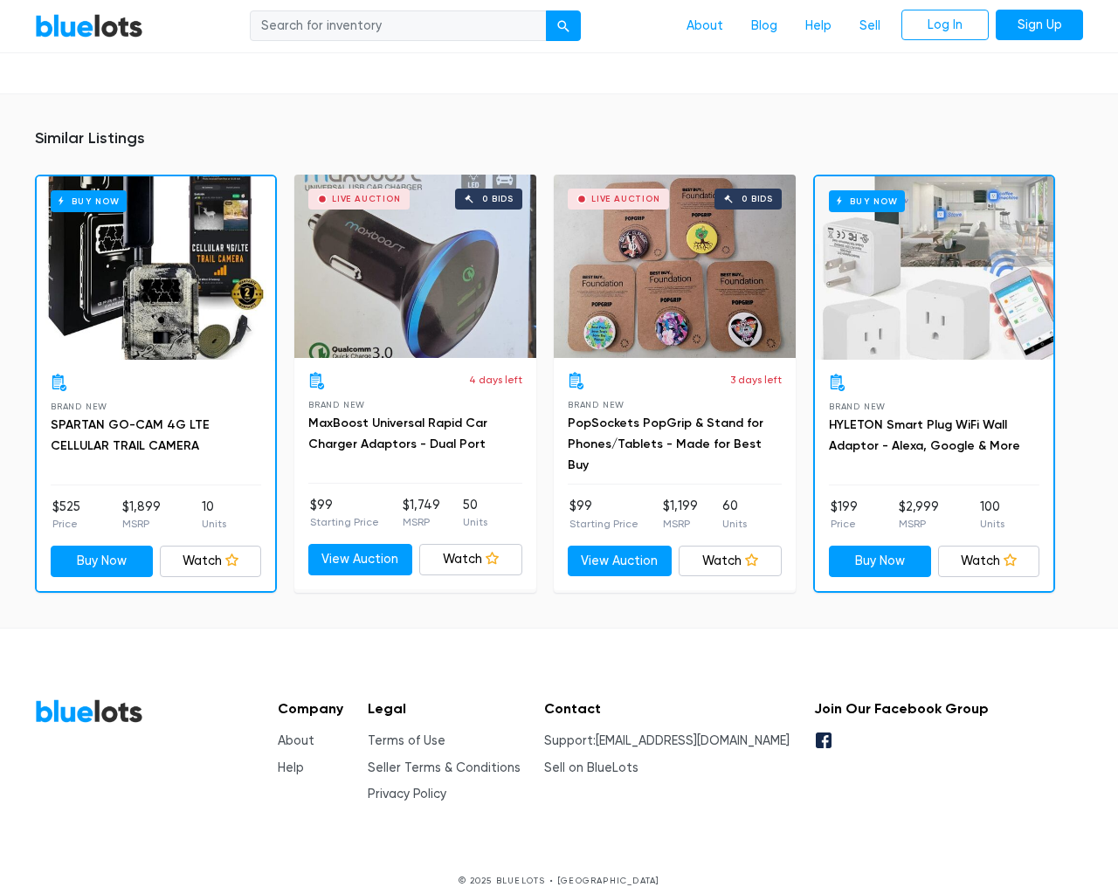
scroll to position [1302, 0]
type input "the"
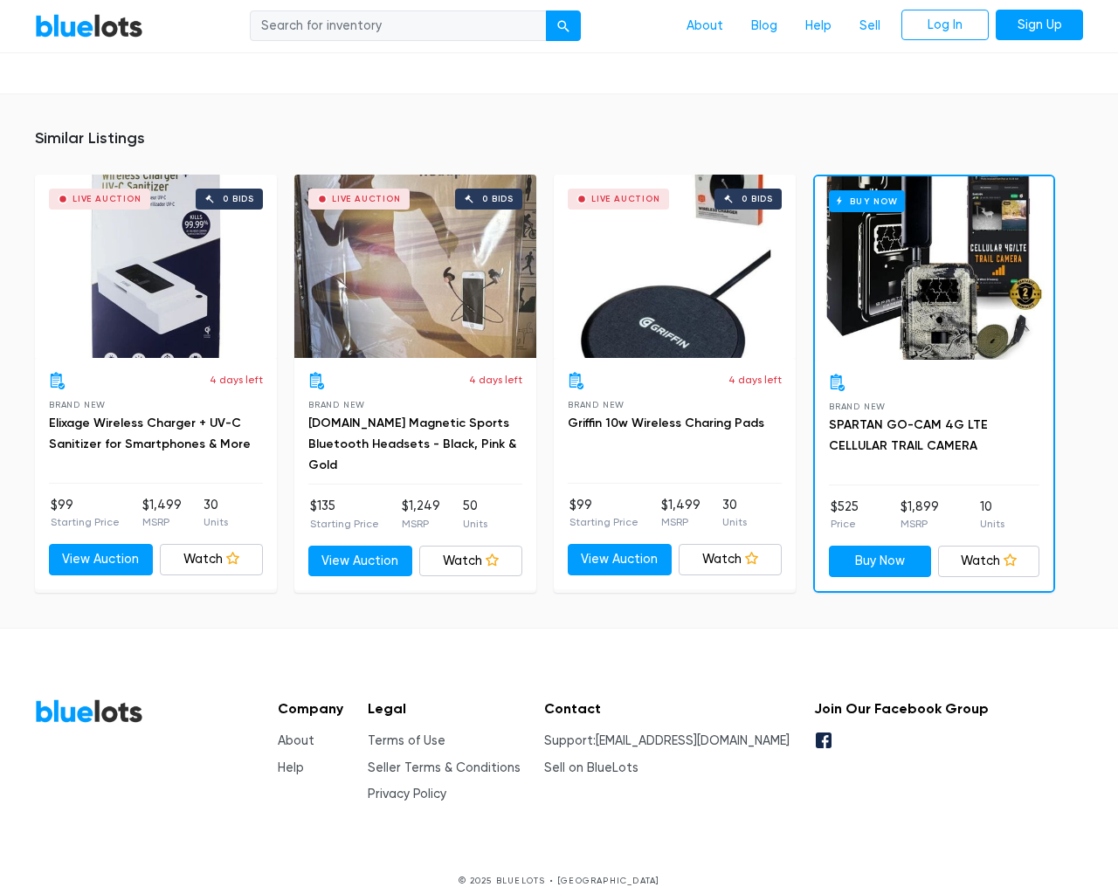
scroll to position [1091, 0]
type input "the"
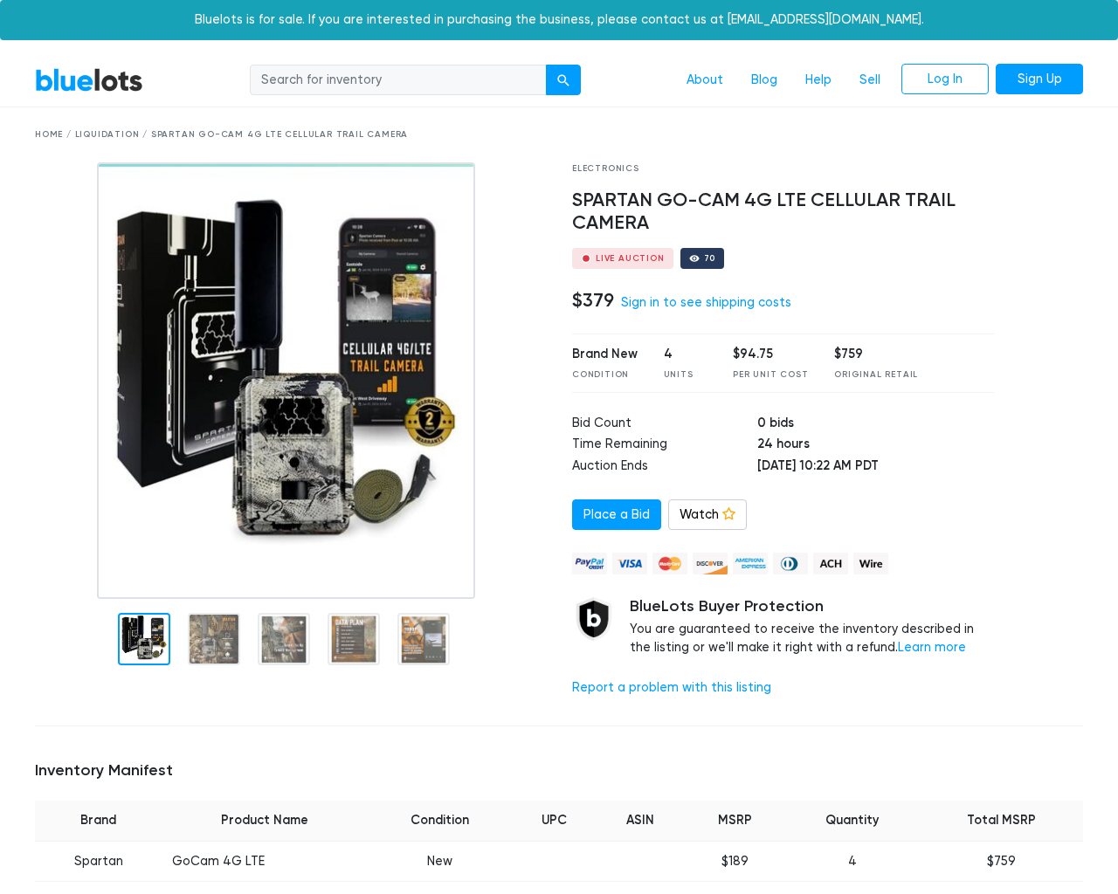
scroll to position [1302, 0]
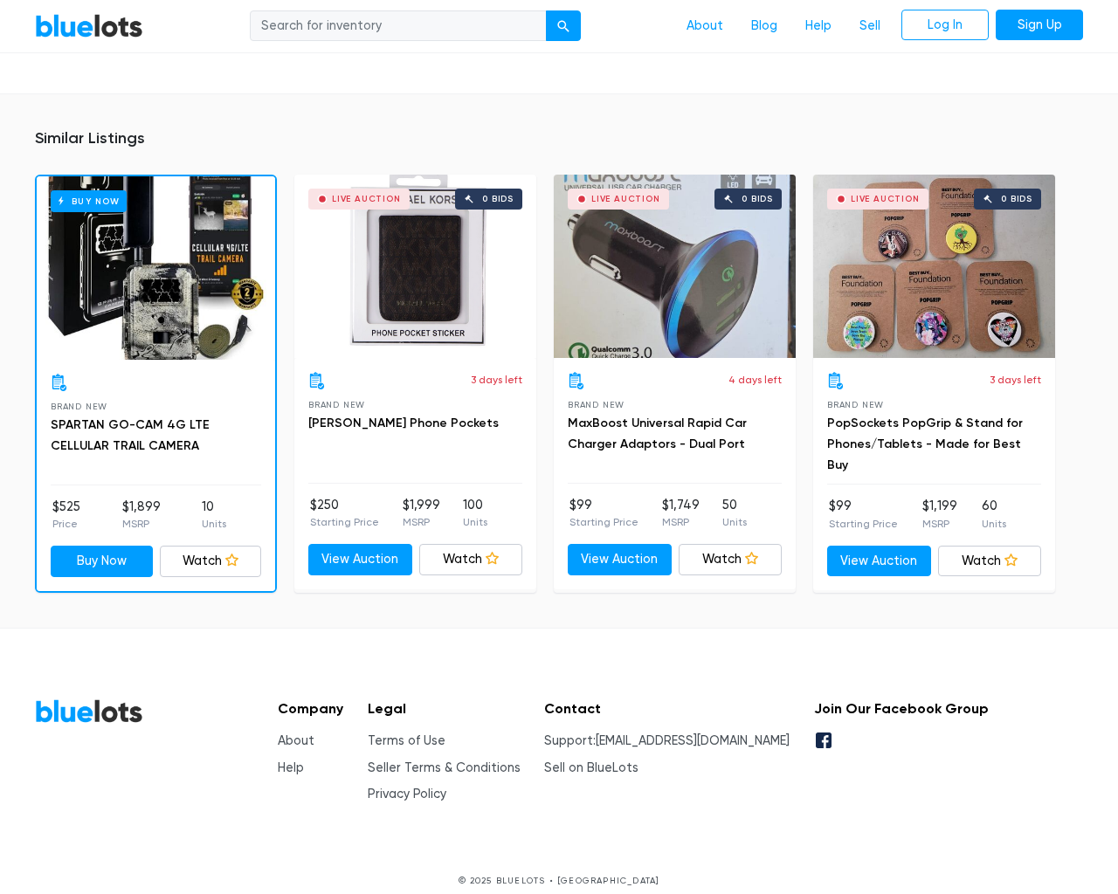
type input "the"
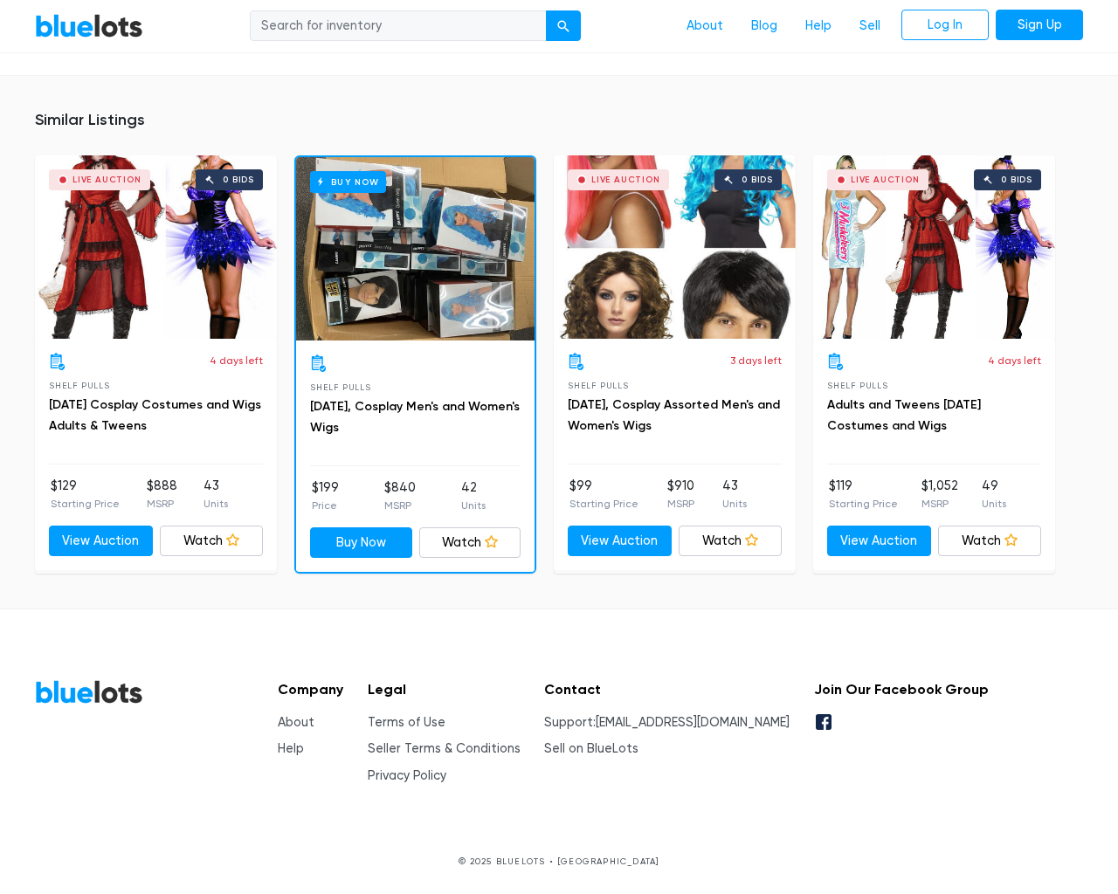
scroll to position [1932, 0]
type input "the"
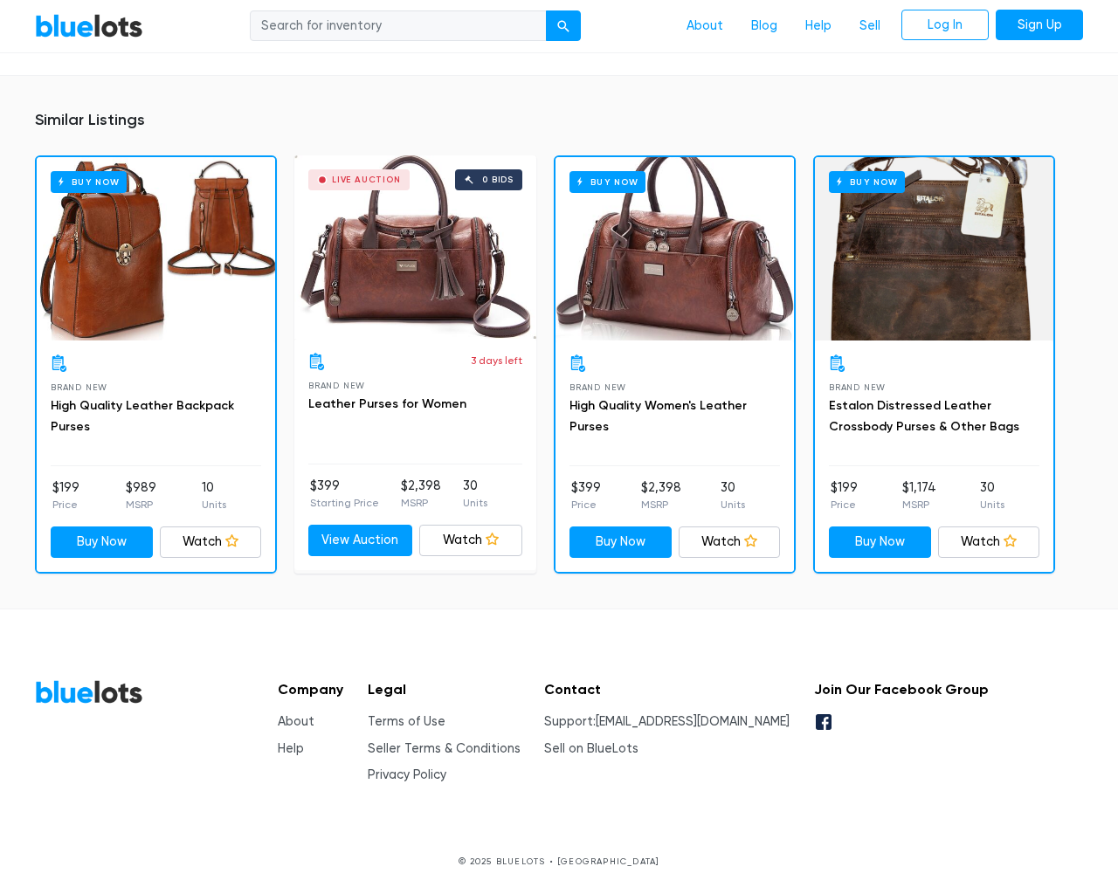
scroll to position [1148, 0]
type input "the"
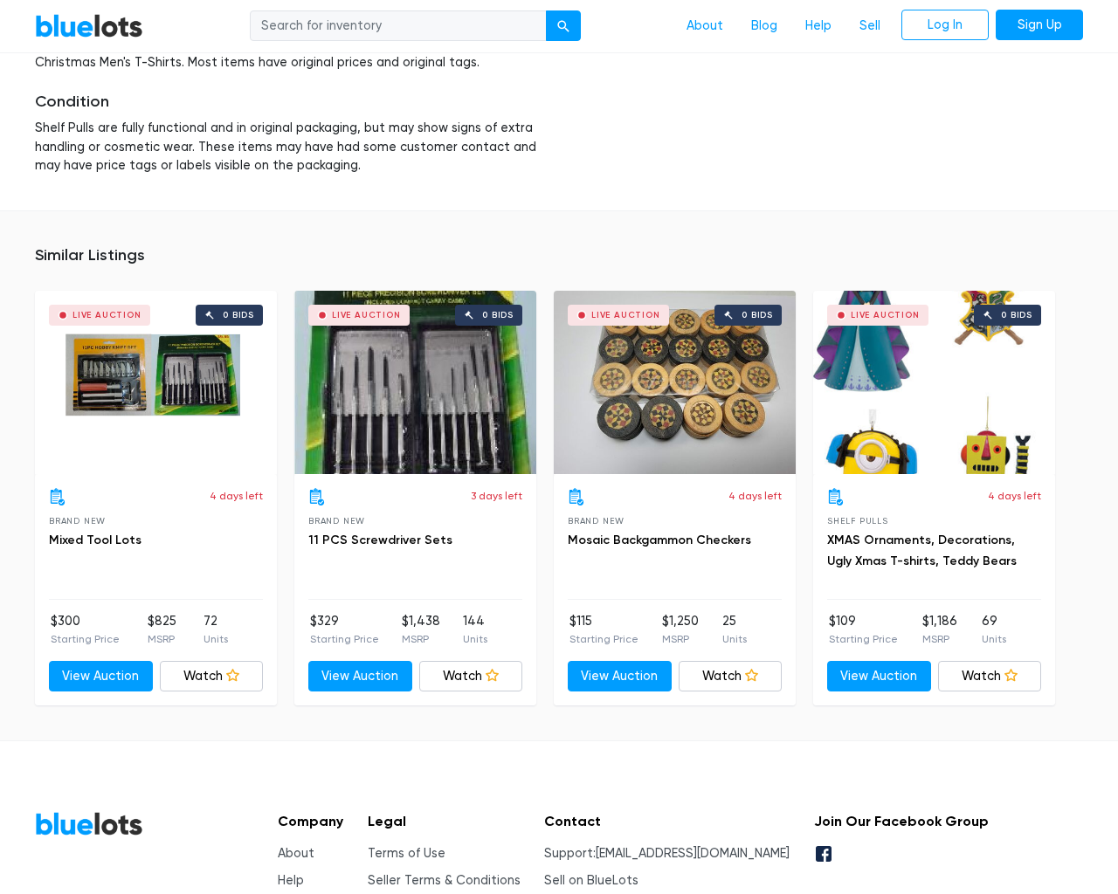
scroll to position [2408, 0]
type input "the"
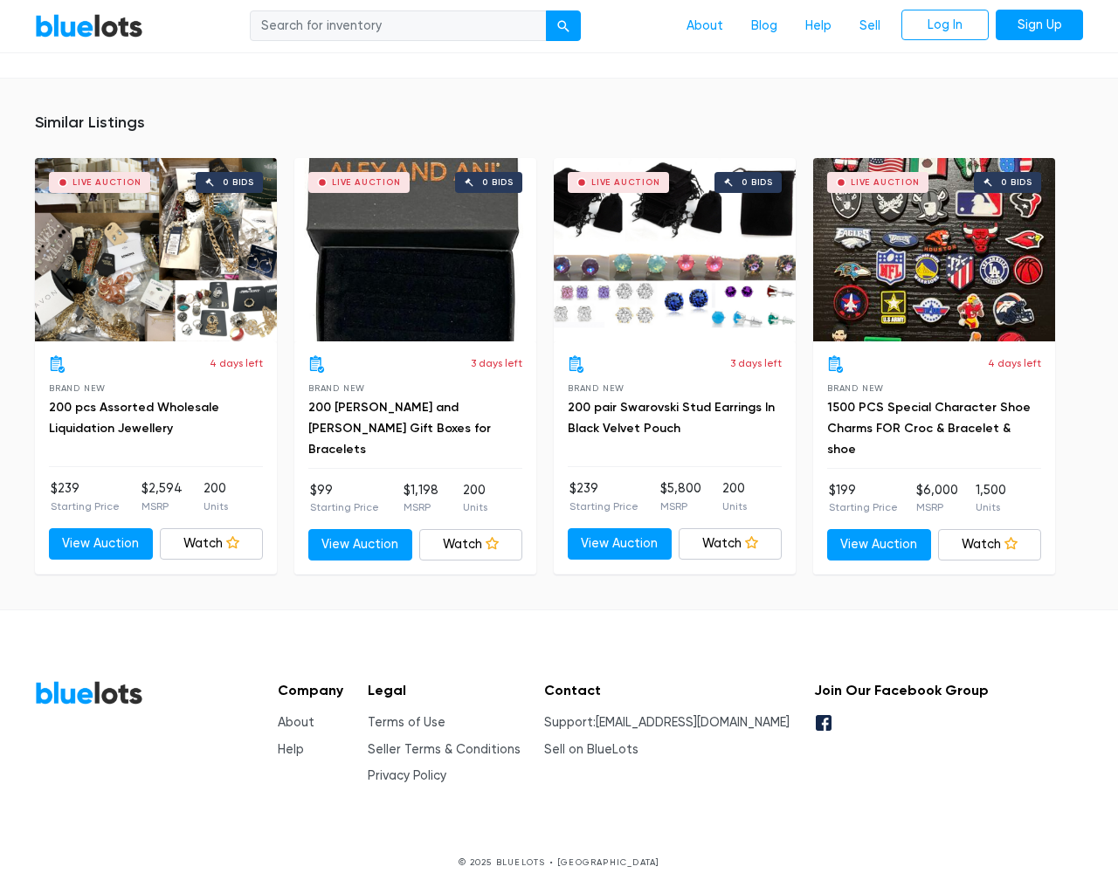
scroll to position [1346, 0]
type input "the"
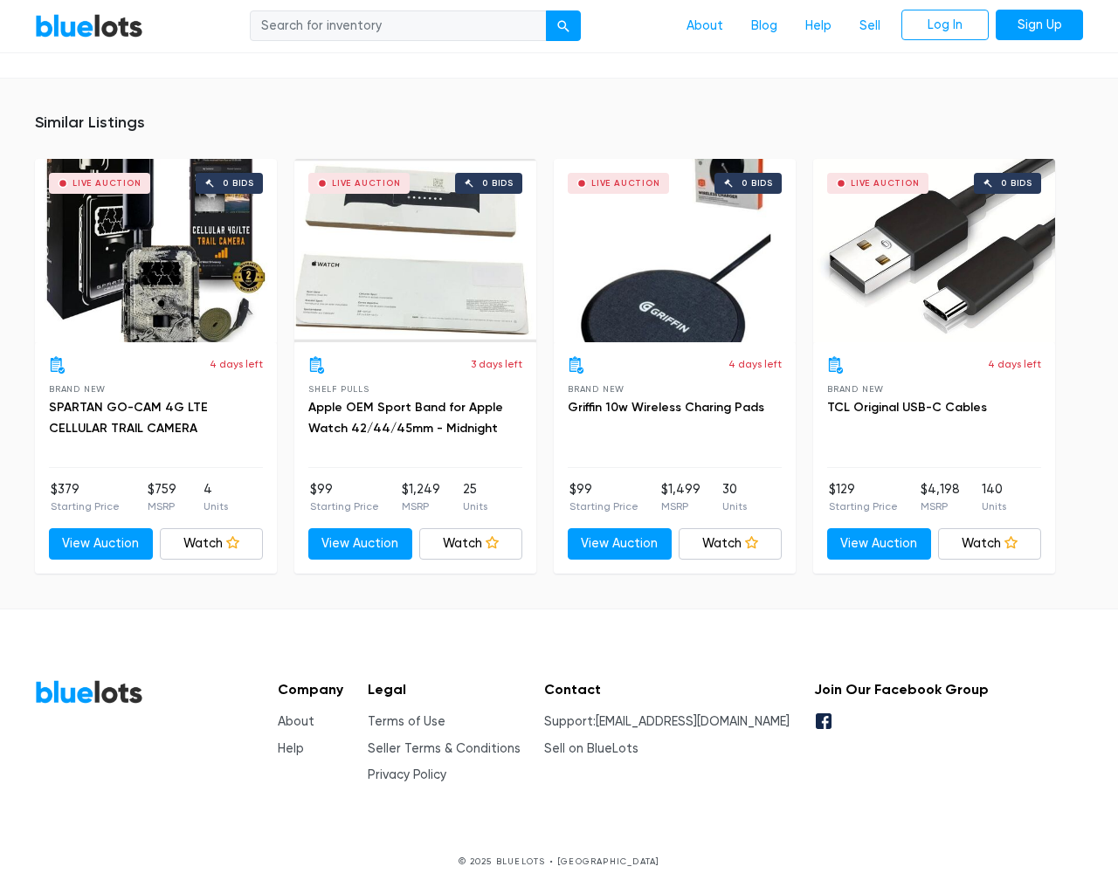
scroll to position [1262, 0]
type input "the"
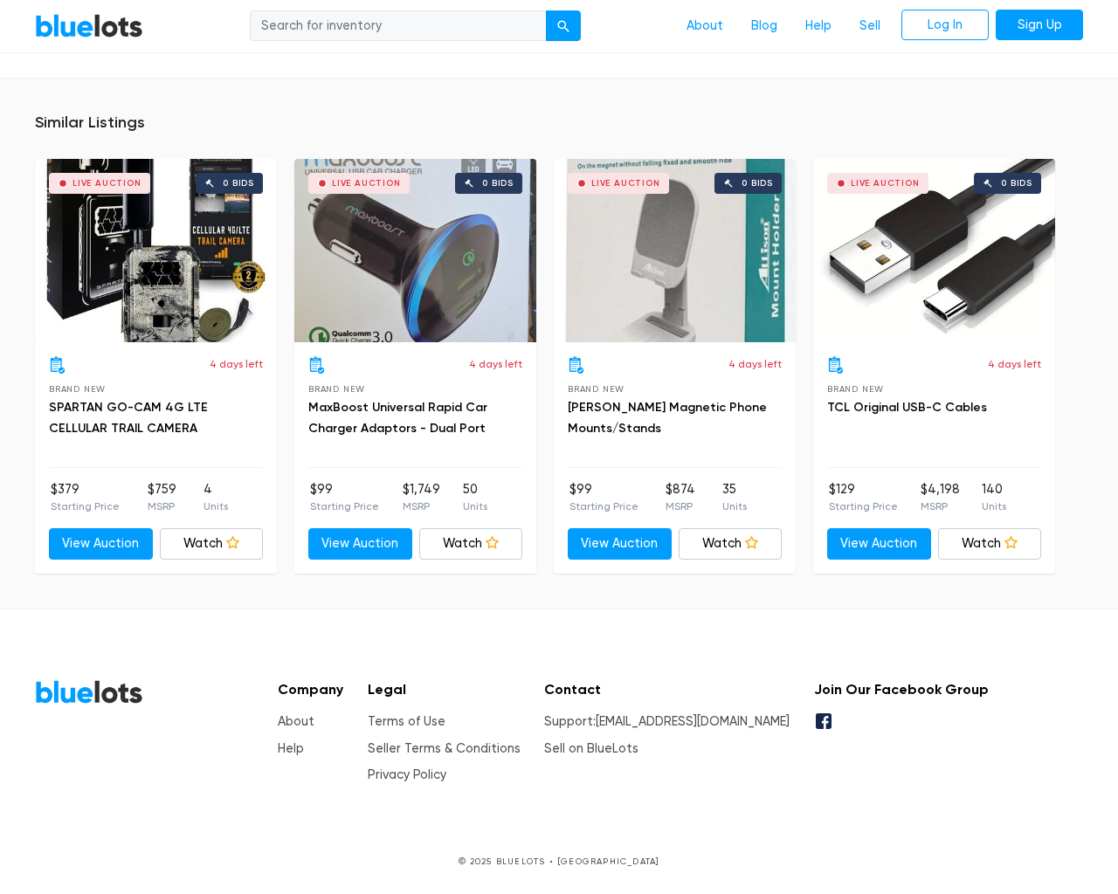
scroll to position [1262, 0]
type input "the"
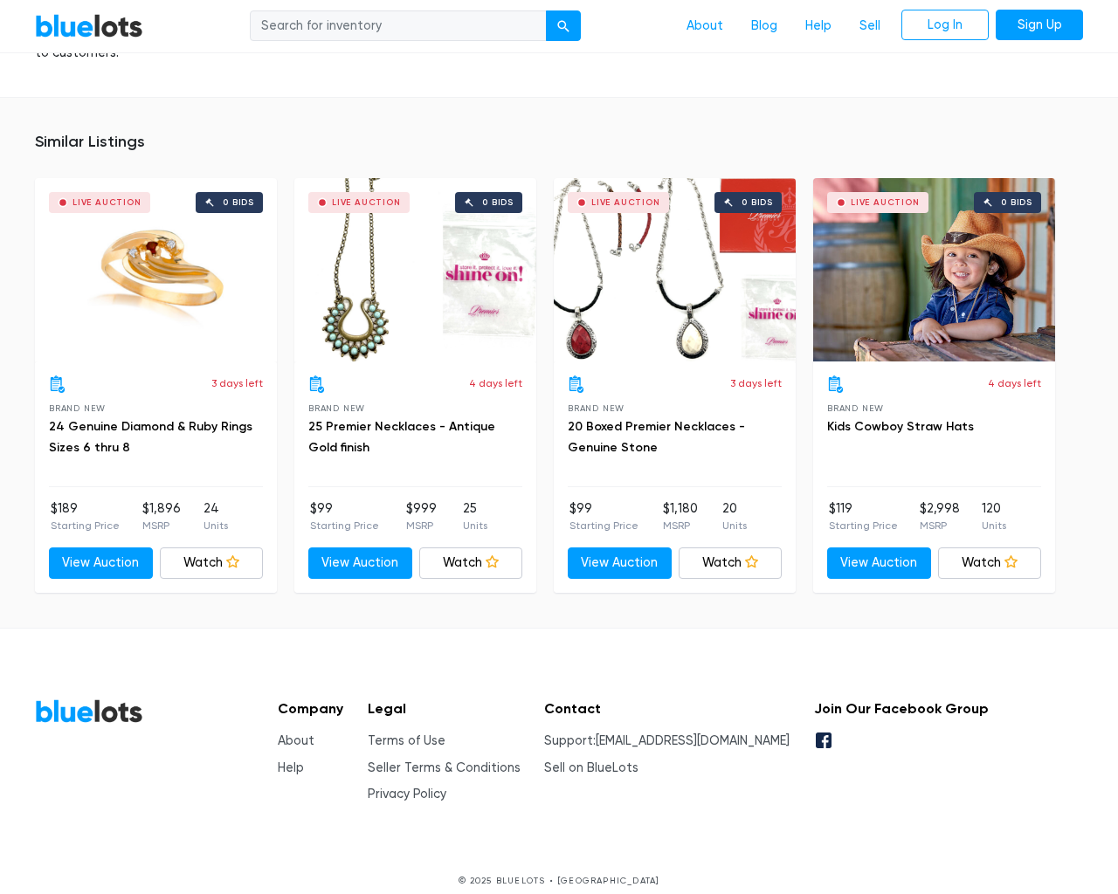
scroll to position [1243, 0]
type input "the"
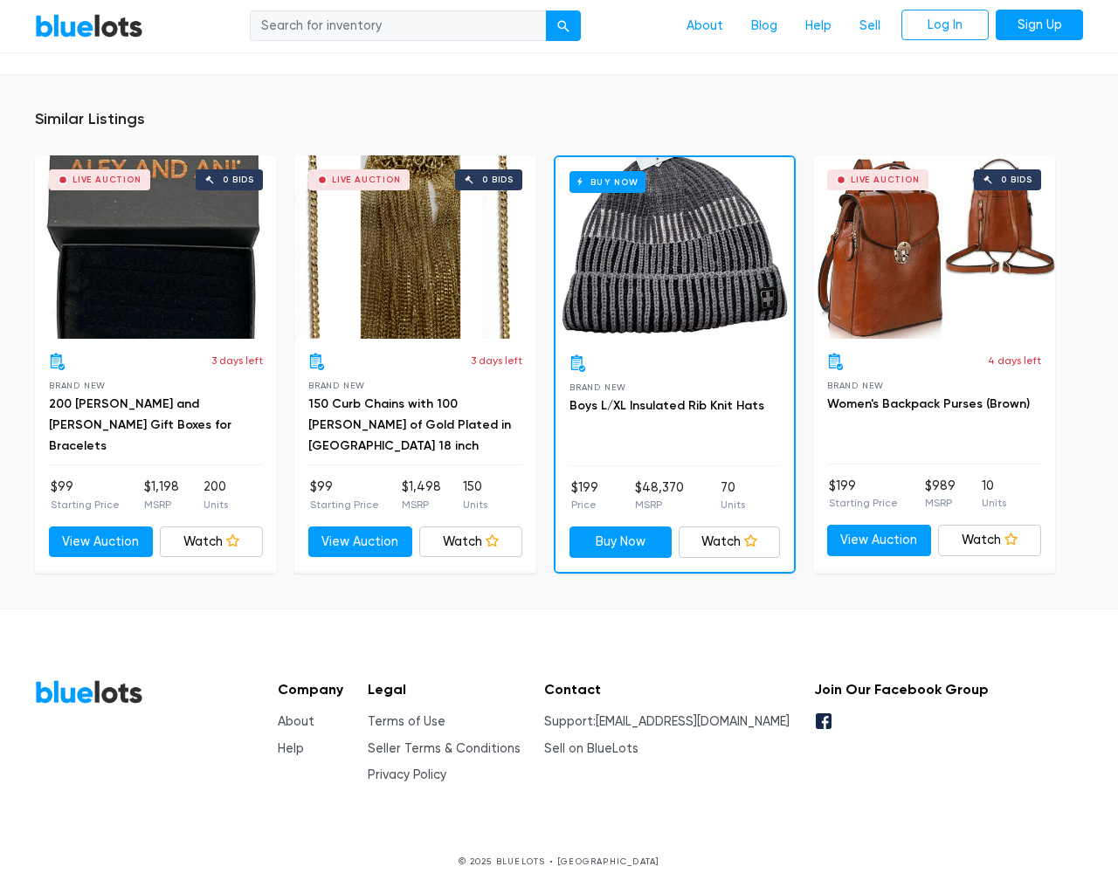
scroll to position [1110, 0]
type input "the"
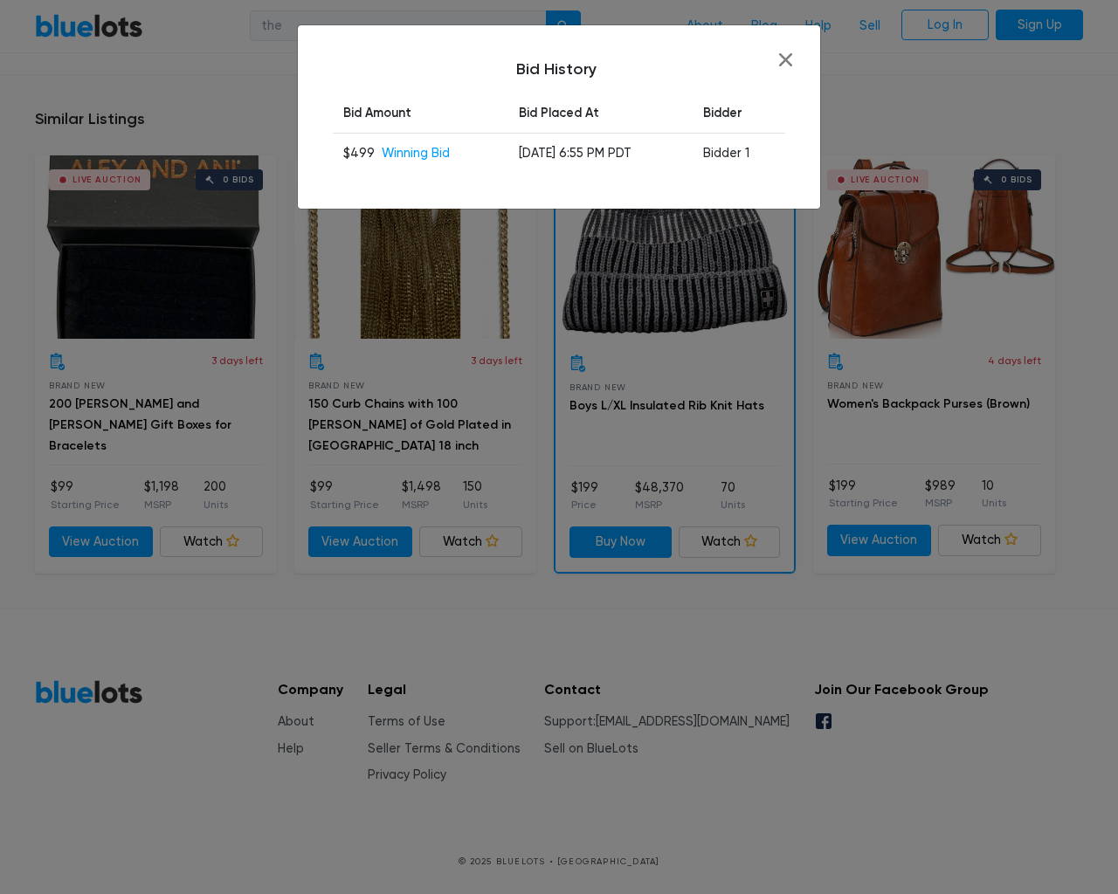
scroll to position [1110, 0]
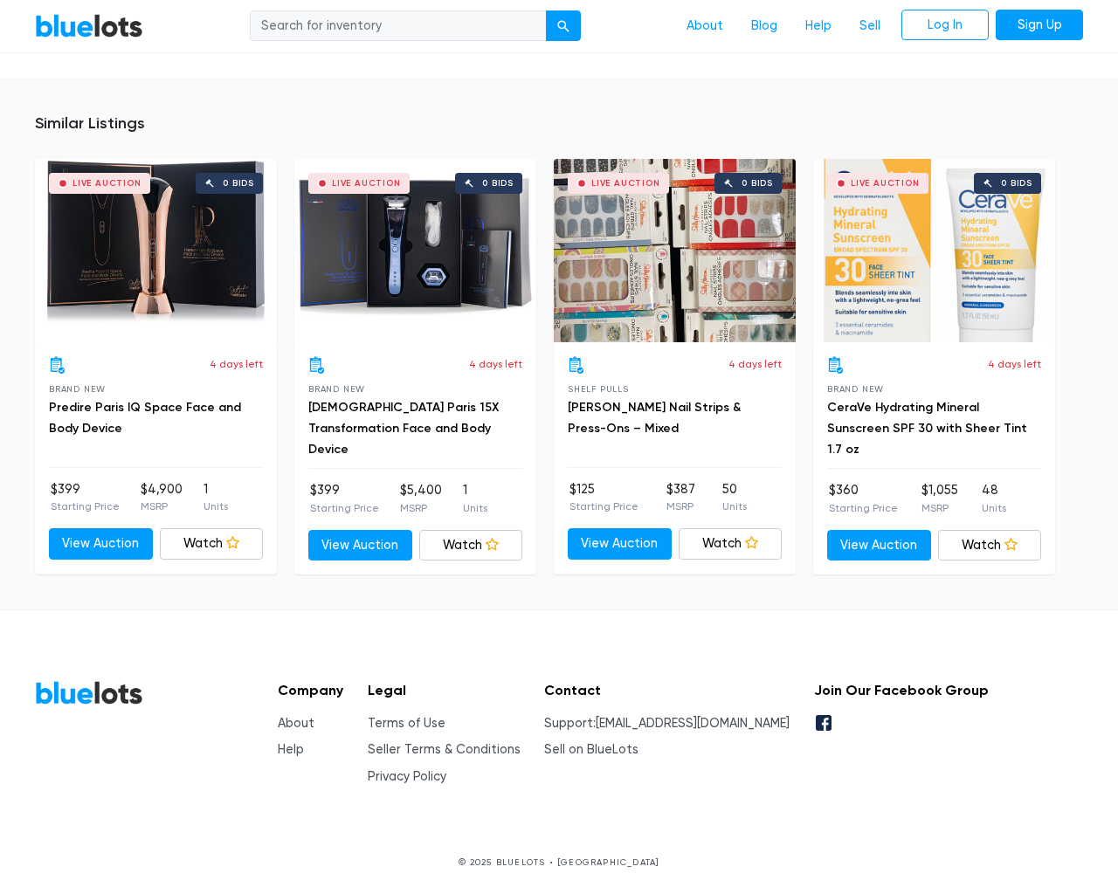
scroll to position [1144, 0]
type input "the"
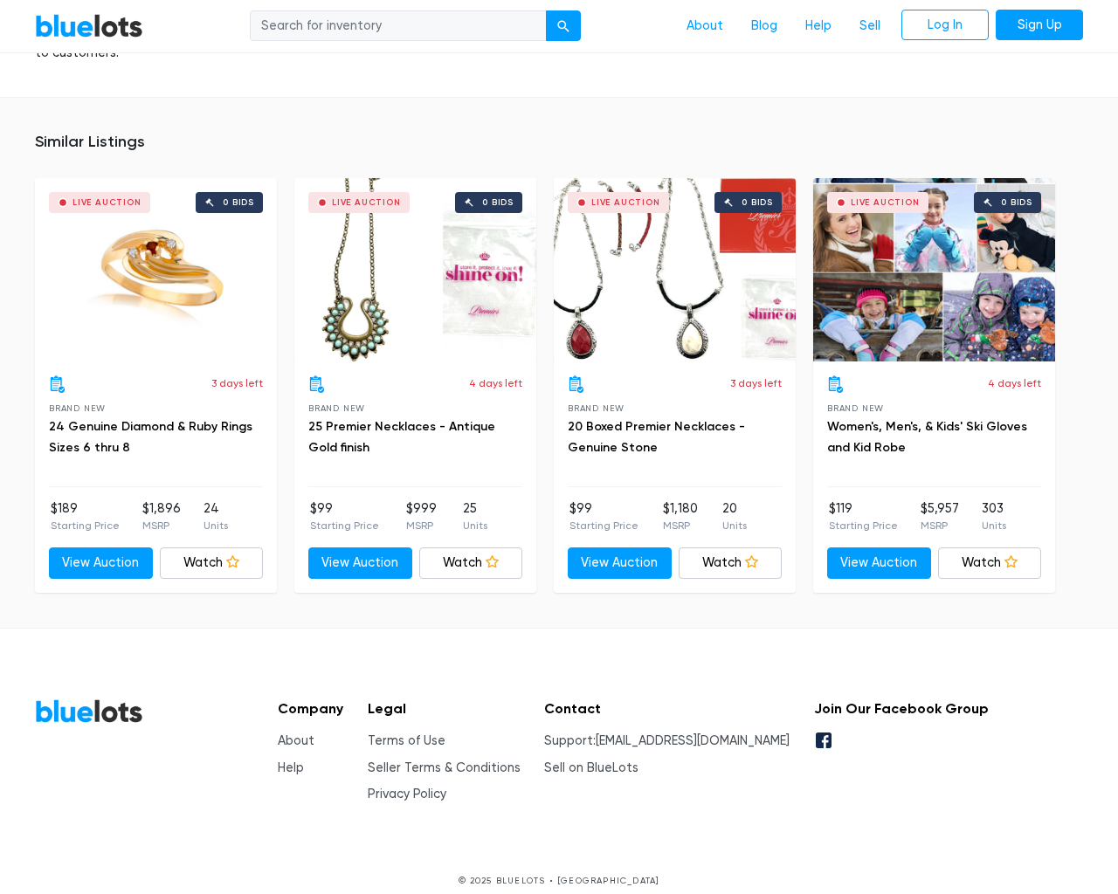
scroll to position [1243, 0]
type input "the"
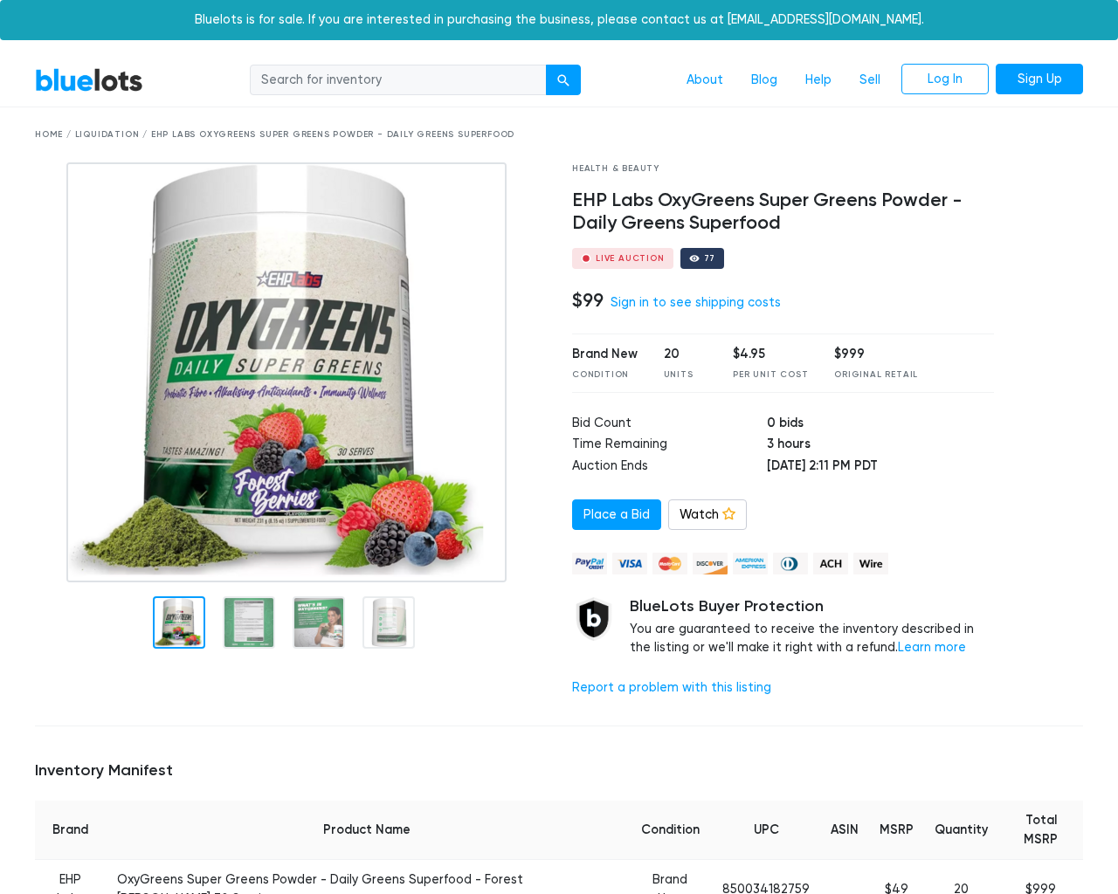
scroll to position [1302, 0]
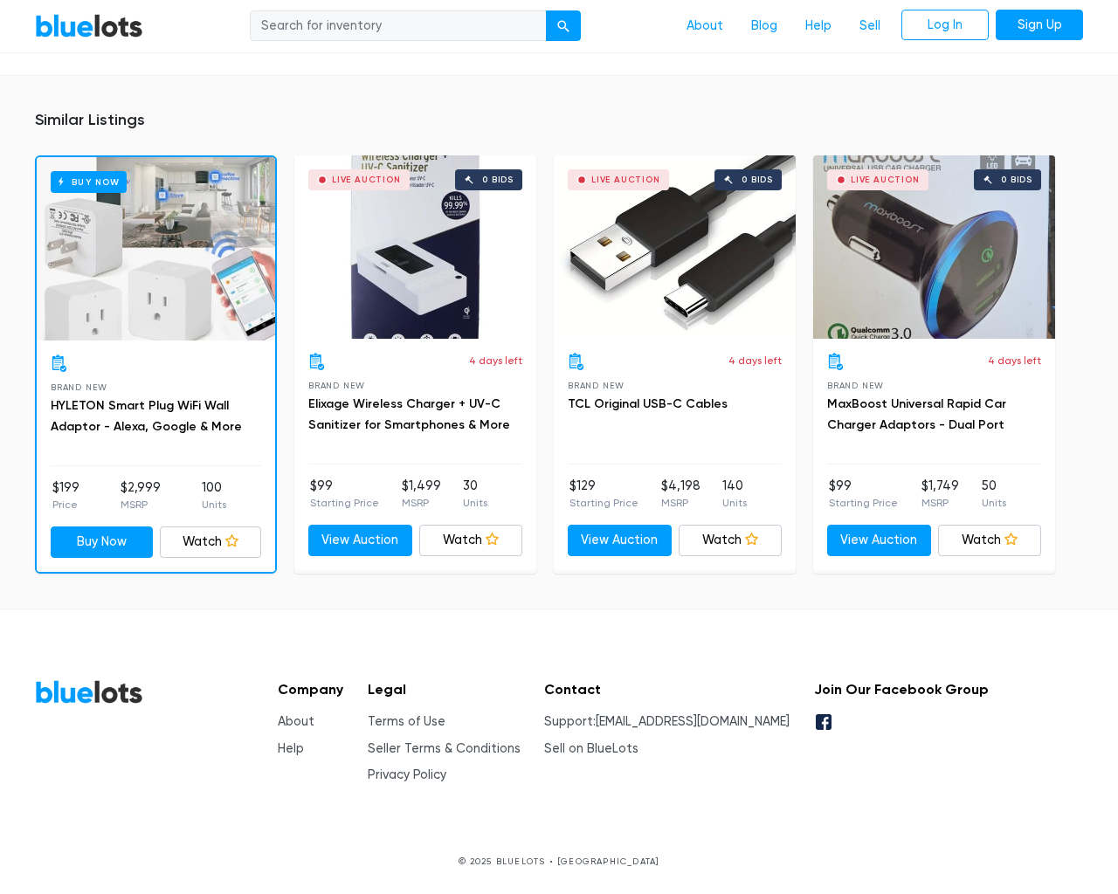
scroll to position [1265, 0]
type input "the"
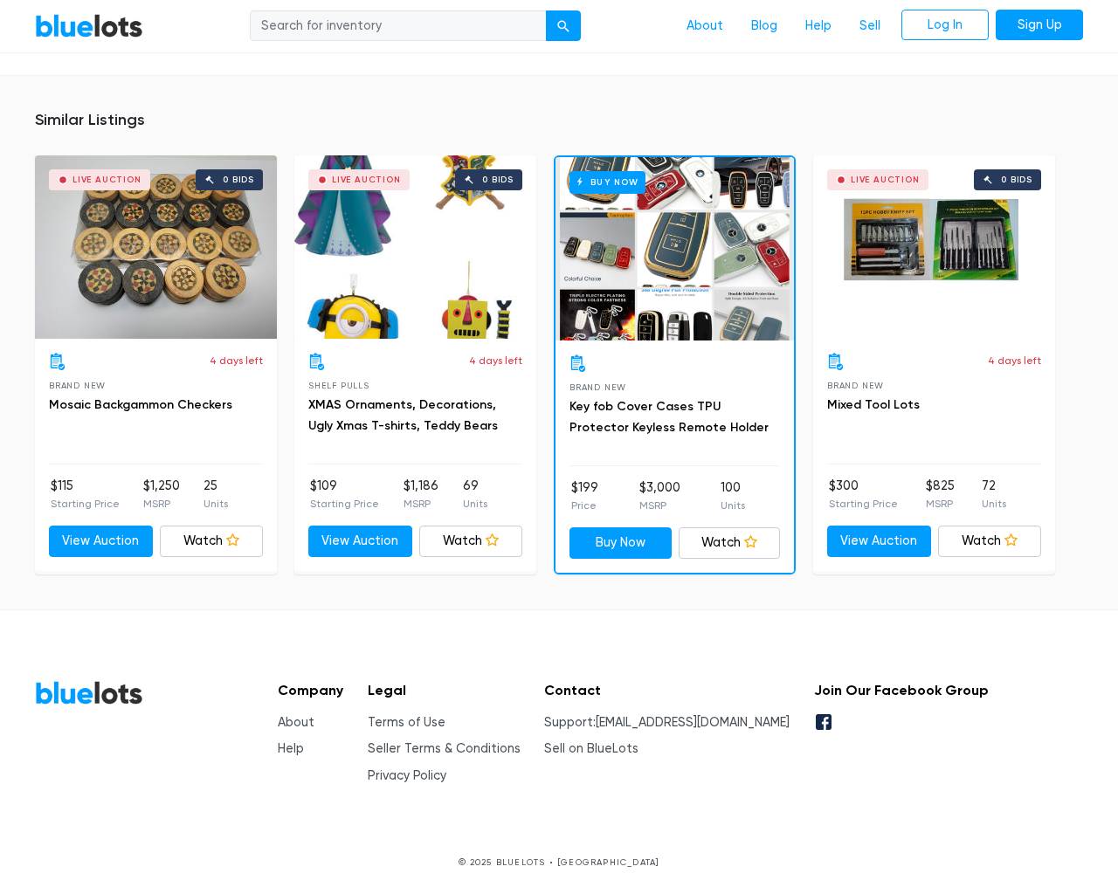
scroll to position [1166, 0]
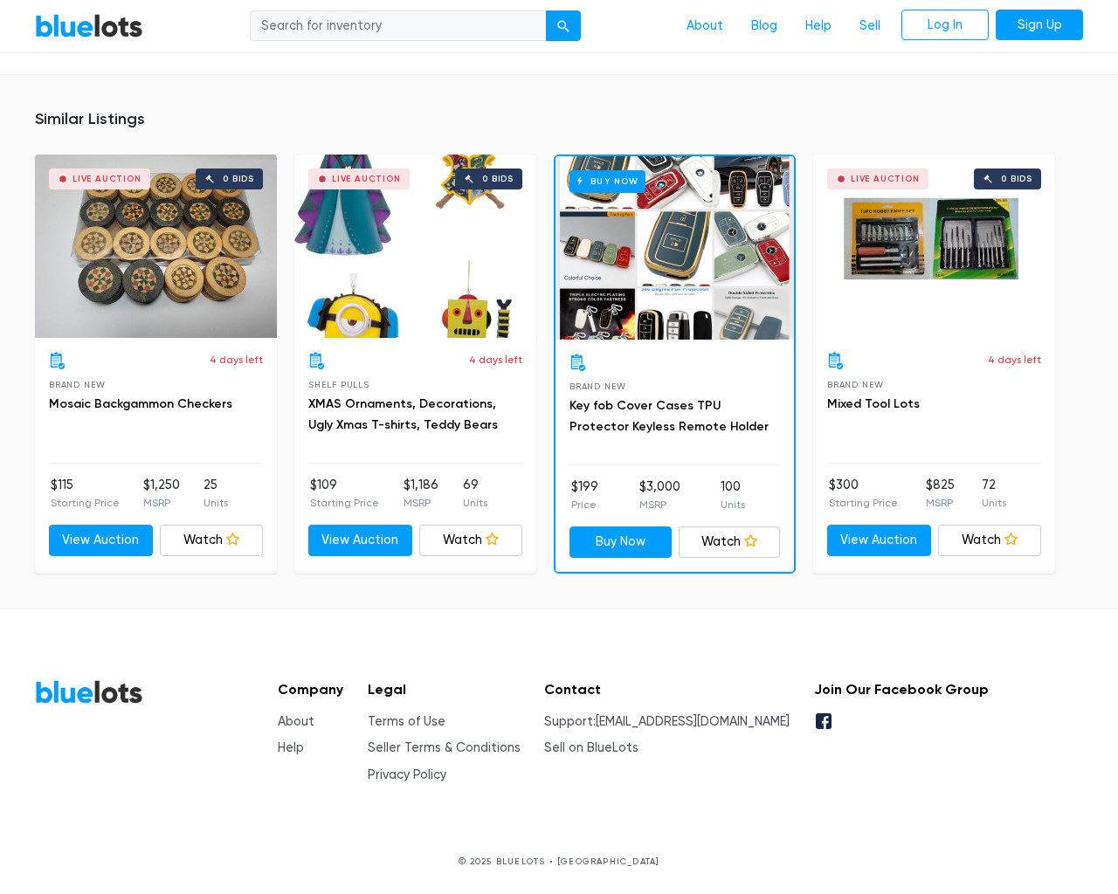
type input "the"
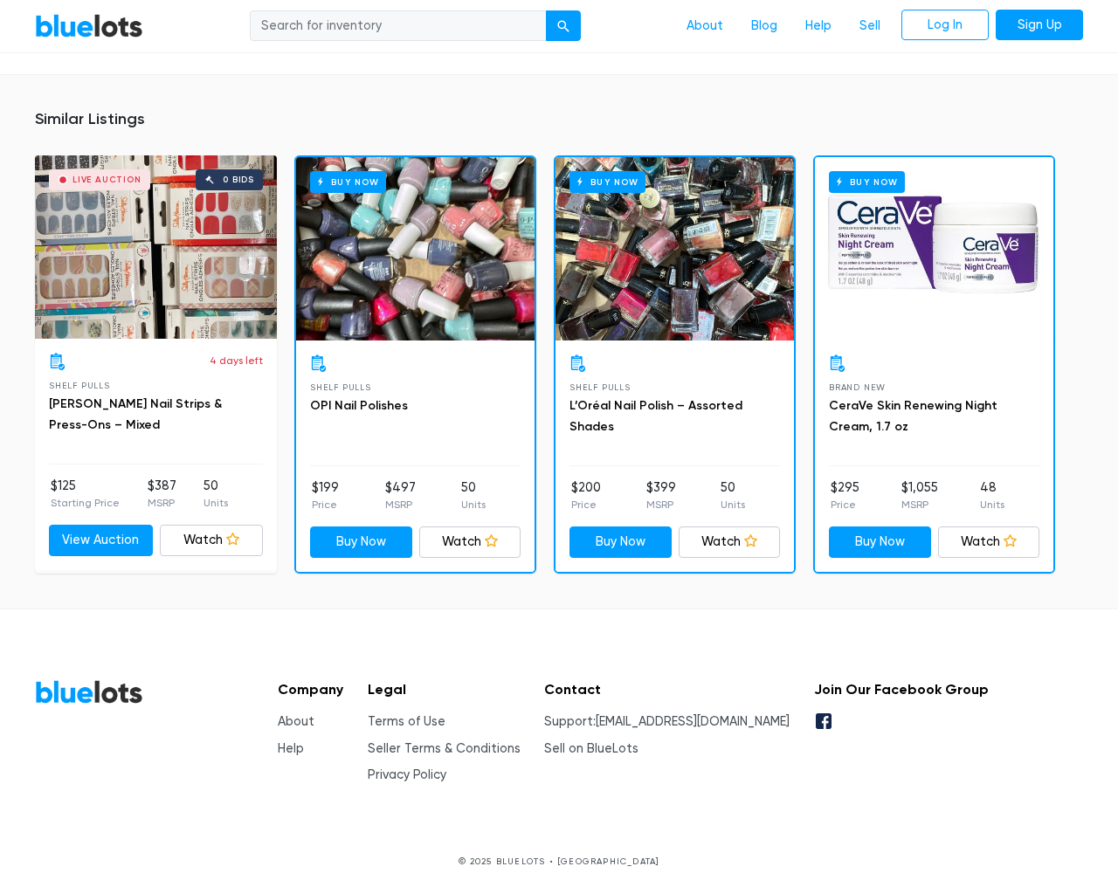
scroll to position [1204, 0]
type input "the"
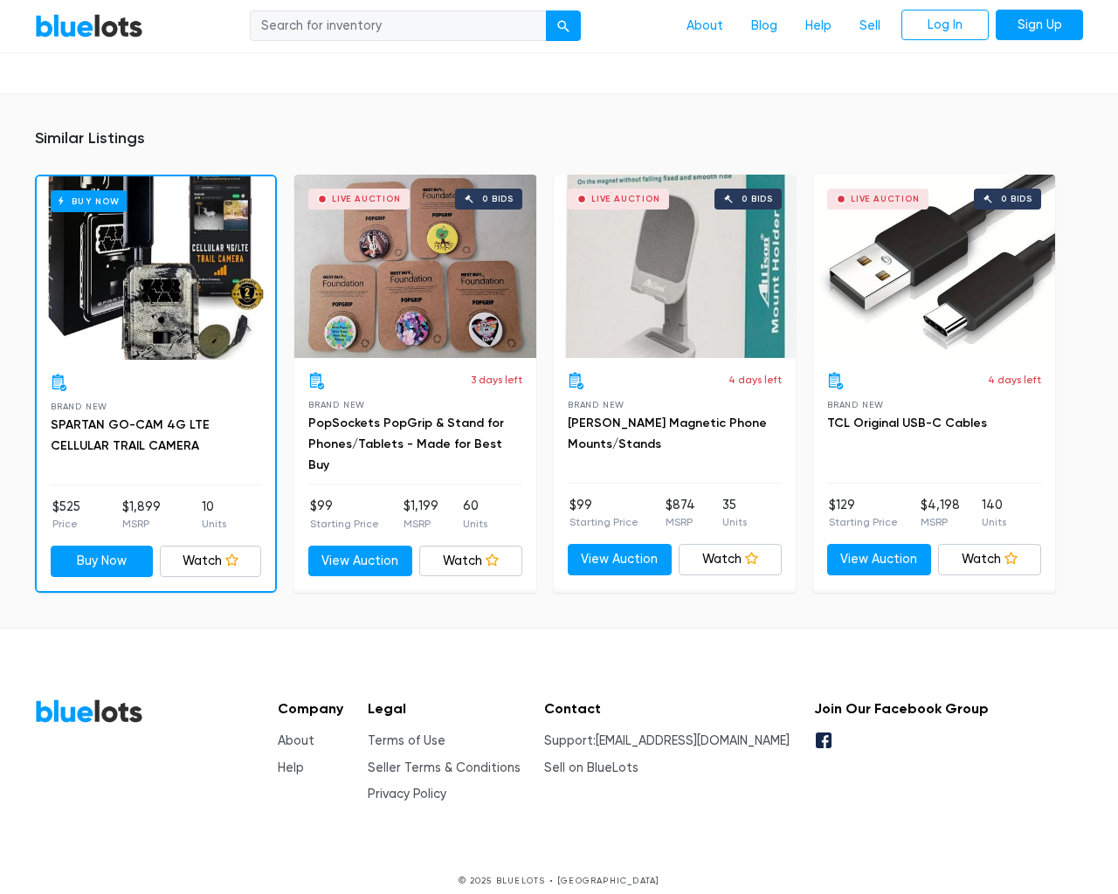
scroll to position [1302, 0]
type input "the"
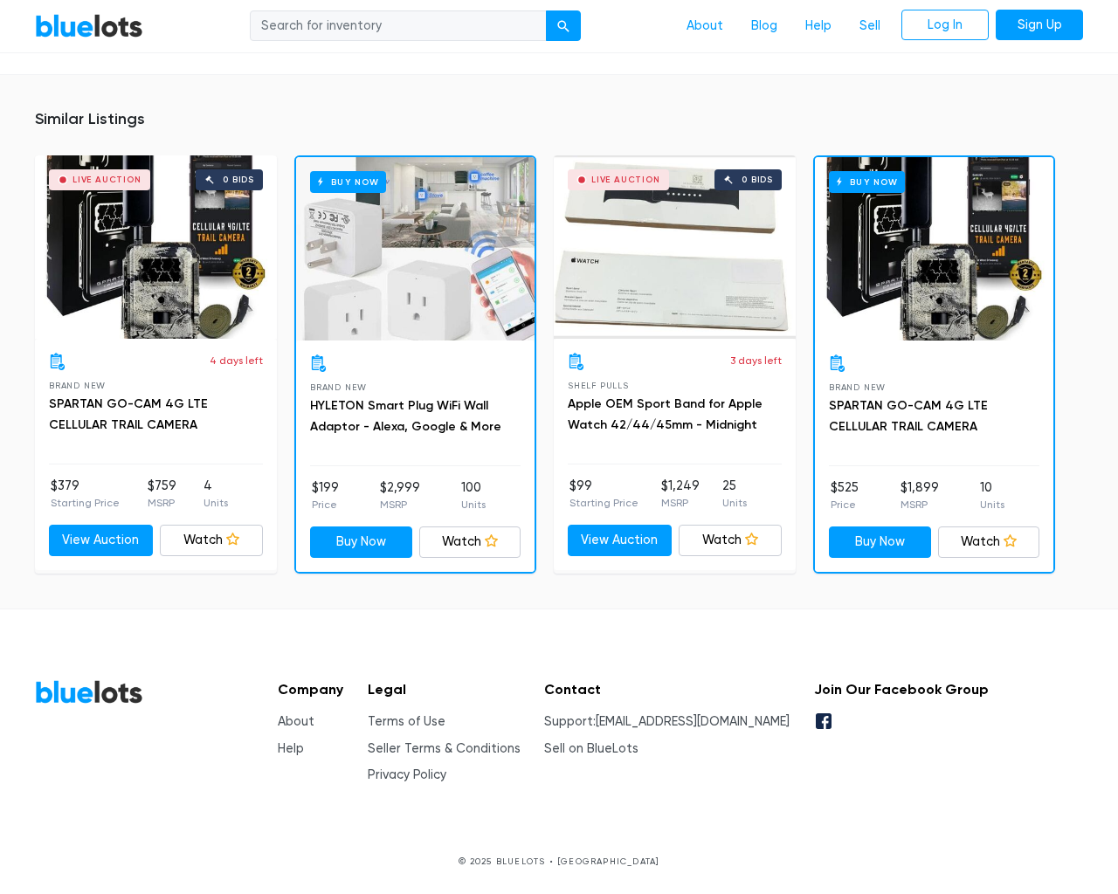
scroll to position [1265, 0]
type input "the"
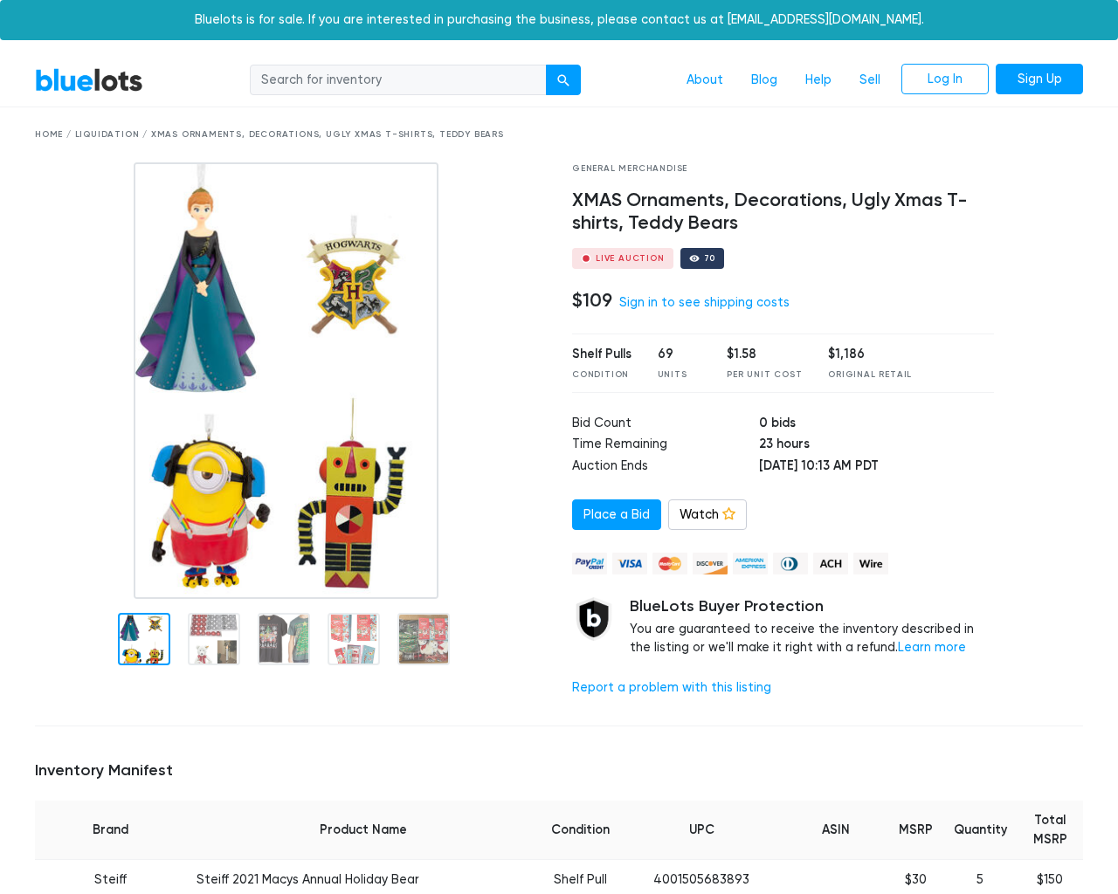
scroll to position [2408, 0]
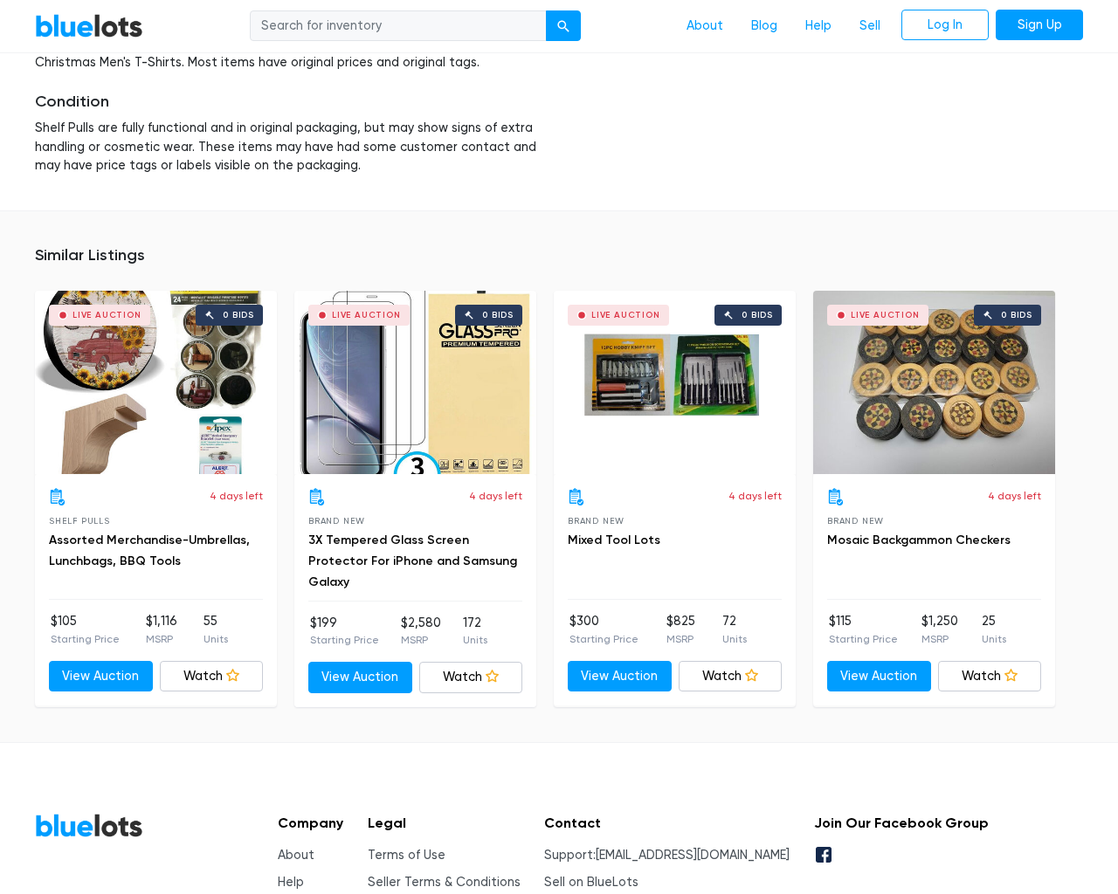
type input "the"
